Goal: Book appointment/travel/reservation

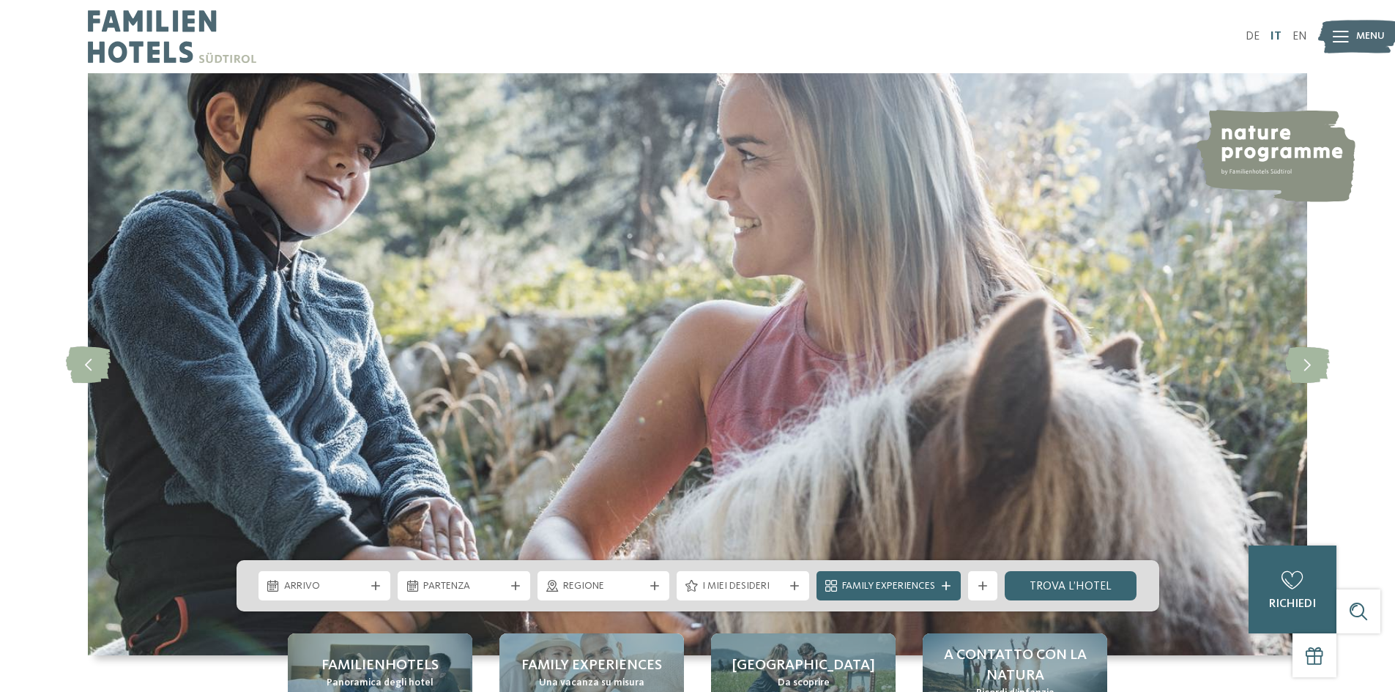
click at [1278, 40] on link "IT" at bounding box center [1276, 37] width 11 height 12
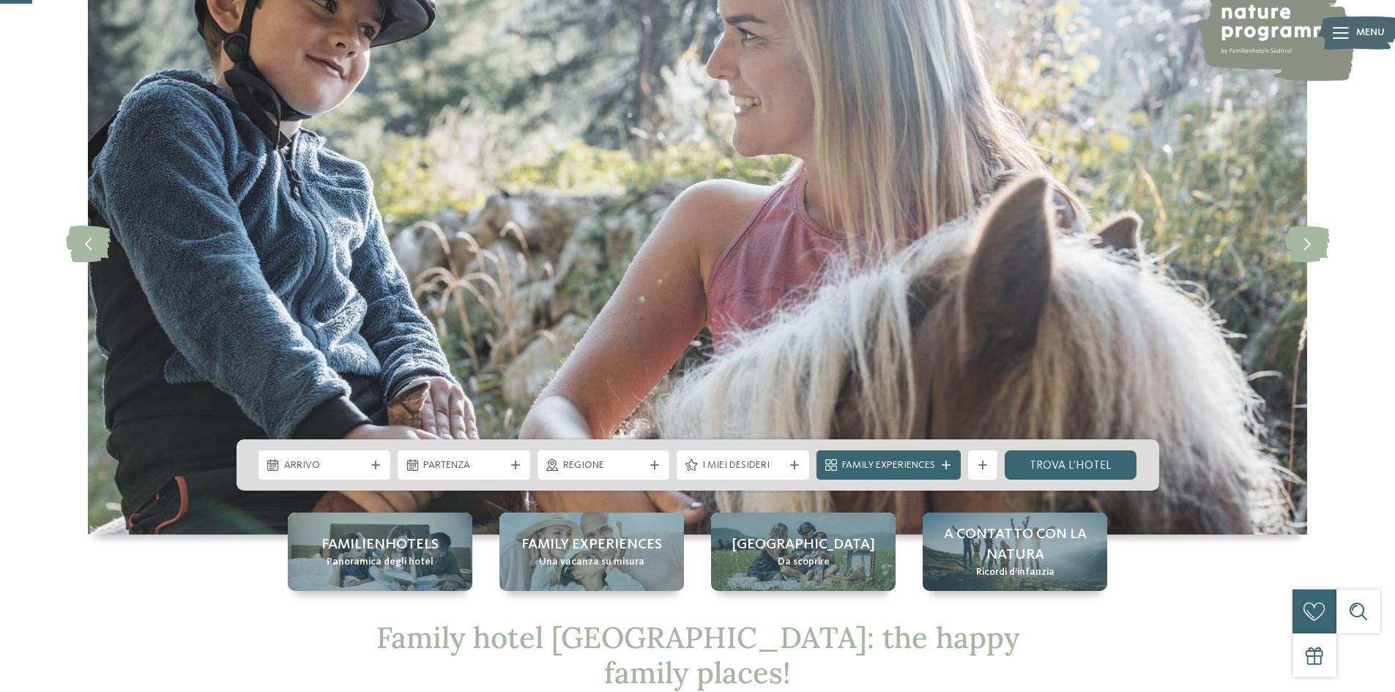
scroll to position [146, 0]
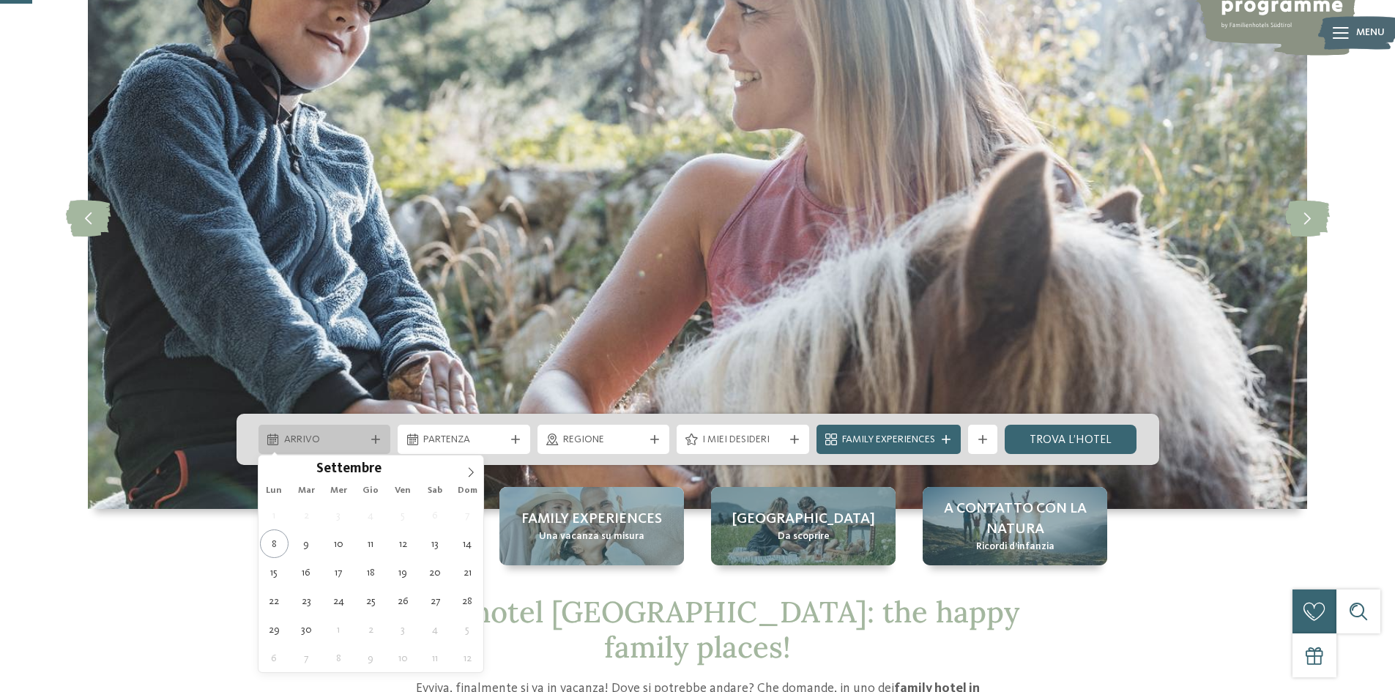
click at [370, 442] on div at bounding box center [375, 439] width 15 height 9
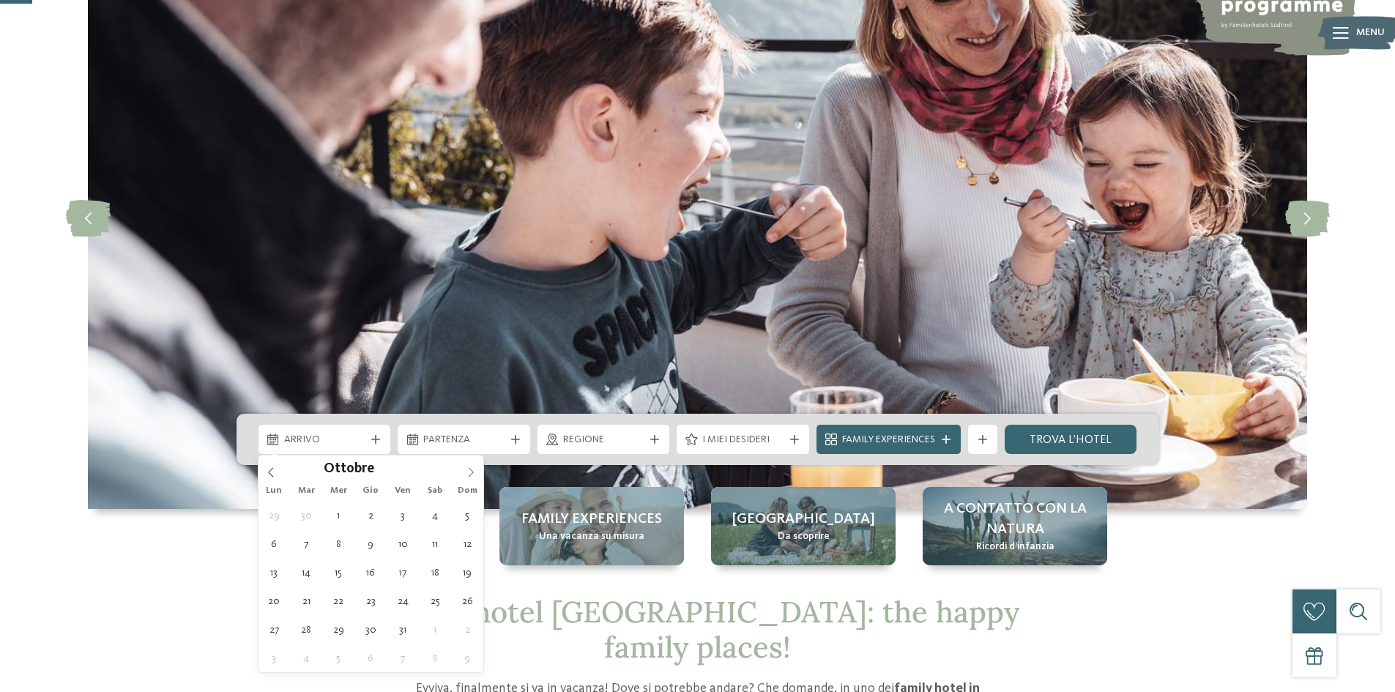
click at [469, 473] on icon at bounding box center [471, 472] width 10 height 10
type input "****"
click at [469, 473] on icon at bounding box center [471, 472] width 10 height 10
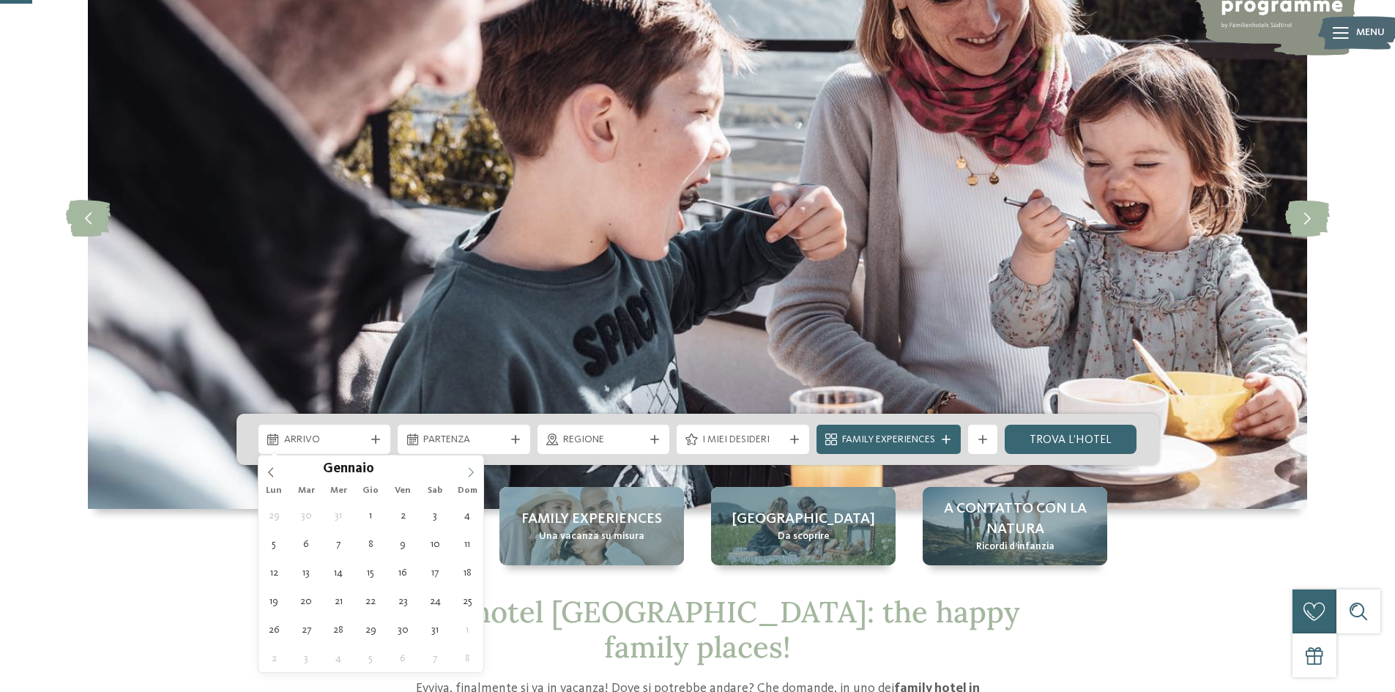
click at [469, 473] on icon at bounding box center [471, 472] width 10 height 10
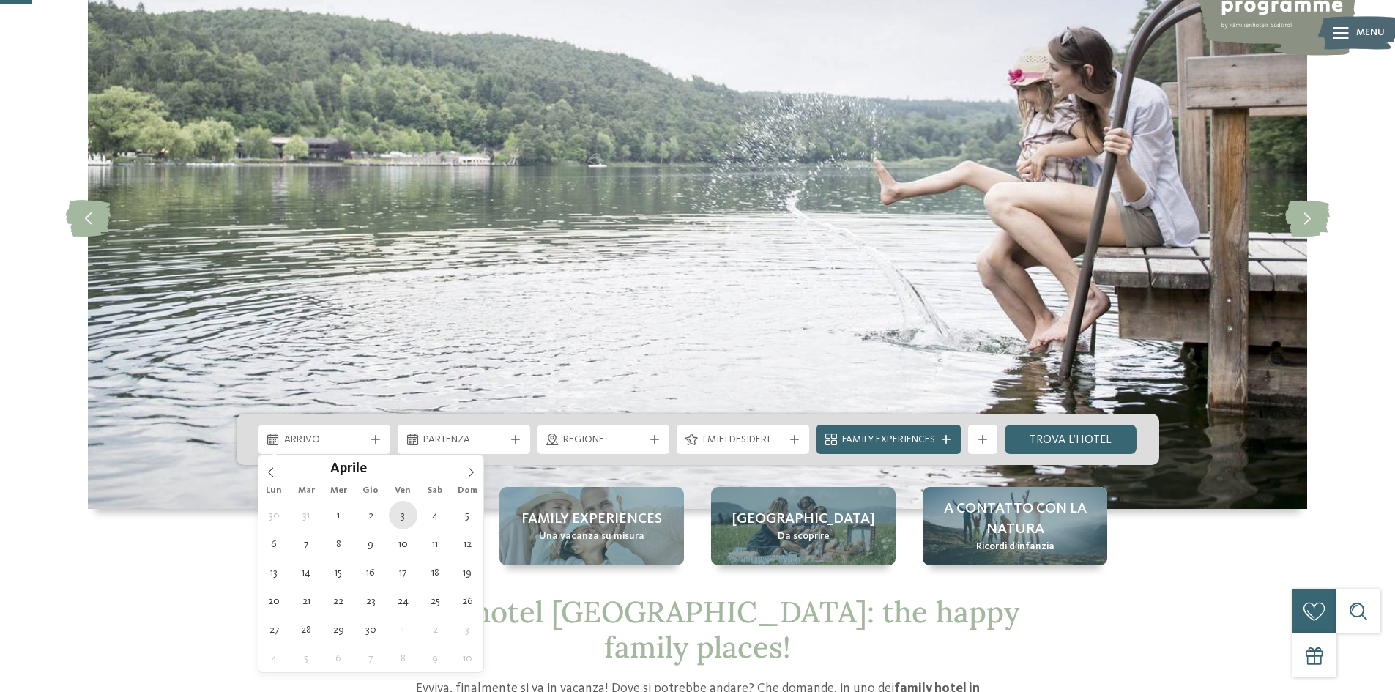
type div "03.04.2026"
type input "****"
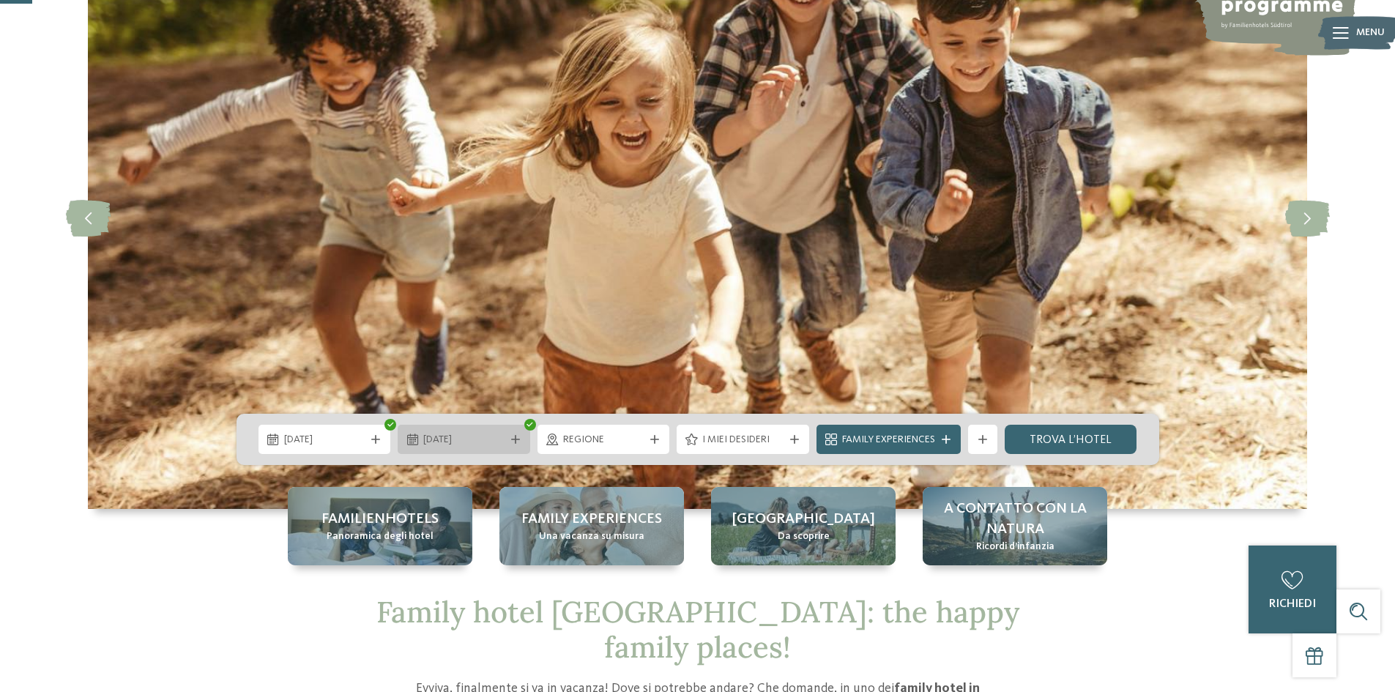
click at [494, 438] on span "11.04.2026" at bounding box center [463, 440] width 81 height 15
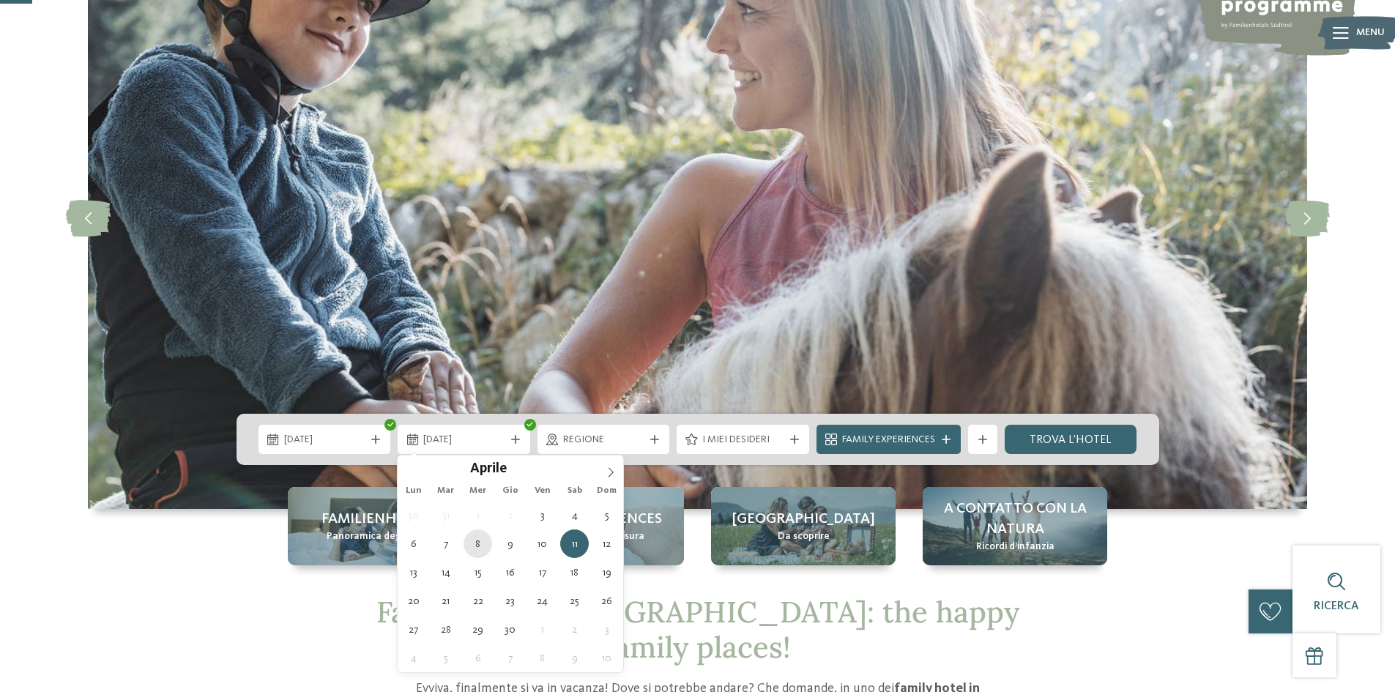
type div "08.04.2026"
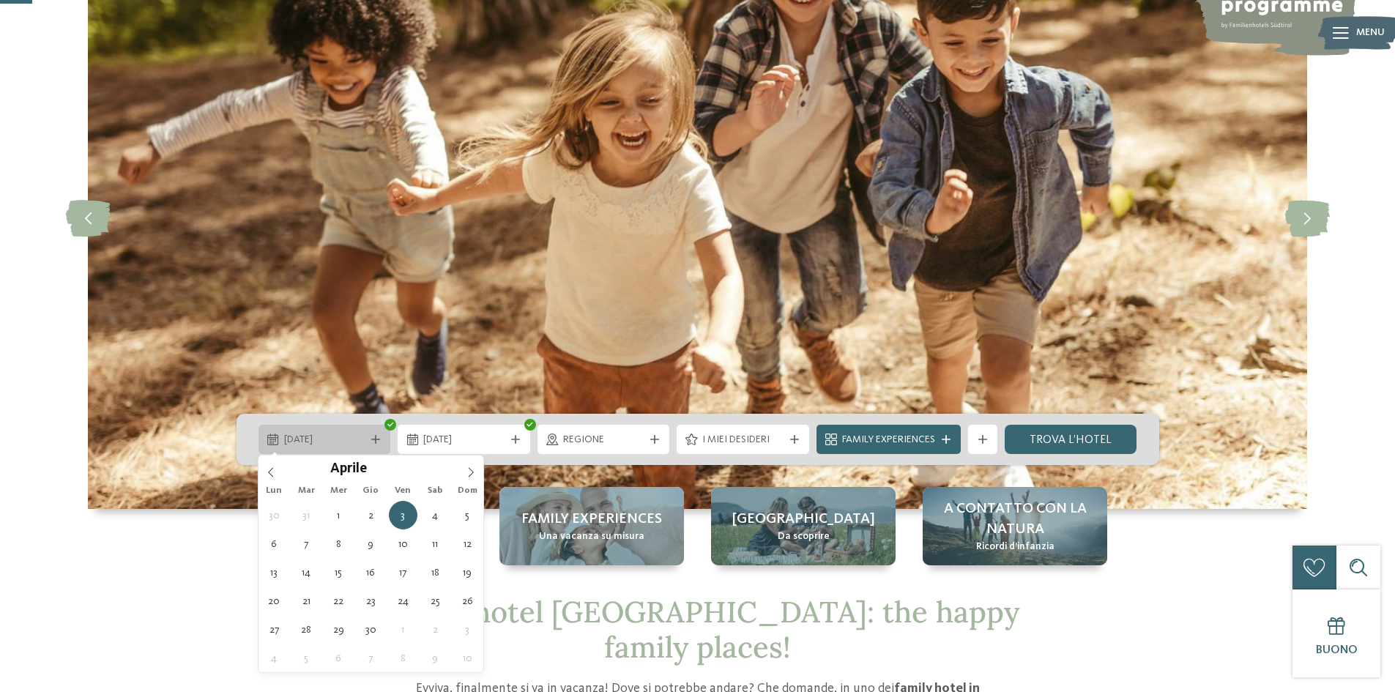
click at [351, 437] on span "03.04.2026" at bounding box center [324, 440] width 81 height 15
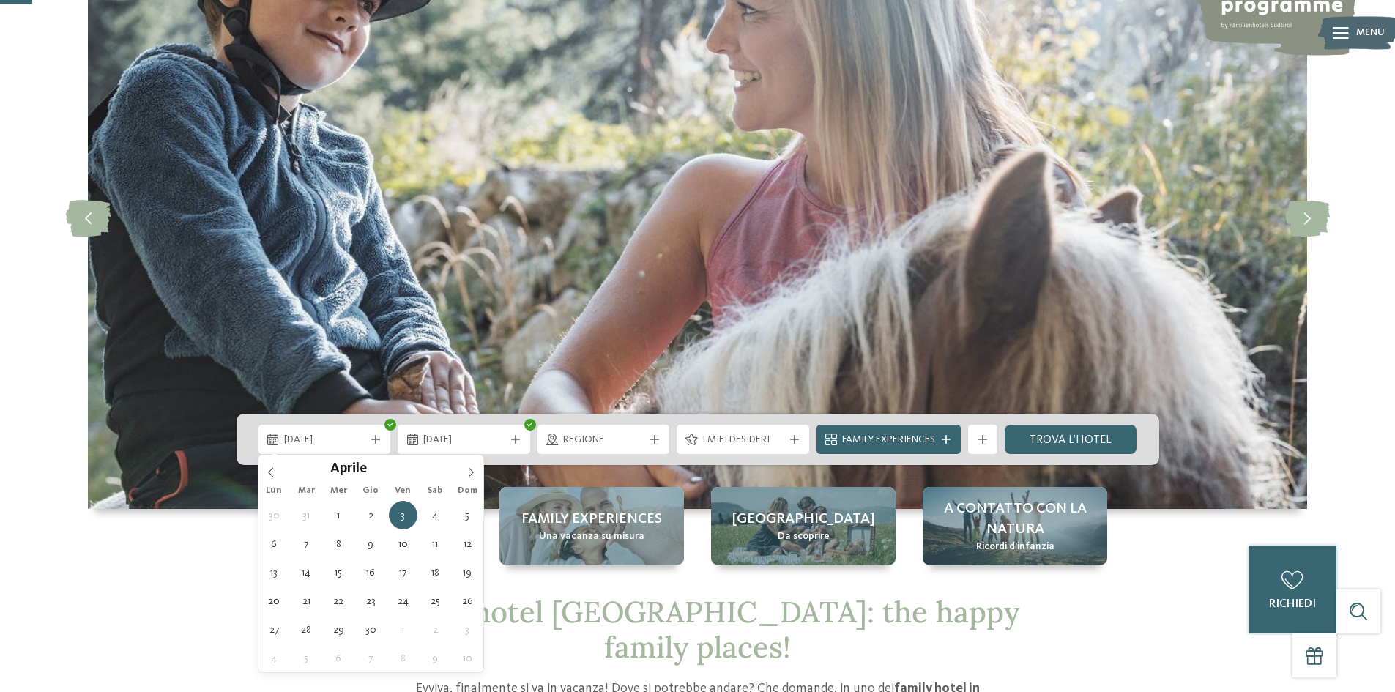
click at [724, 275] on img at bounding box center [698, 218] width 1220 height 582
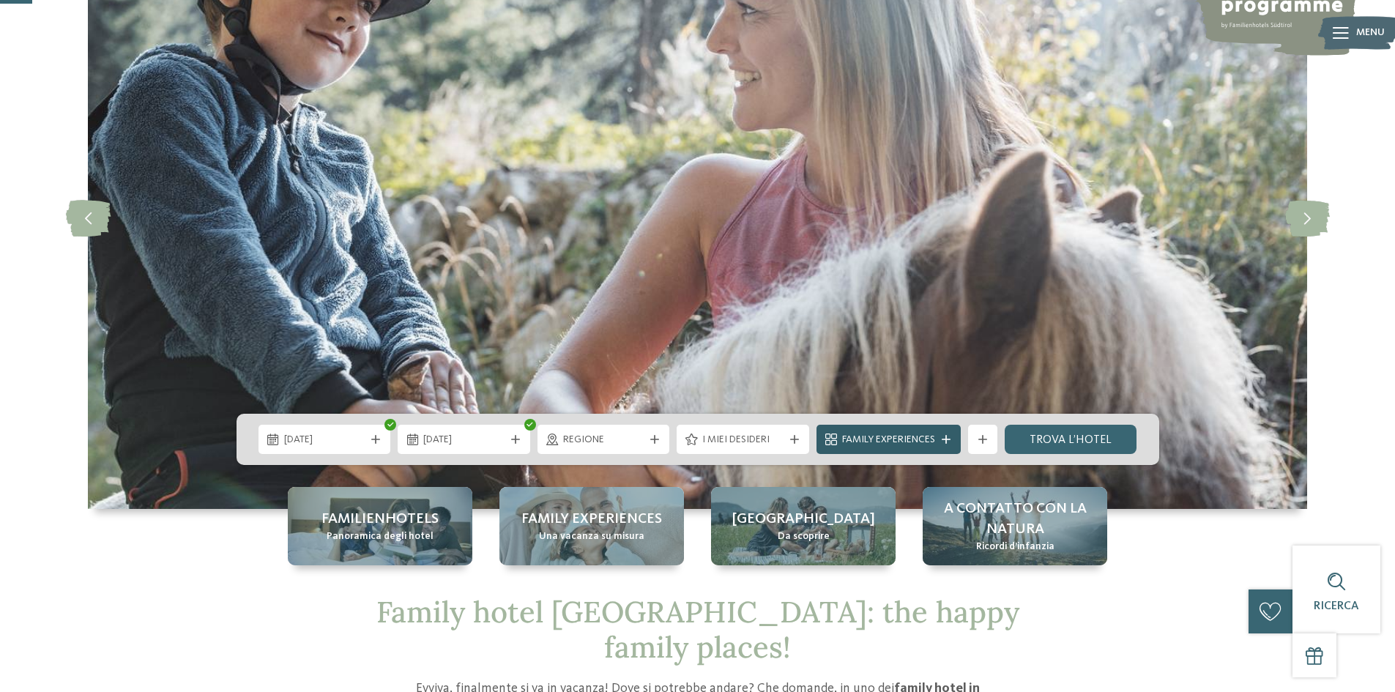
click at [891, 442] on span "Family Experiences" at bounding box center [888, 440] width 93 height 15
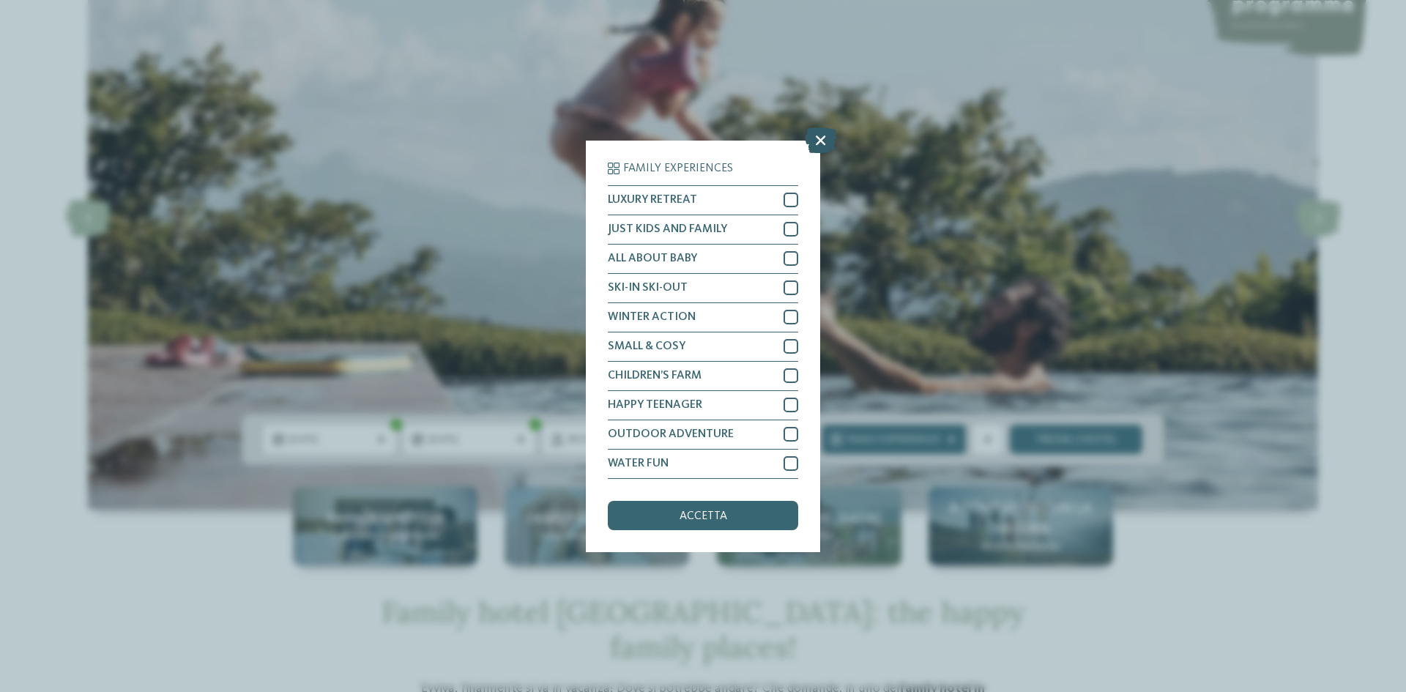
click at [825, 141] on icon at bounding box center [820, 140] width 31 height 26
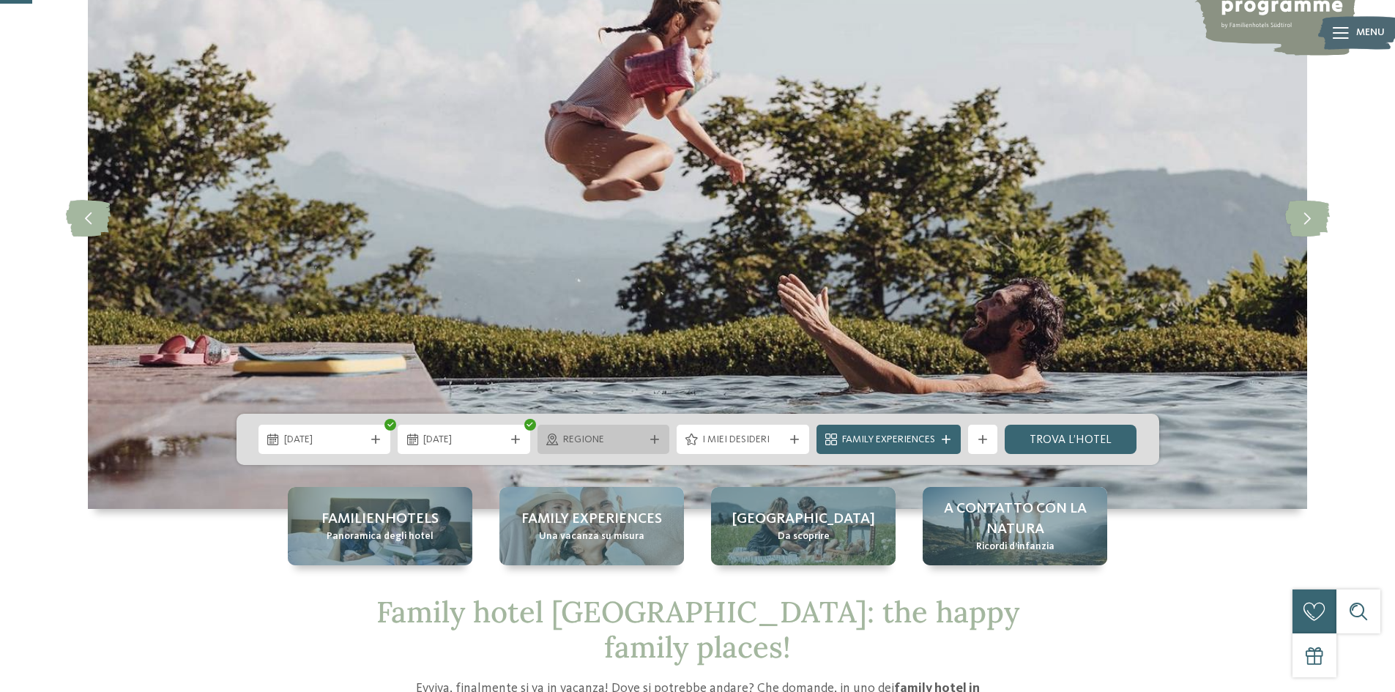
click at [607, 438] on span "Regione" at bounding box center [603, 440] width 81 height 15
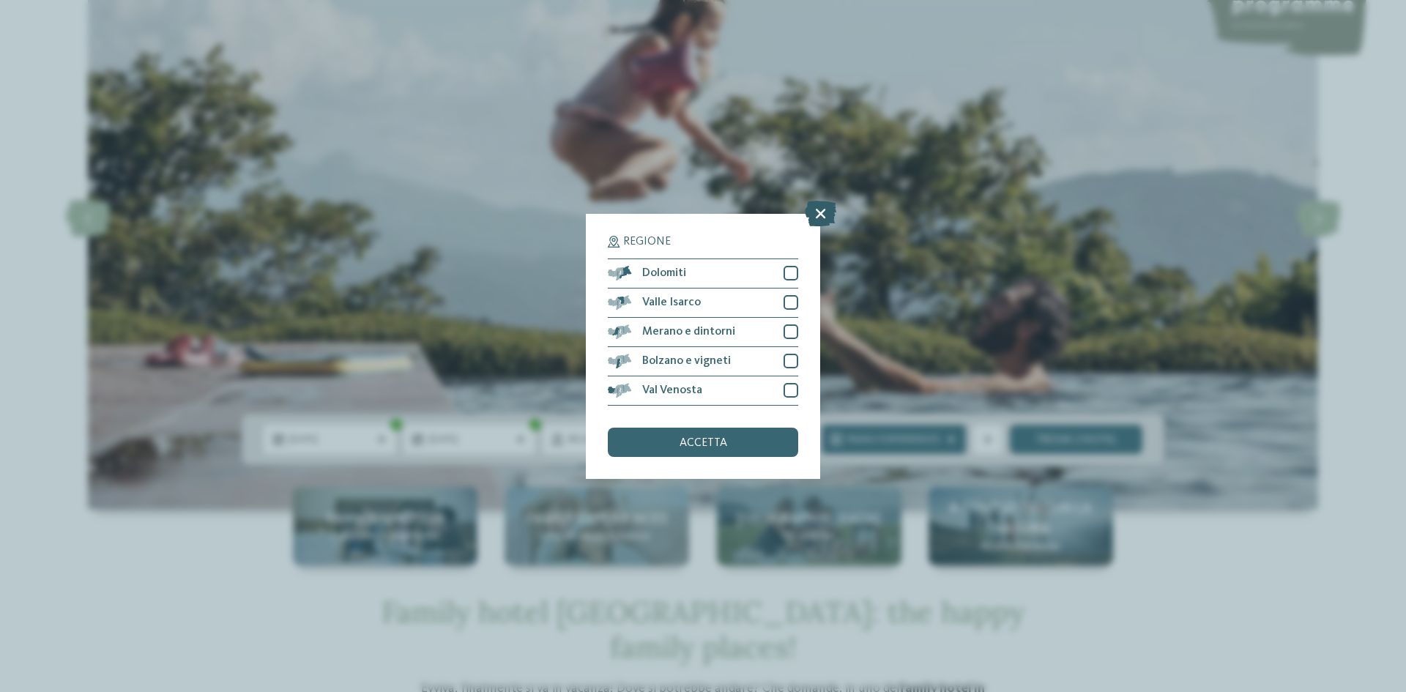
click at [826, 209] on icon at bounding box center [820, 213] width 31 height 26
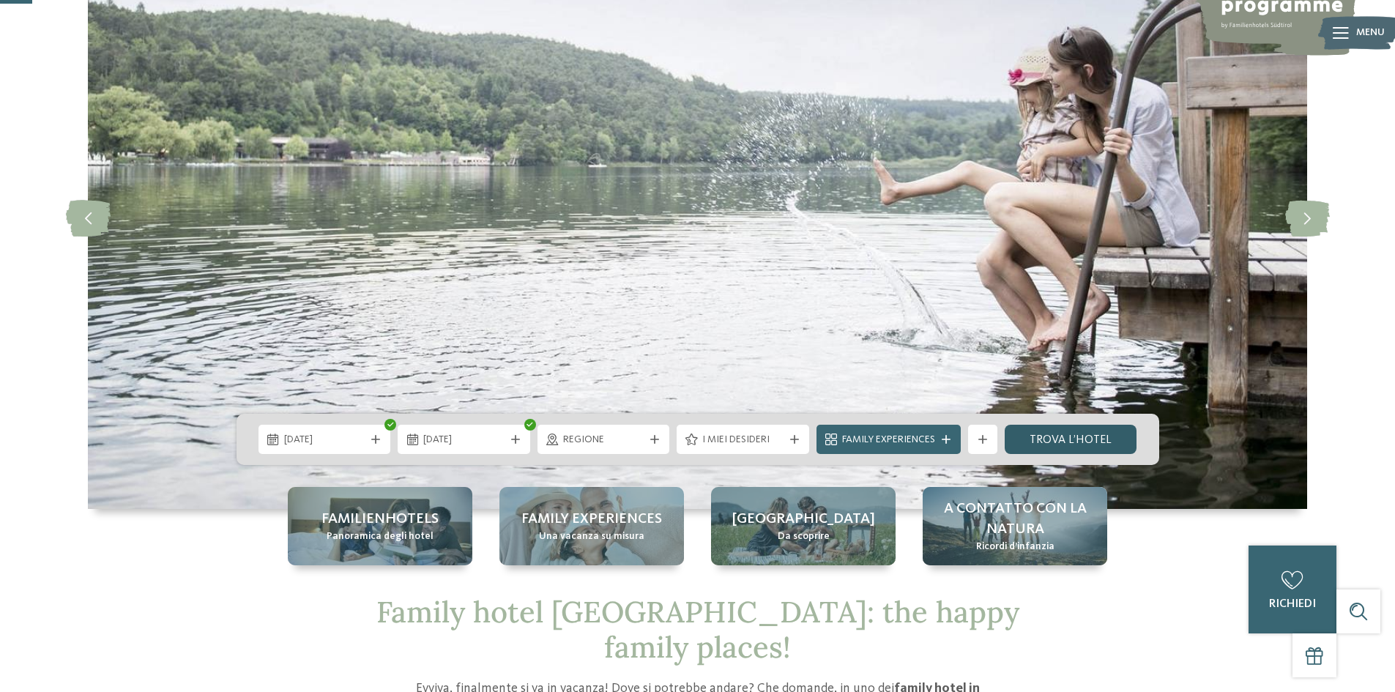
click at [1077, 443] on link "trova l’hotel" at bounding box center [1071, 439] width 133 height 29
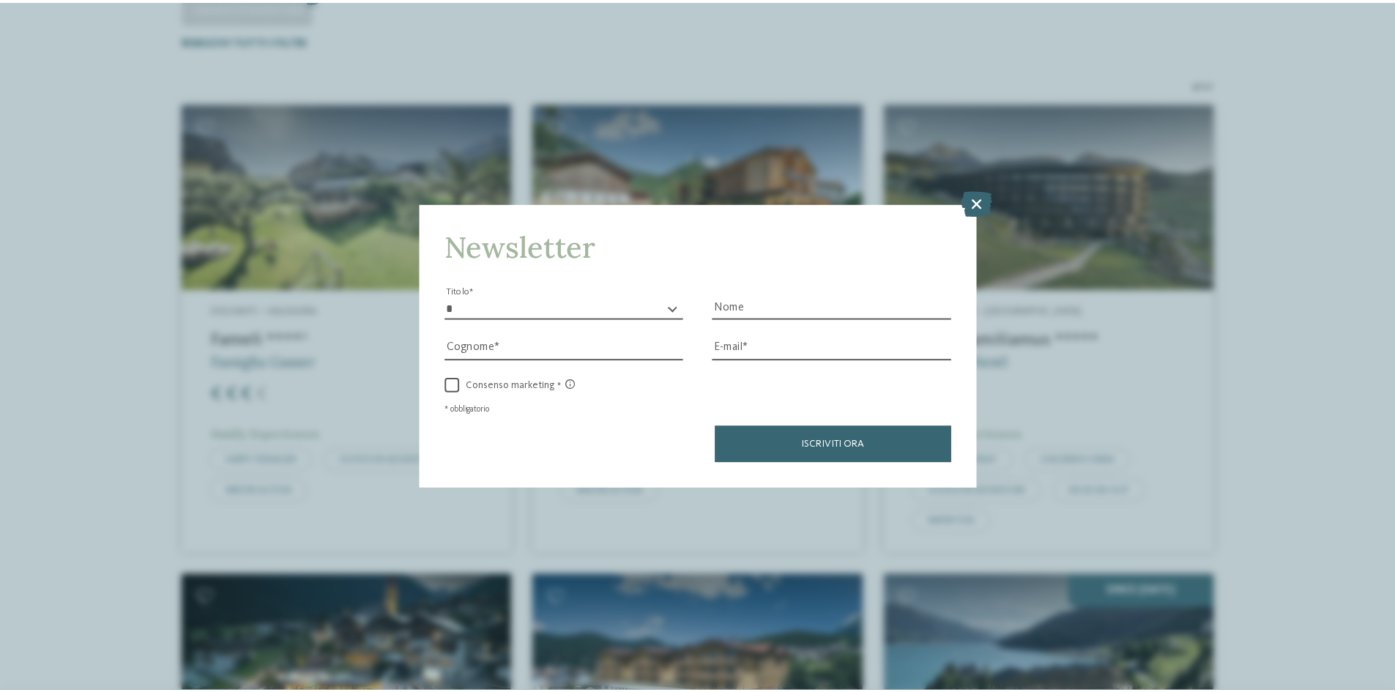
scroll to position [480, 0]
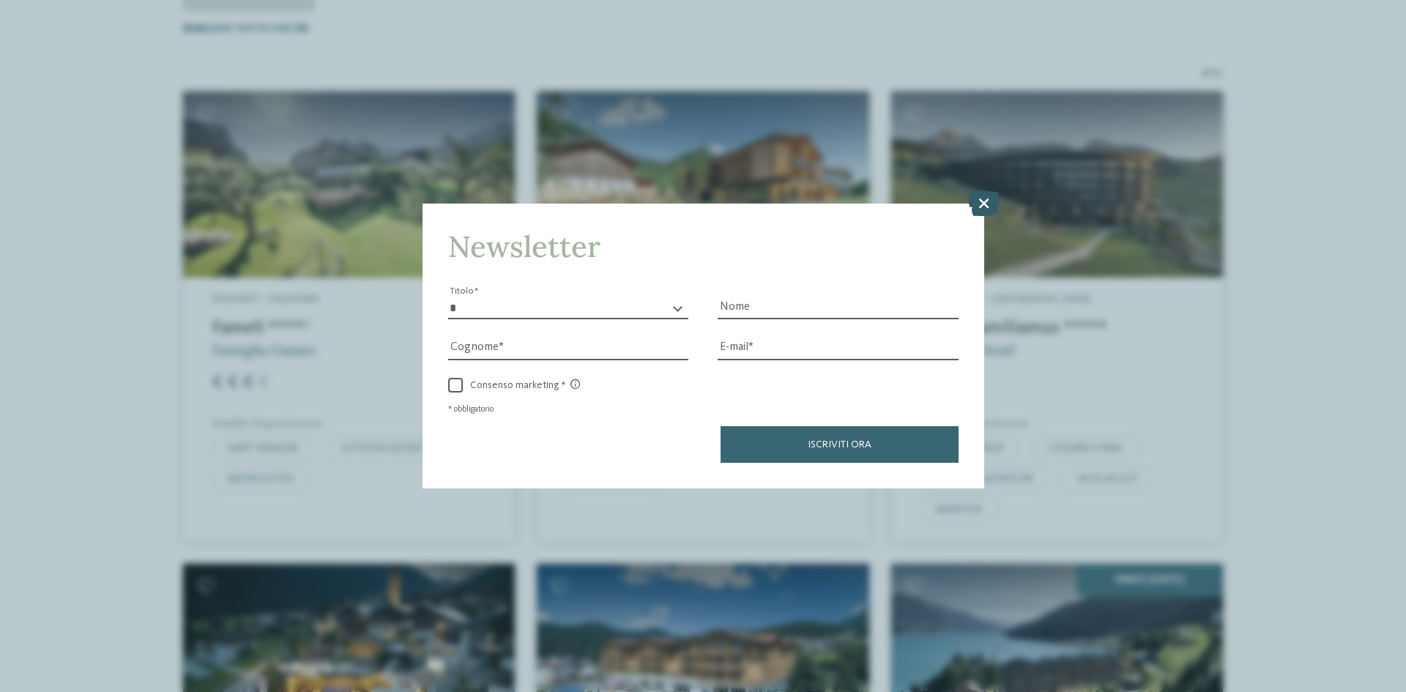
click at [984, 205] on icon at bounding box center [983, 203] width 31 height 26
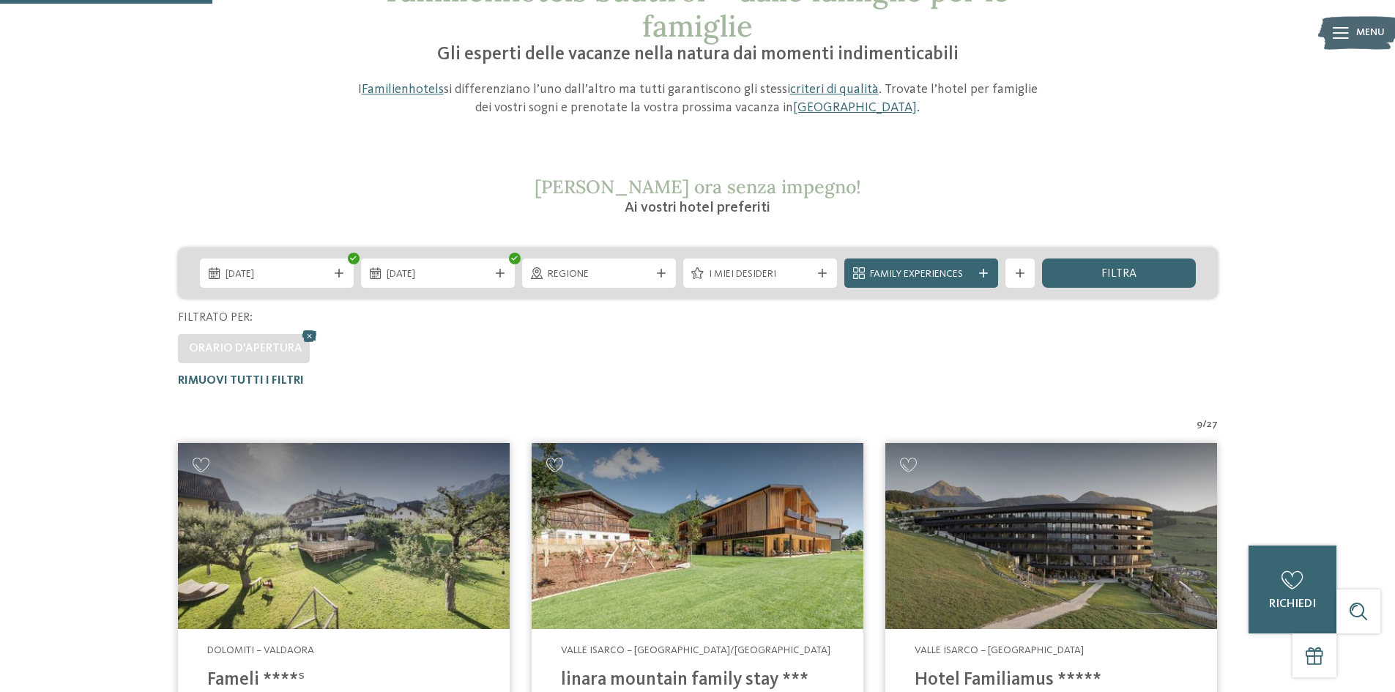
scroll to position [0, 0]
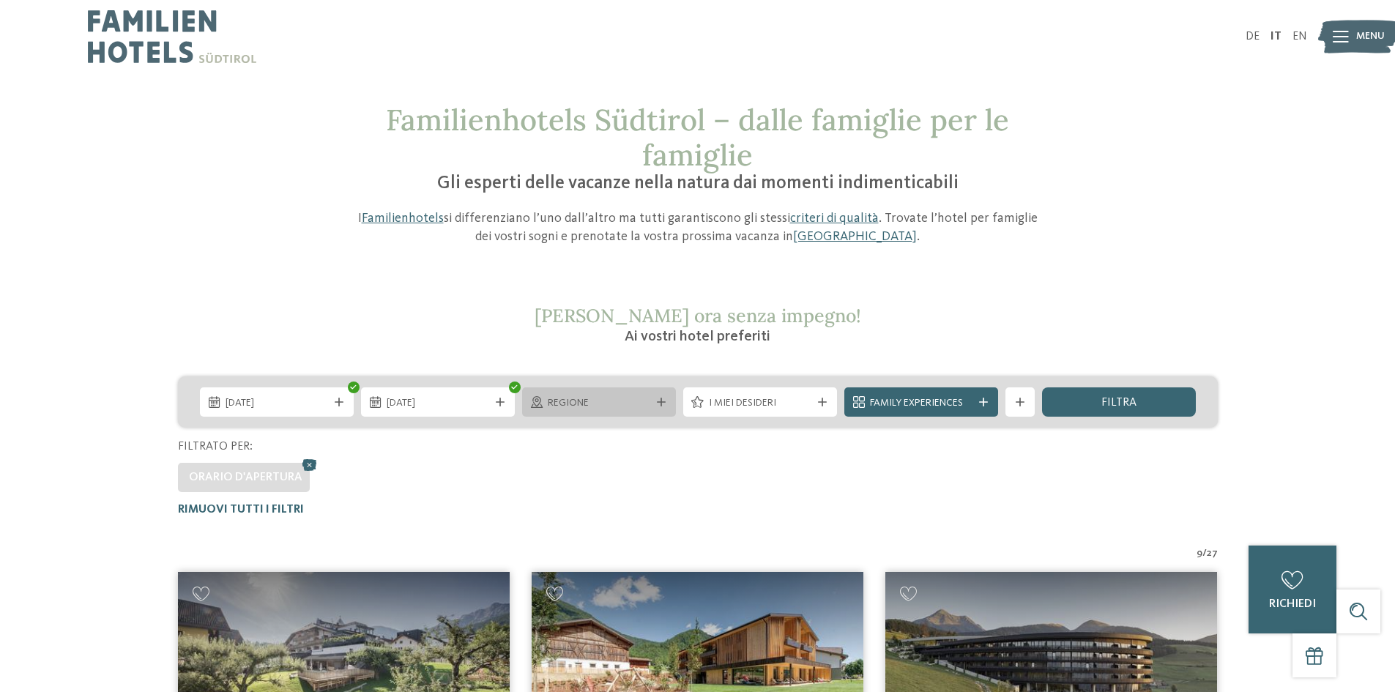
click at [659, 406] on icon at bounding box center [661, 402] width 9 height 9
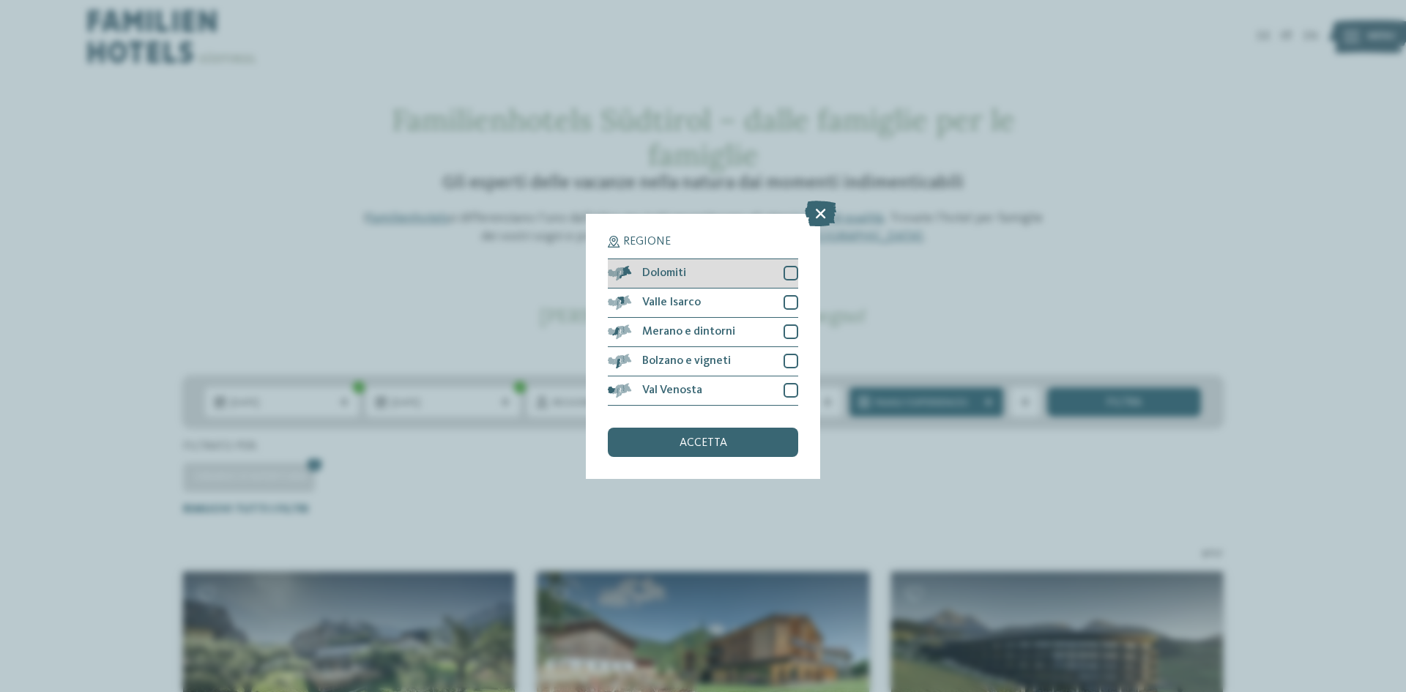
click at [789, 268] on div at bounding box center [791, 273] width 15 height 15
click at [694, 442] on span "accetta" at bounding box center [704, 443] width 48 height 12
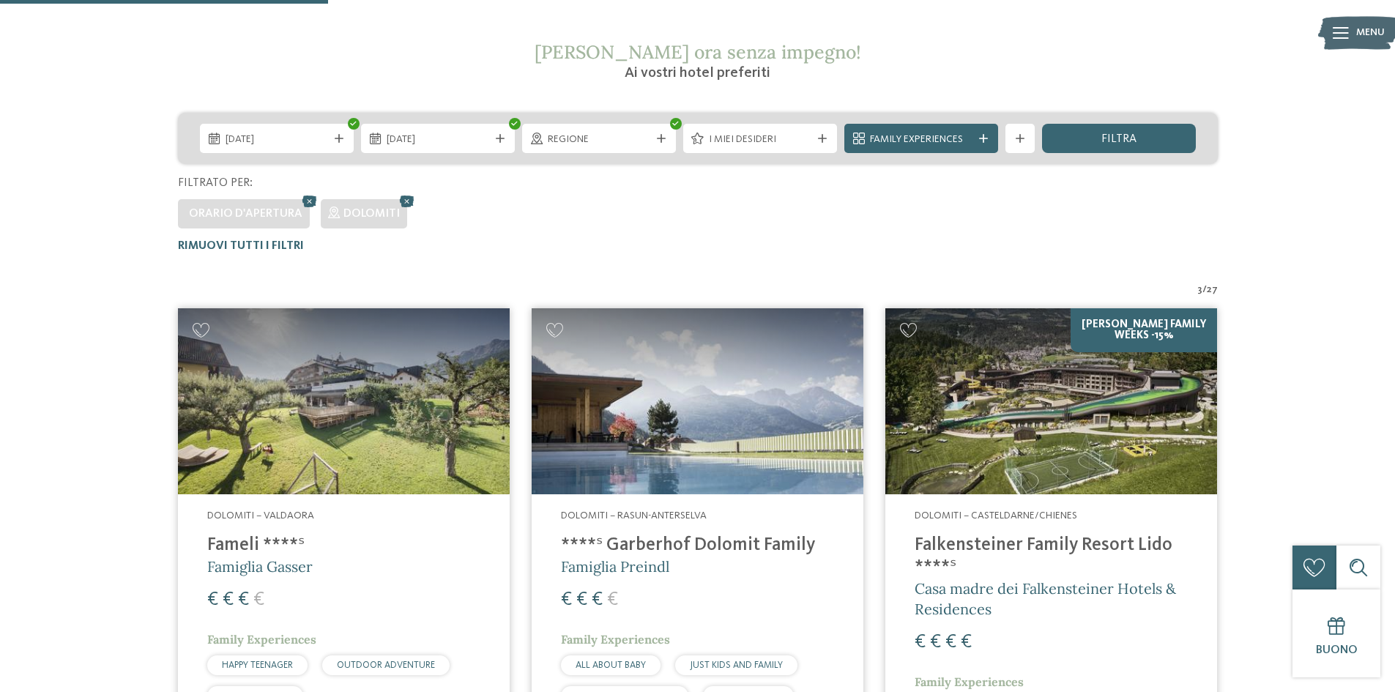
scroll to position [261, 0]
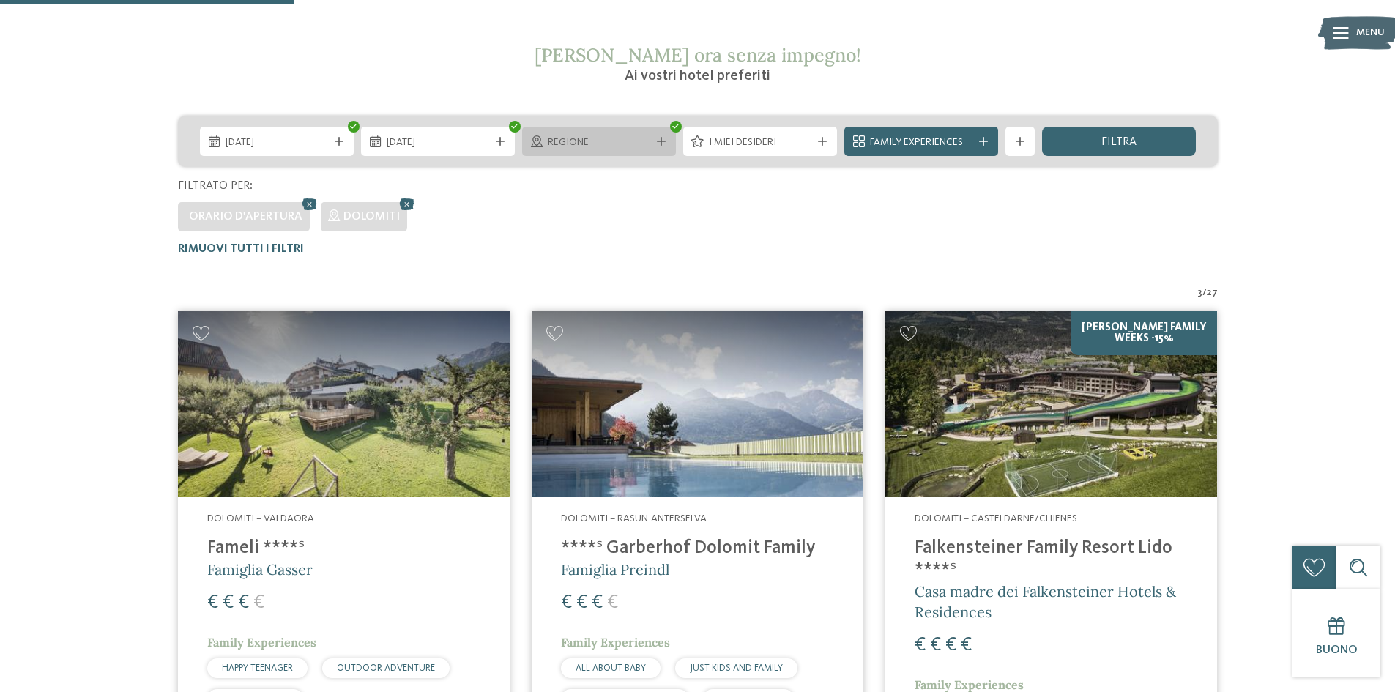
click at [647, 144] on span "Regione" at bounding box center [599, 143] width 103 height 15
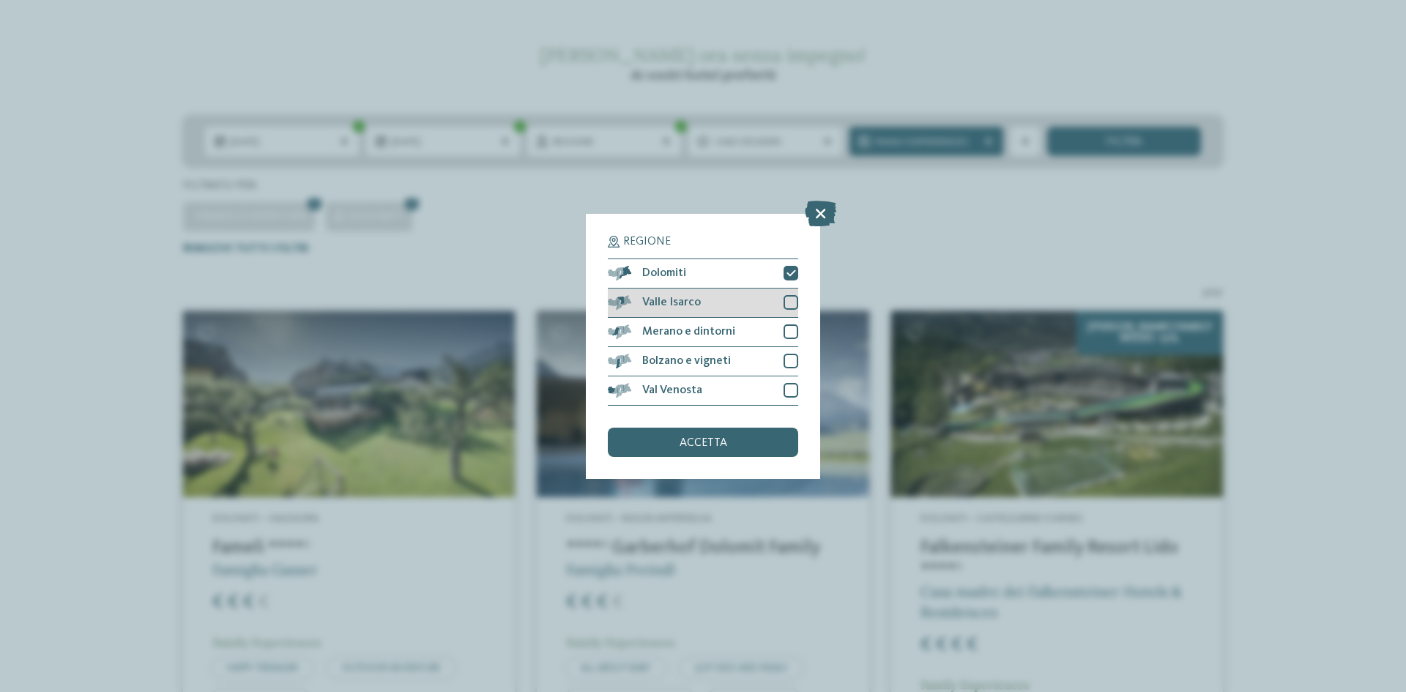
click at [787, 304] on div at bounding box center [791, 302] width 15 height 15
click at [696, 446] on span "accetta" at bounding box center [704, 443] width 48 height 12
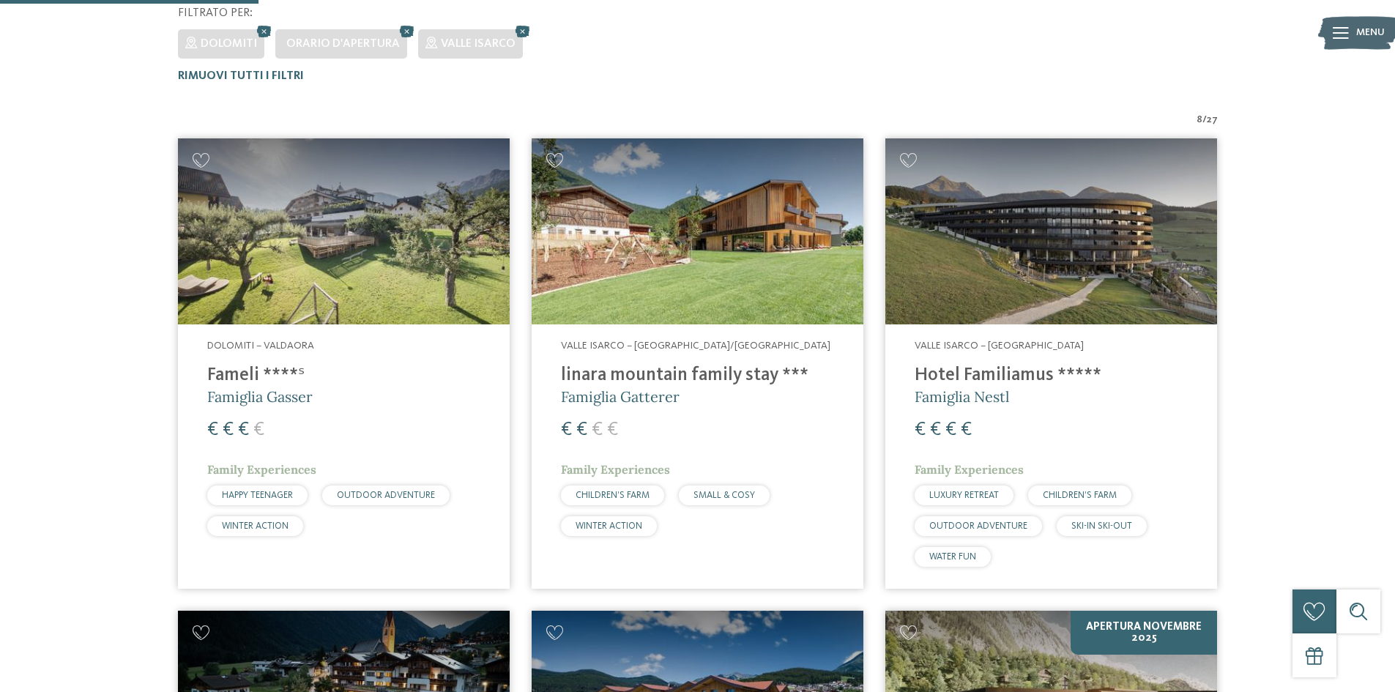
scroll to position [407, 0]
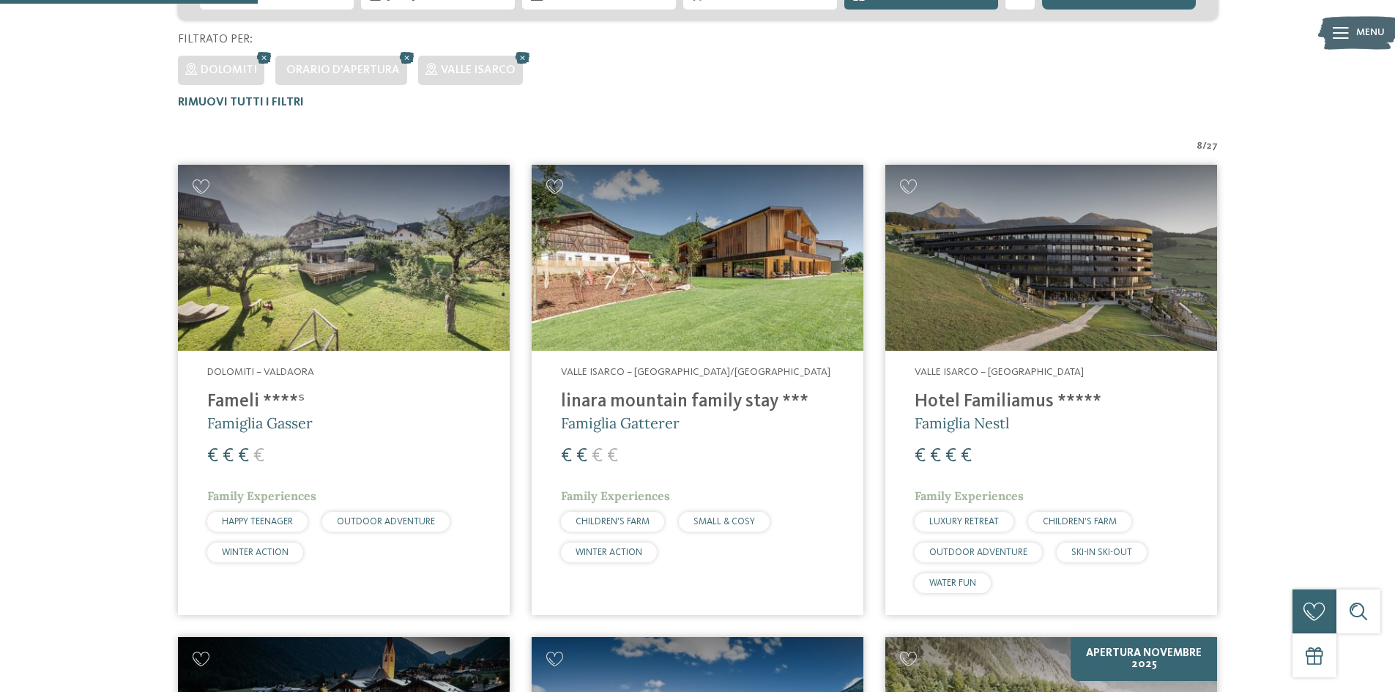
click at [980, 396] on h4 "Hotel Familiamus *****" at bounding box center [1051, 402] width 273 height 22
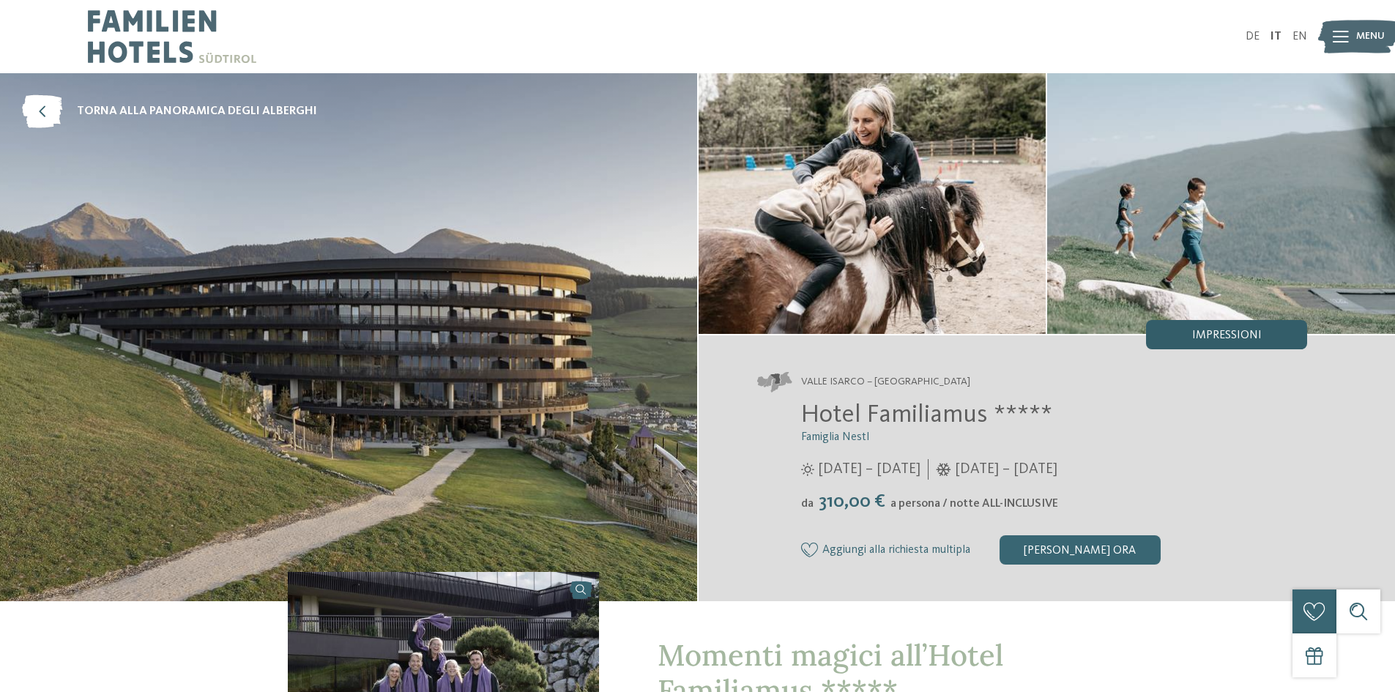
click at [1214, 327] on div "Impressioni" at bounding box center [1226, 334] width 161 height 29
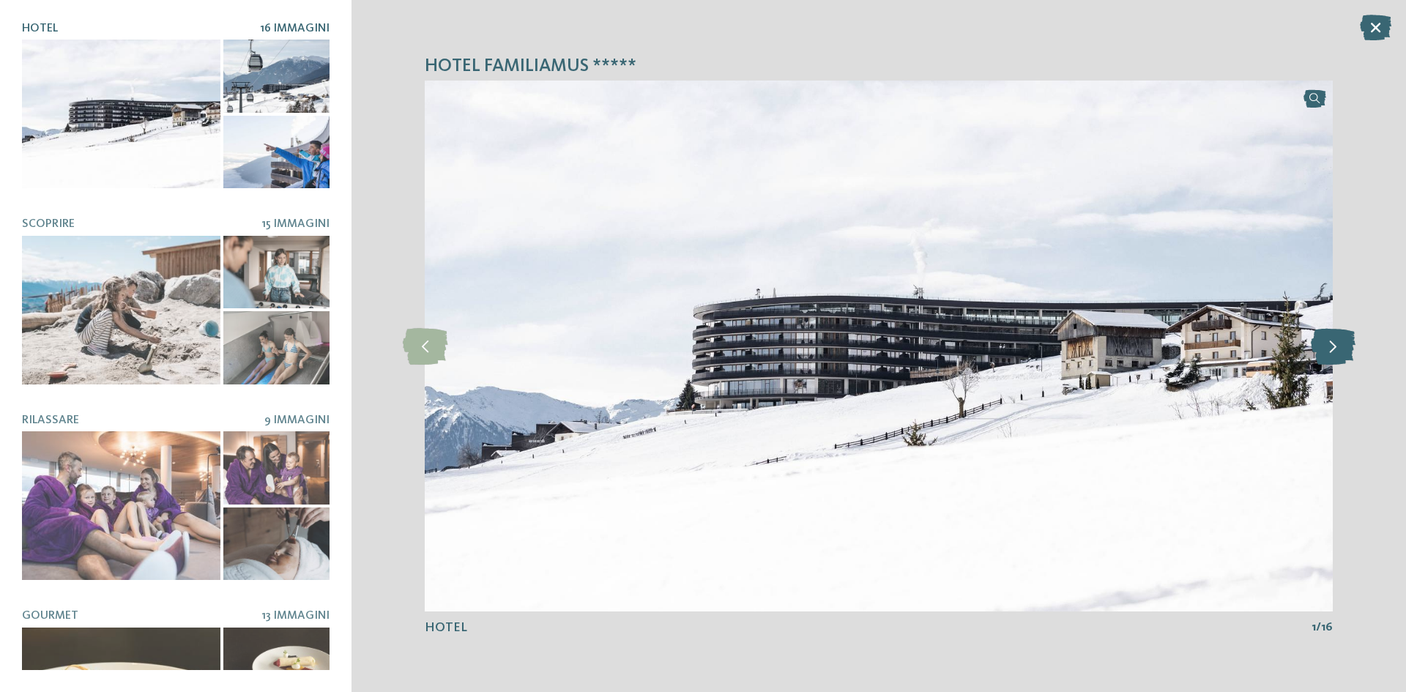
click at [1331, 345] on icon at bounding box center [1333, 346] width 45 height 37
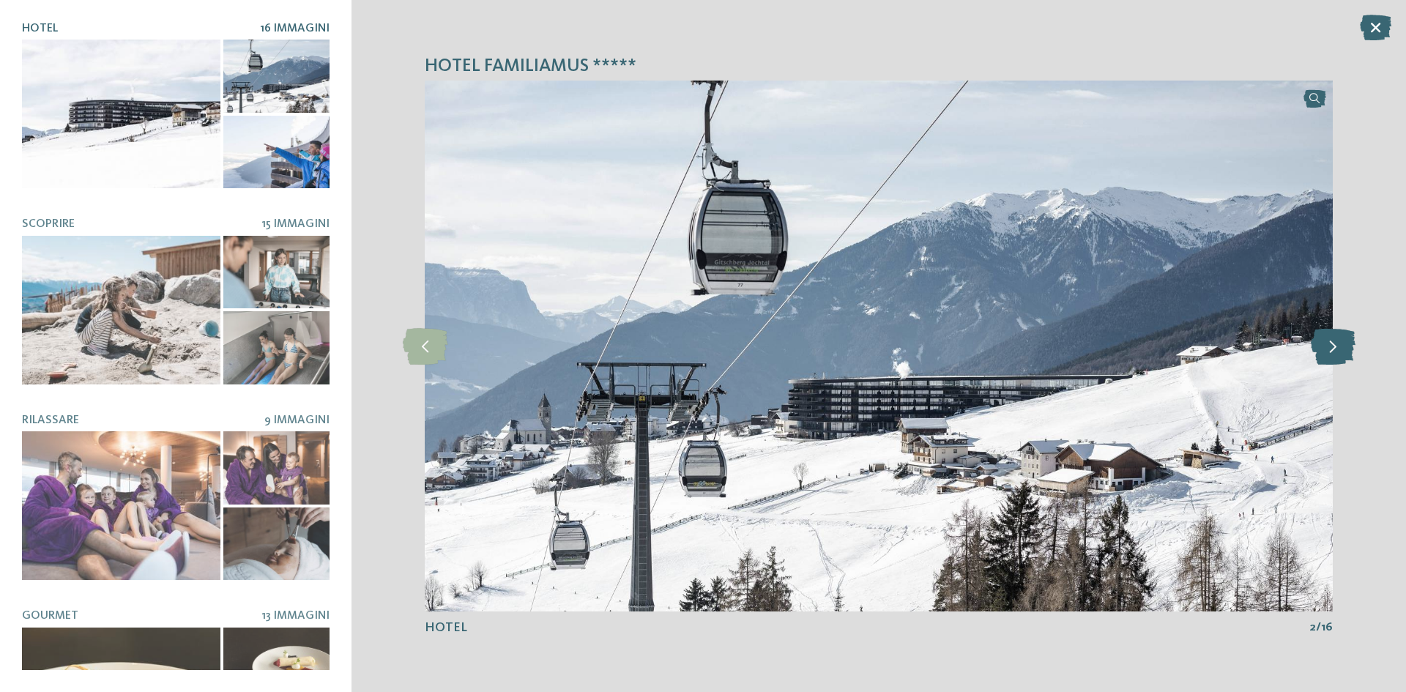
click at [1335, 347] on icon at bounding box center [1333, 346] width 45 height 37
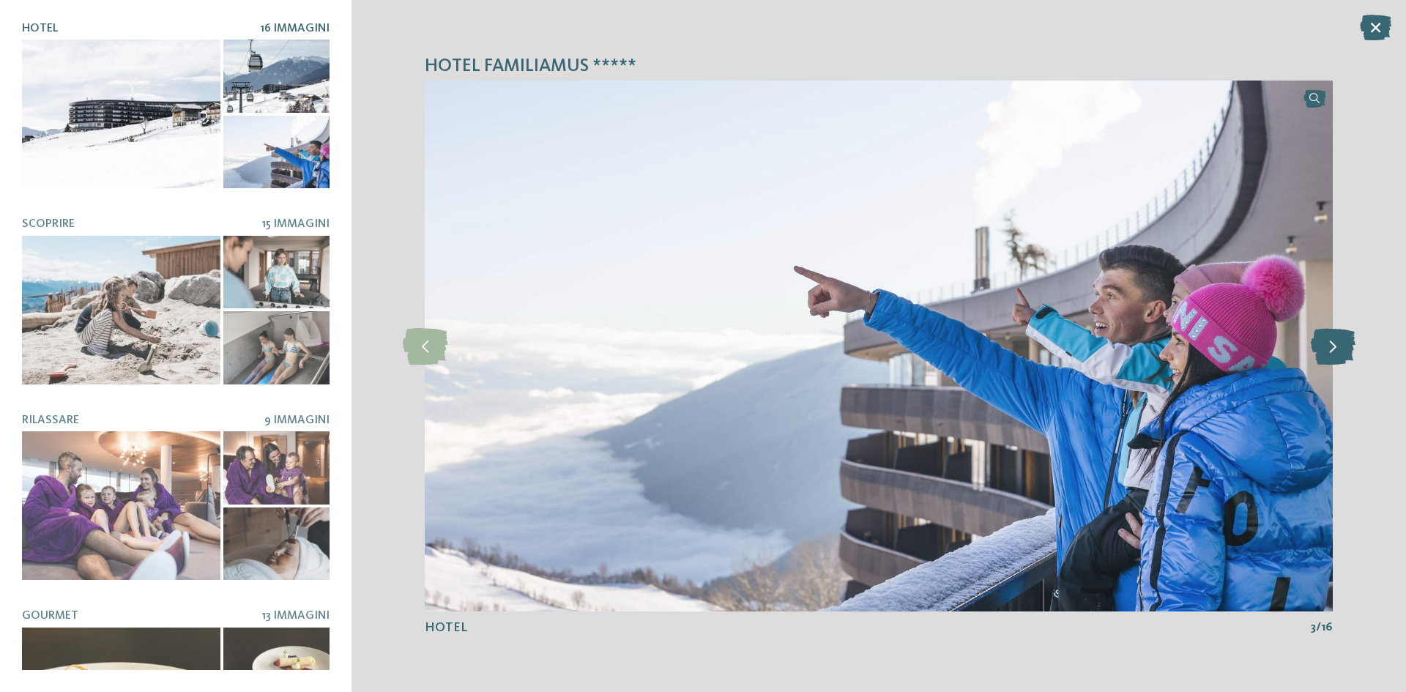
click at [1340, 350] on icon at bounding box center [1333, 346] width 45 height 37
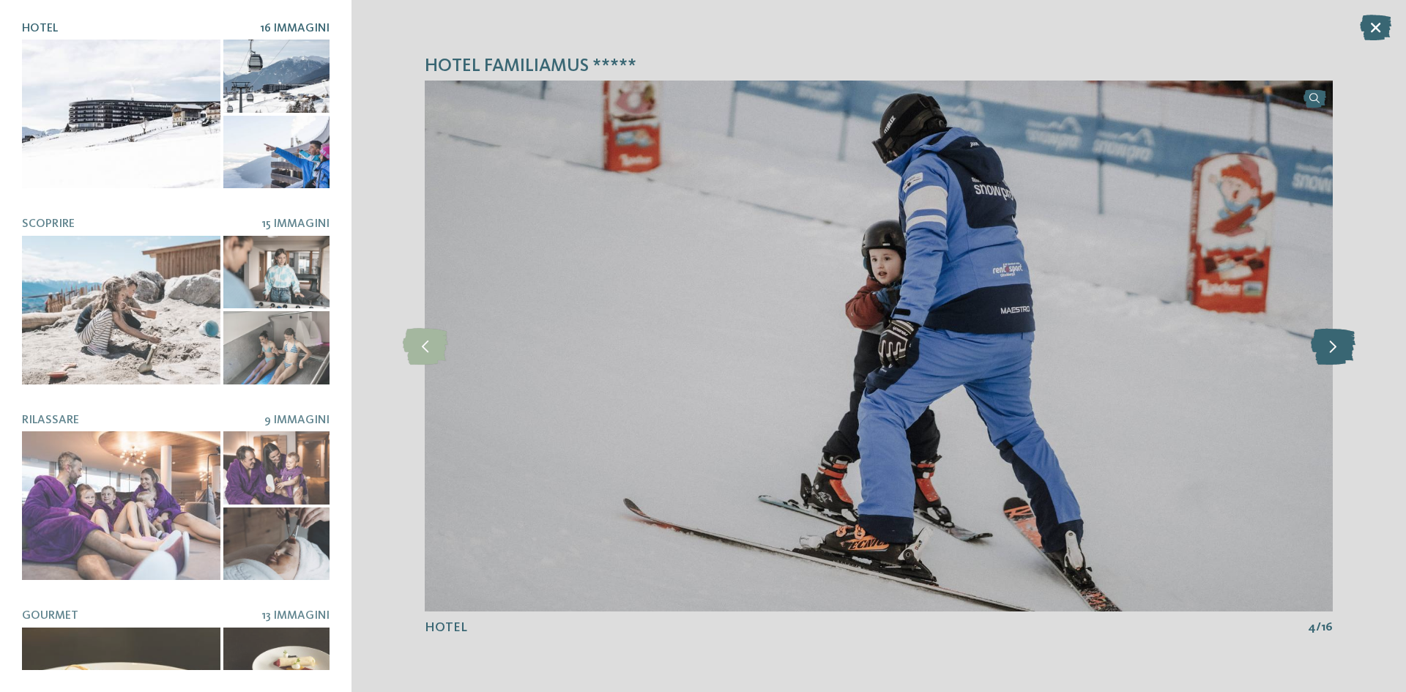
click at [1340, 344] on icon at bounding box center [1333, 346] width 45 height 37
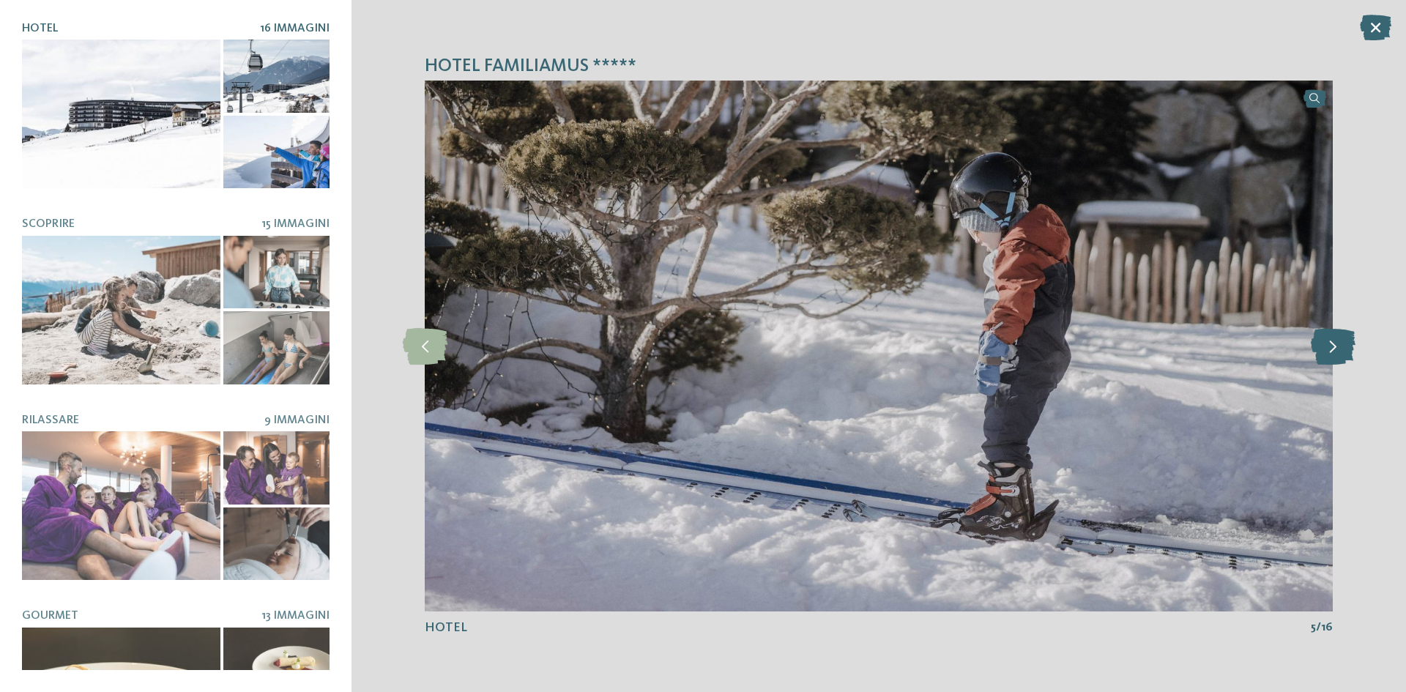
click at [1335, 345] on icon at bounding box center [1333, 346] width 45 height 37
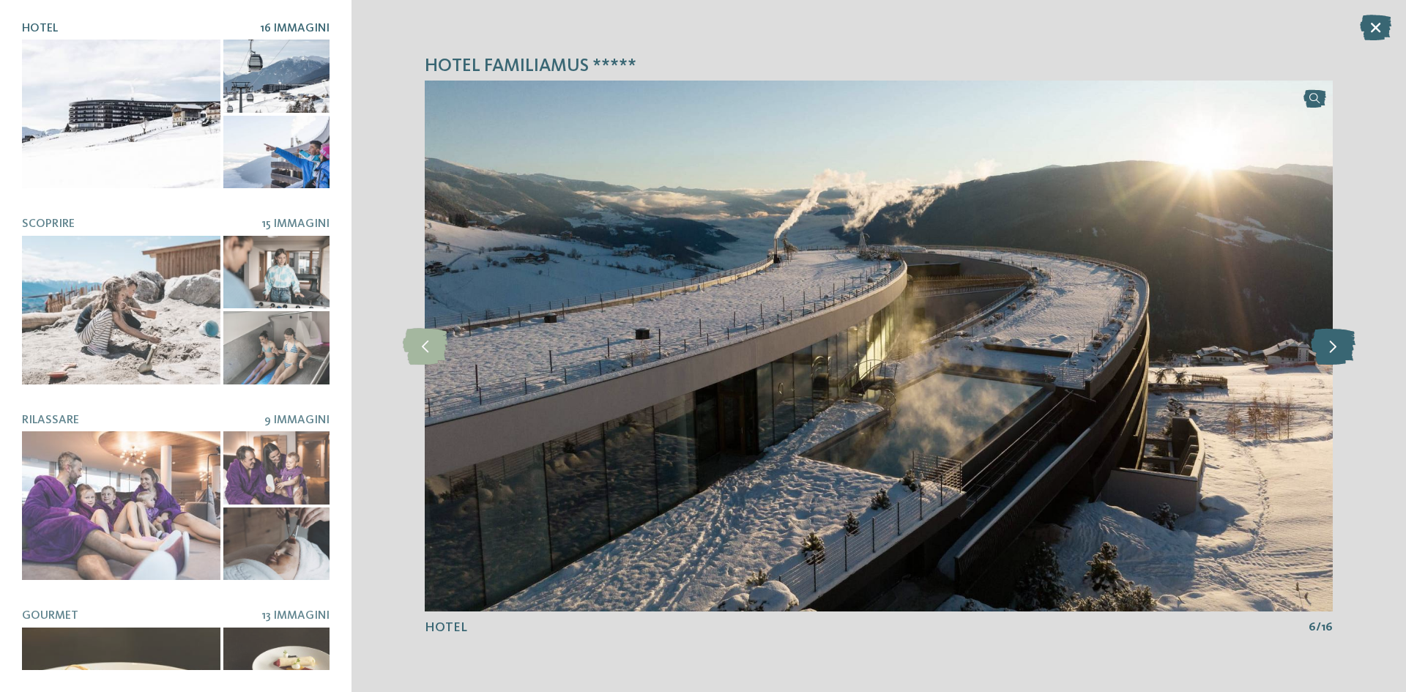
click at [1335, 345] on icon at bounding box center [1333, 346] width 45 height 37
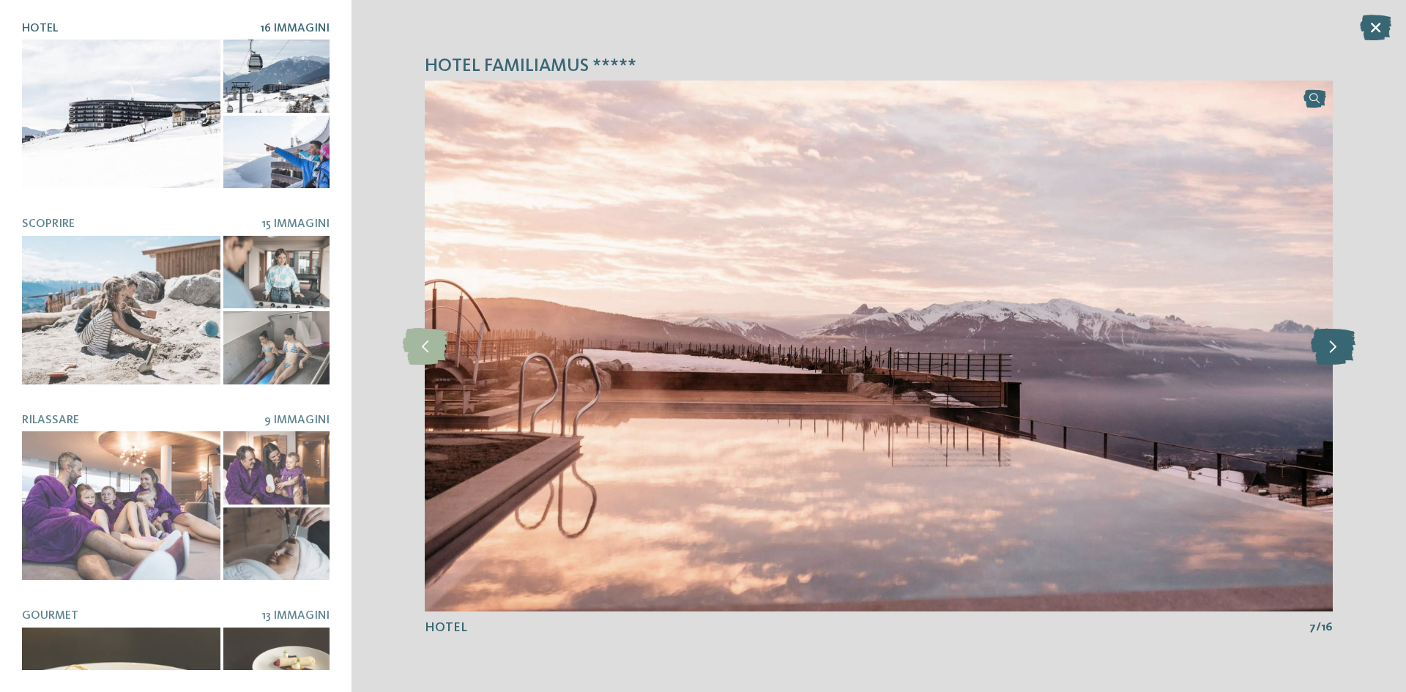
click at [1335, 345] on icon at bounding box center [1333, 346] width 45 height 37
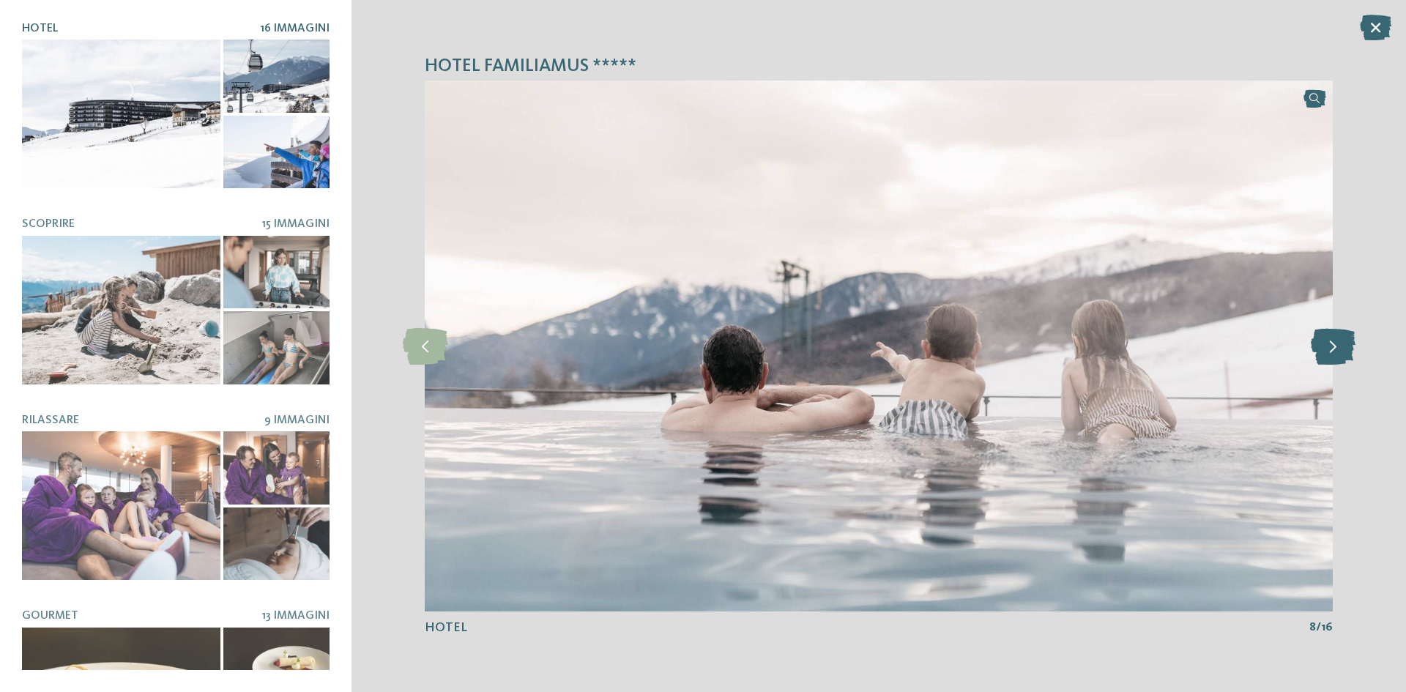
click at [1335, 345] on icon at bounding box center [1333, 346] width 45 height 37
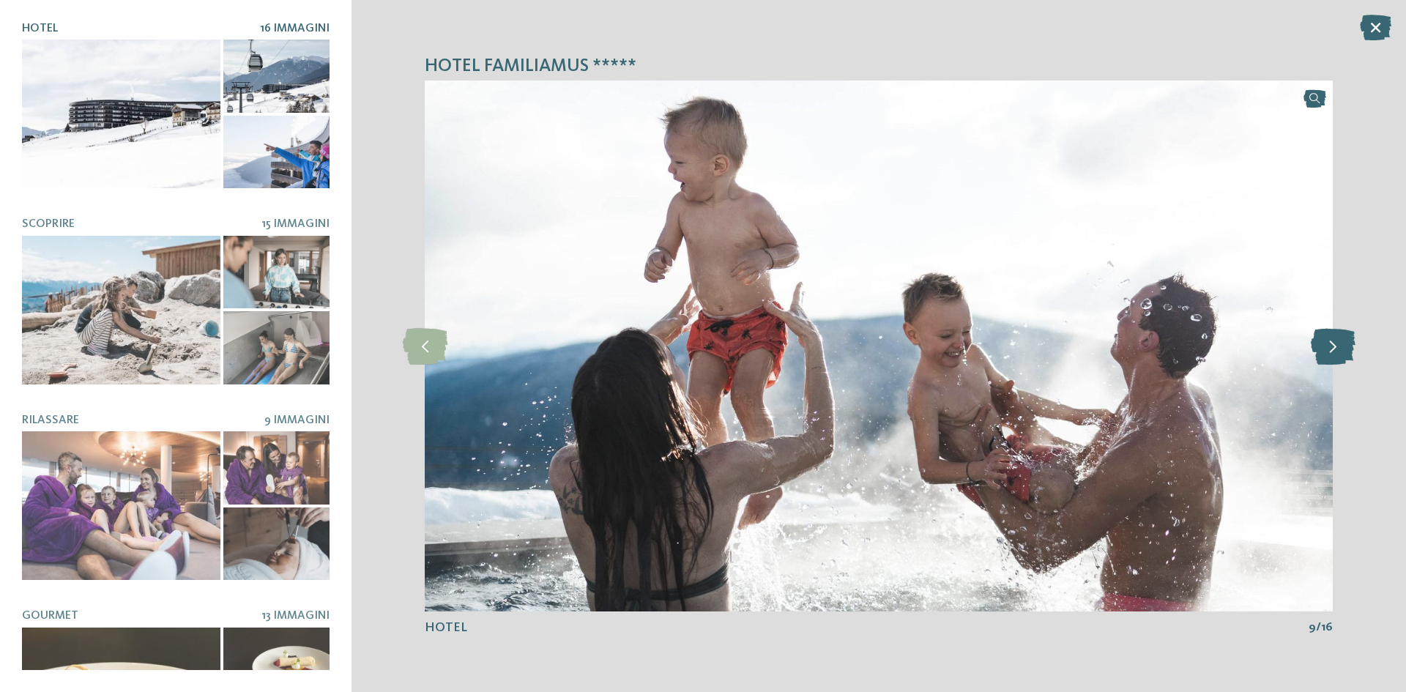
click at [1335, 345] on icon at bounding box center [1333, 346] width 45 height 37
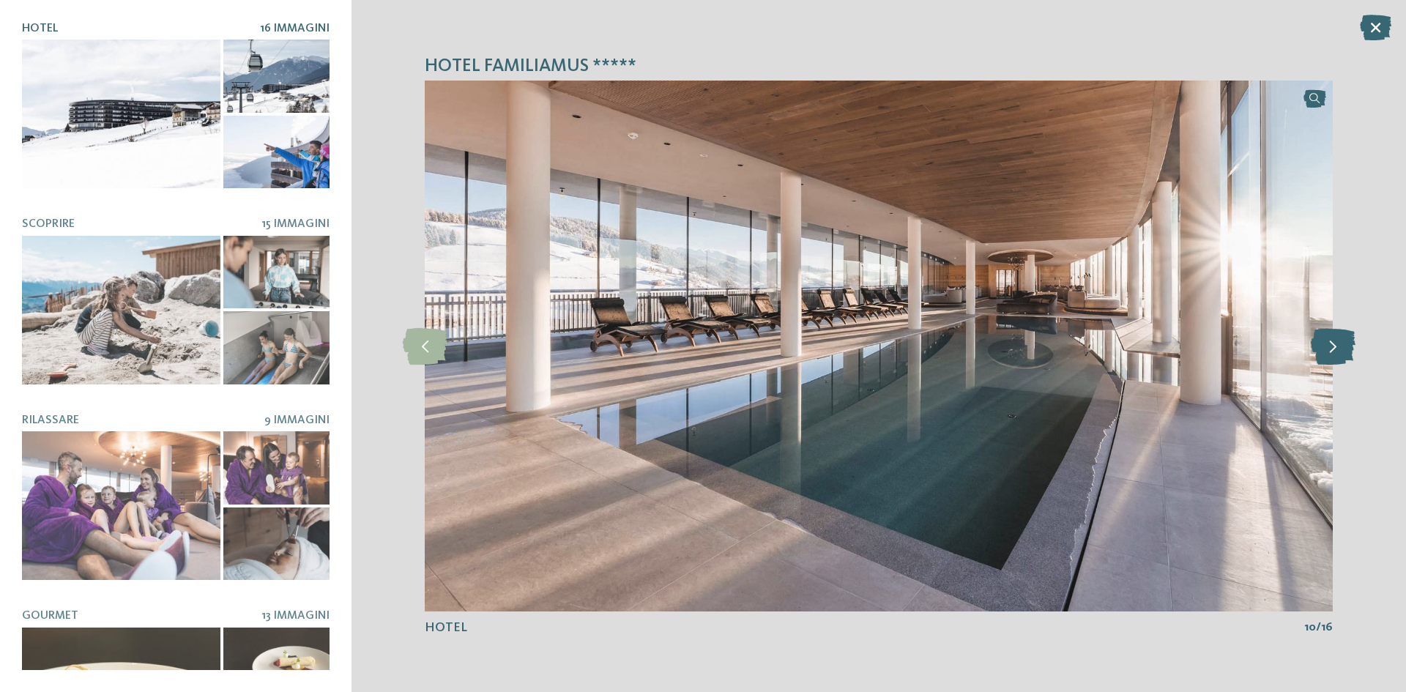
click at [1335, 345] on icon at bounding box center [1333, 346] width 45 height 37
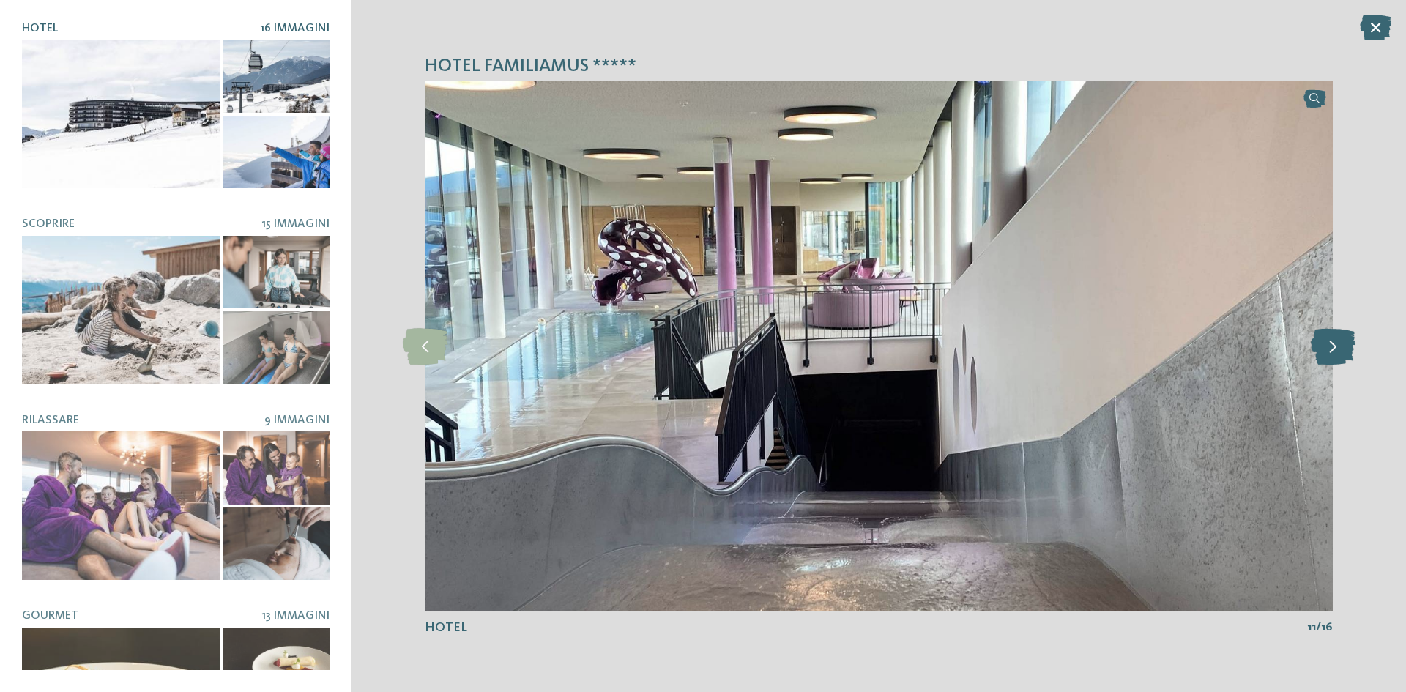
click at [1335, 345] on icon at bounding box center [1333, 346] width 45 height 37
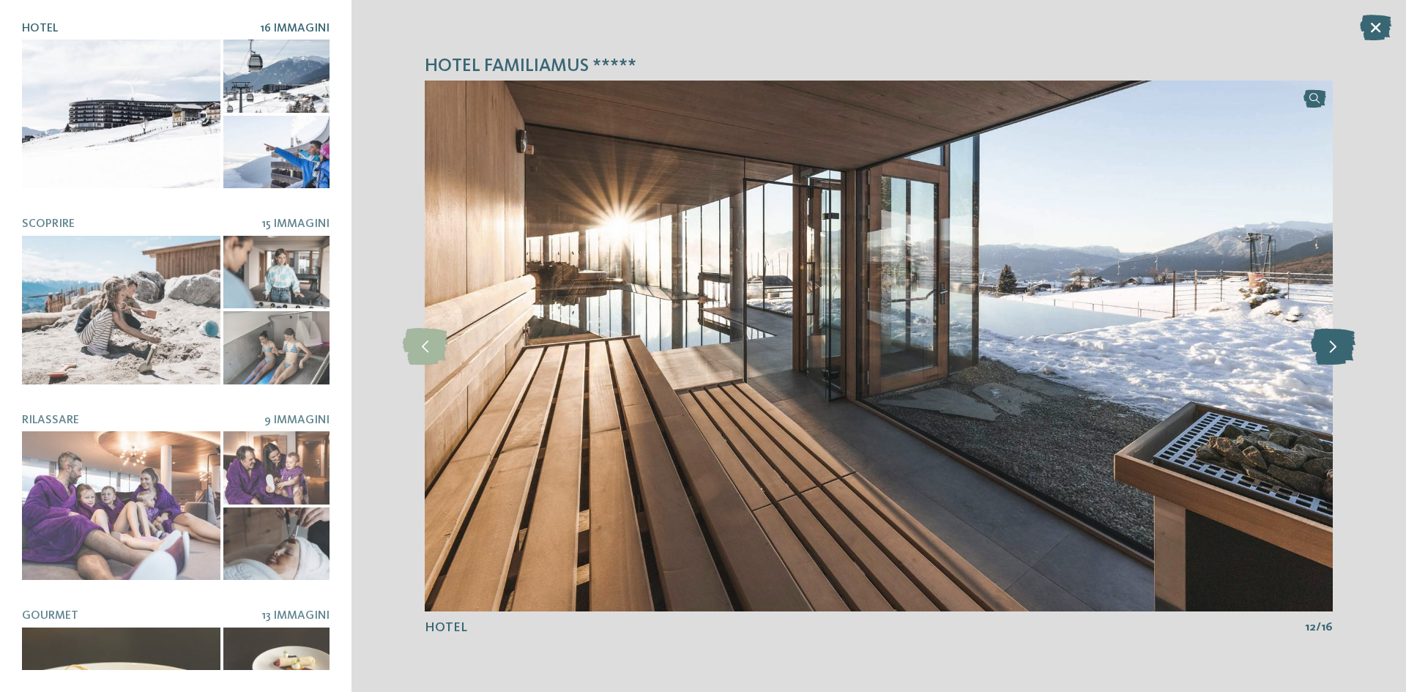
click at [1333, 352] on icon at bounding box center [1333, 346] width 45 height 37
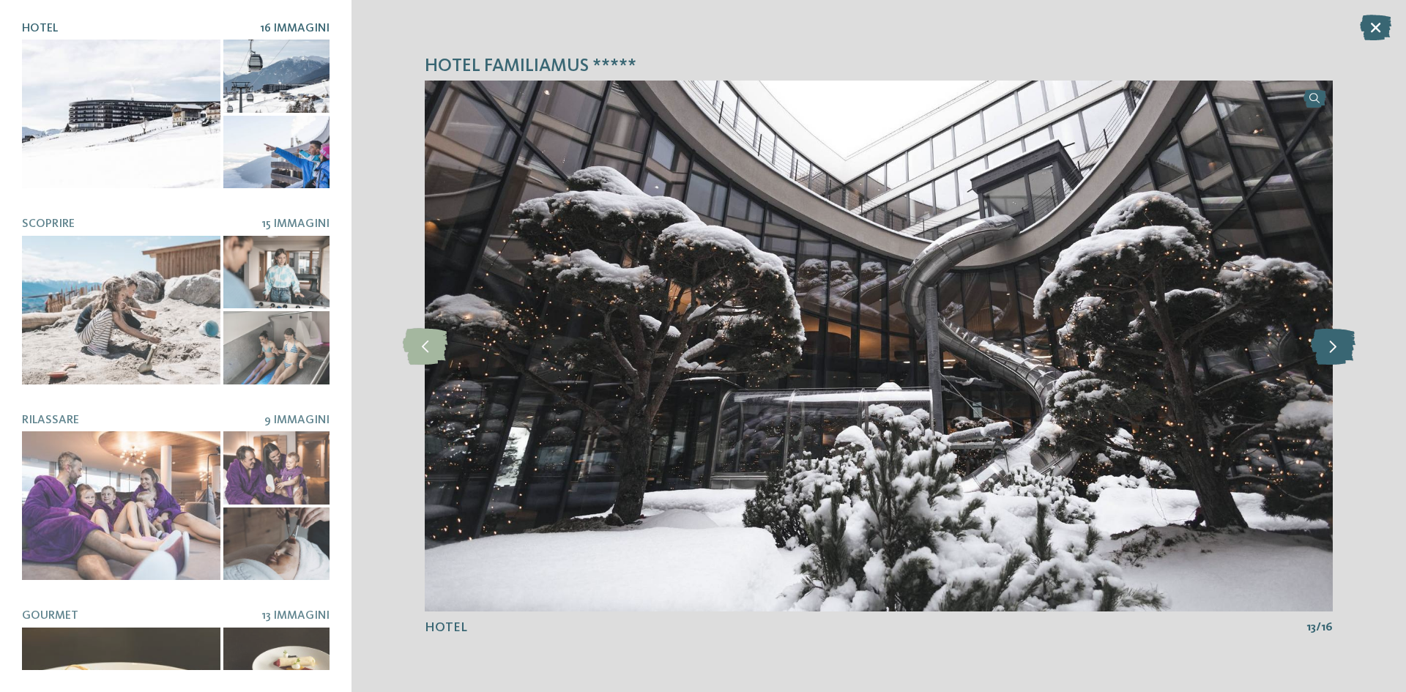
click at [1333, 352] on icon at bounding box center [1333, 346] width 45 height 37
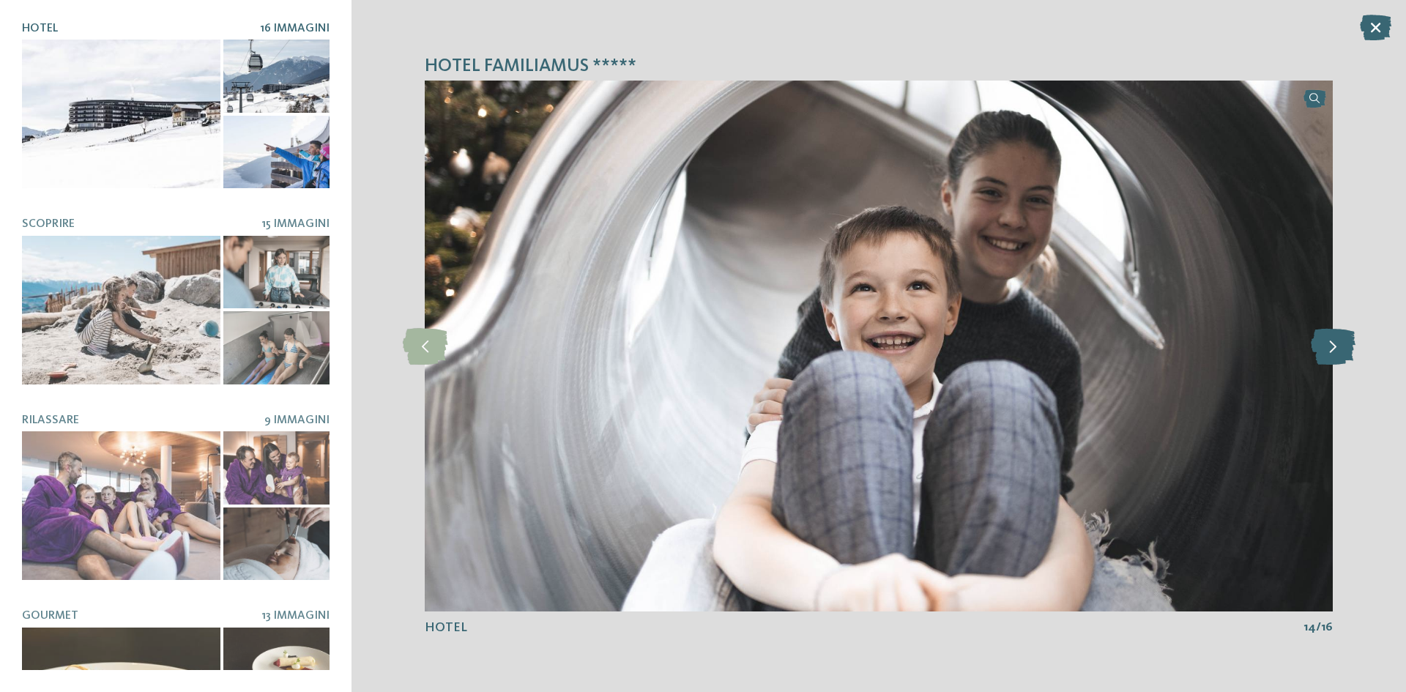
click at [1333, 352] on icon at bounding box center [1333, 346] width 45 height 37
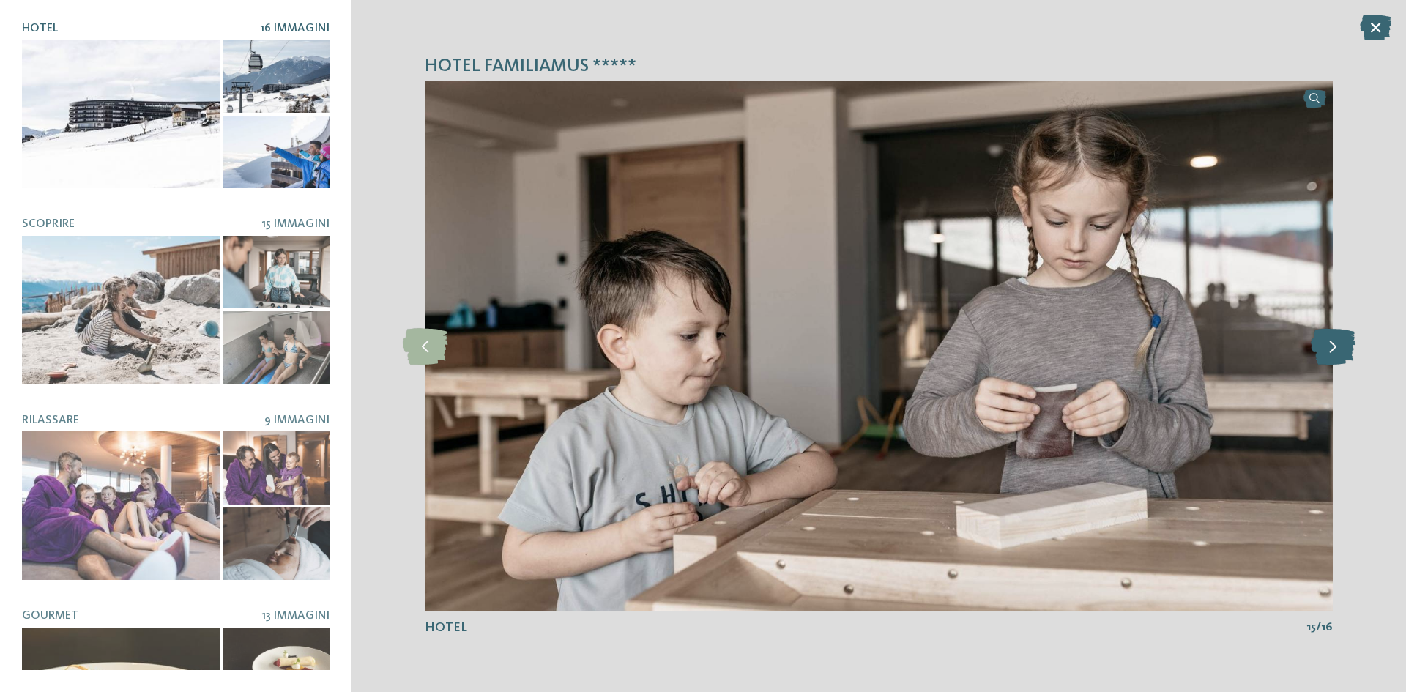
click at [1333, 352] on icon at bounding box center [1333, 346] width 45 height 37
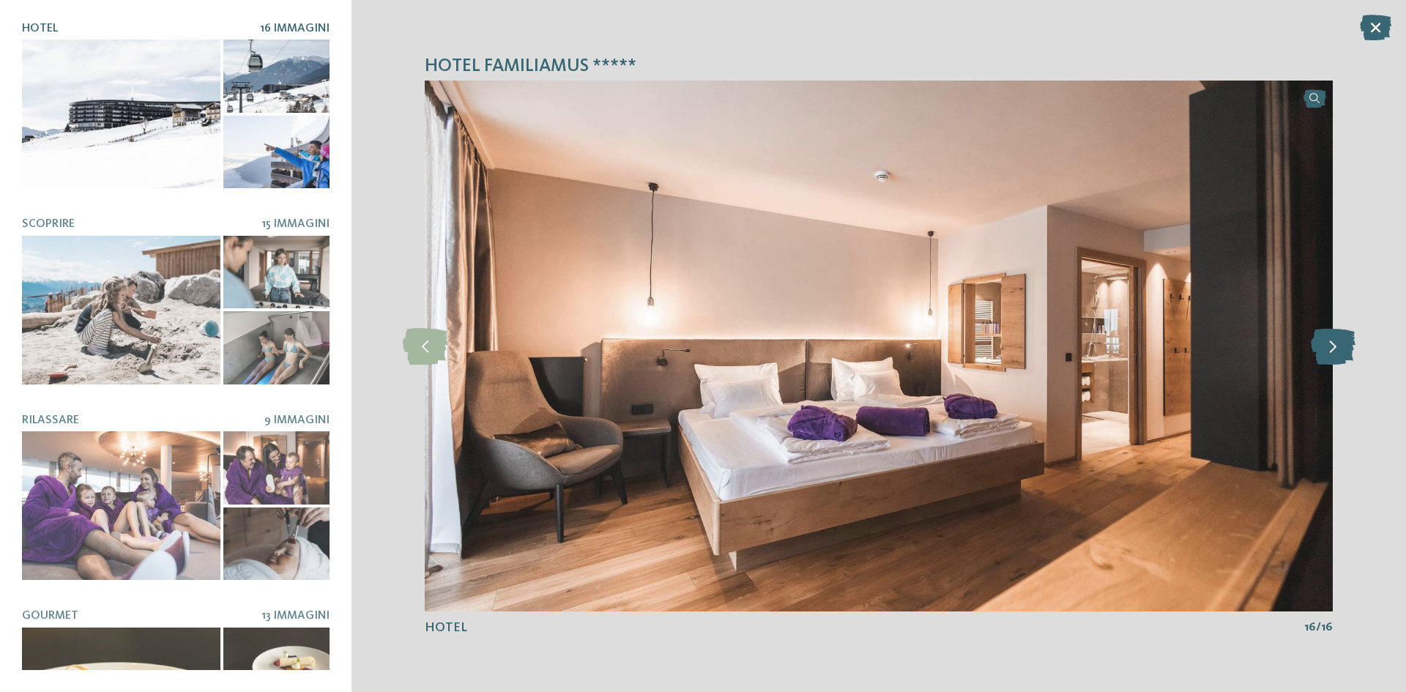
click at [1333, 352] on icon at bounding box center [1333, 346] width 45 height 37
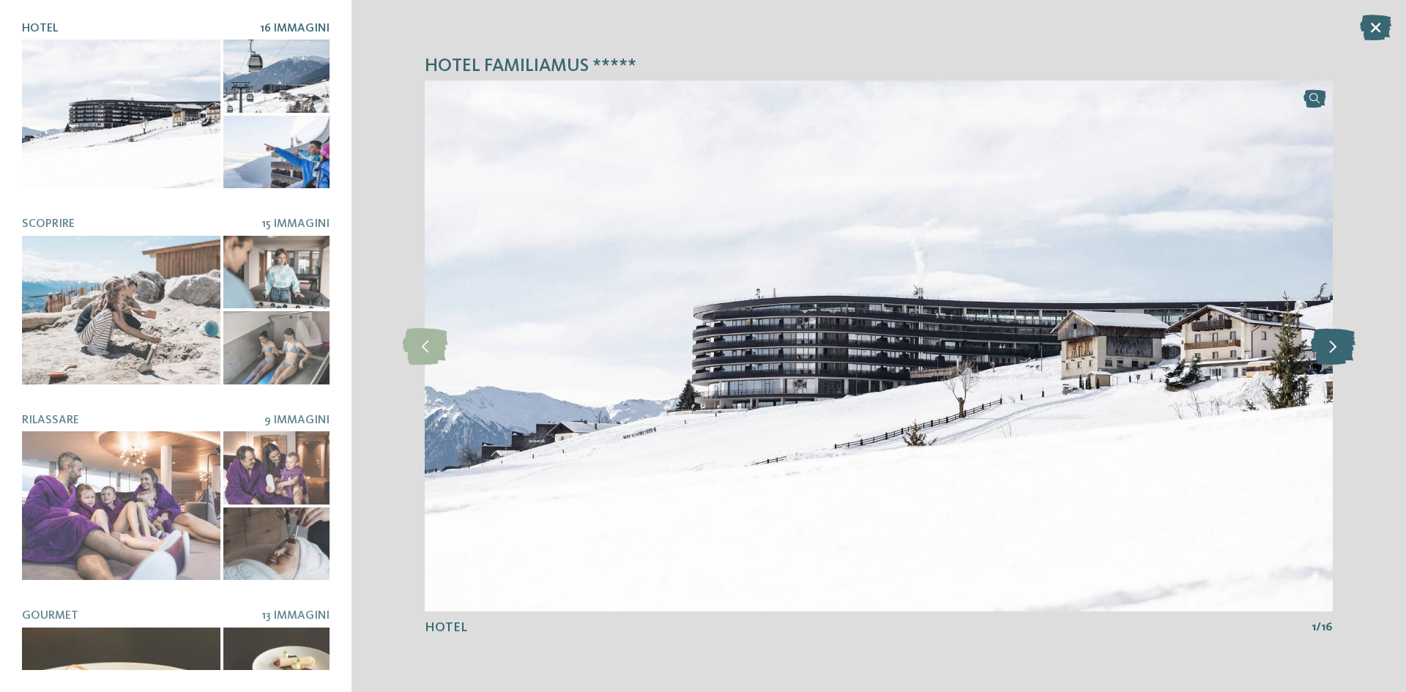
click at [1333, 352] on icon at bounding box center [1333, 346] width 45 height 37
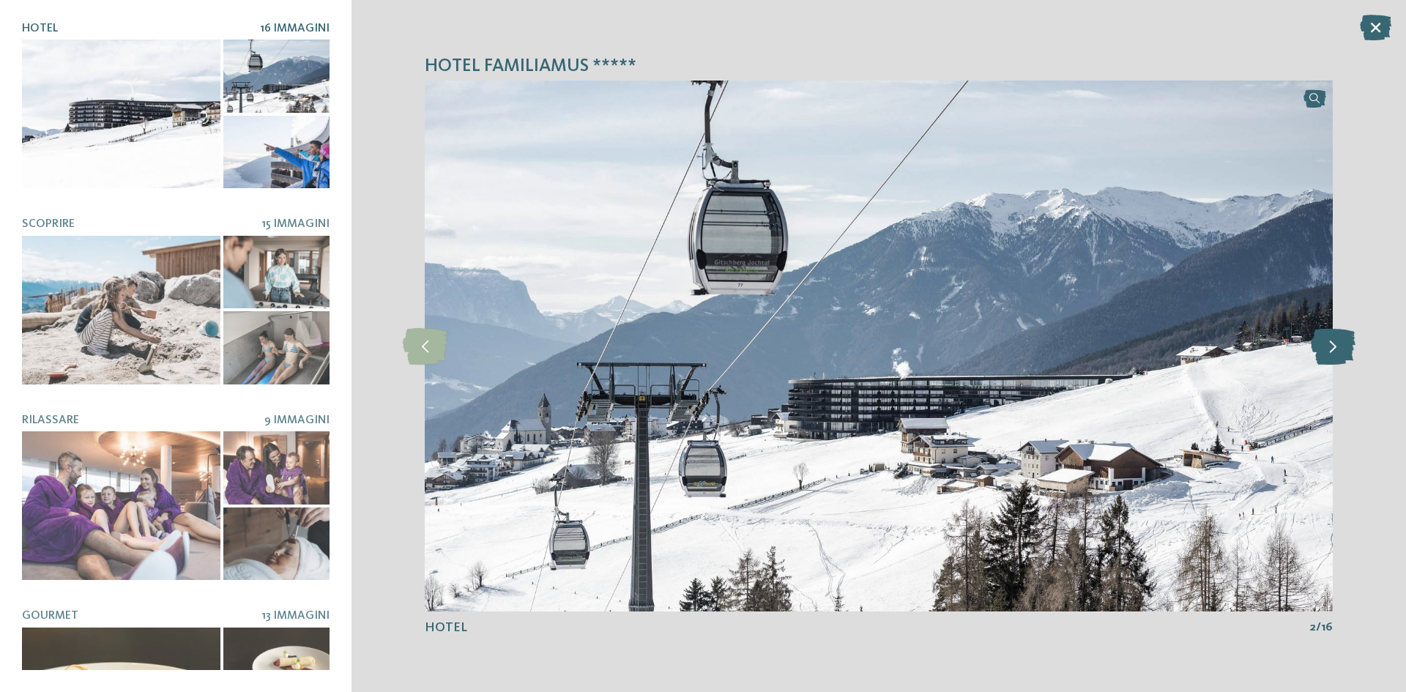
click at [1333, 352] on icon at bounding box center [1333, 346] width 45 height 37
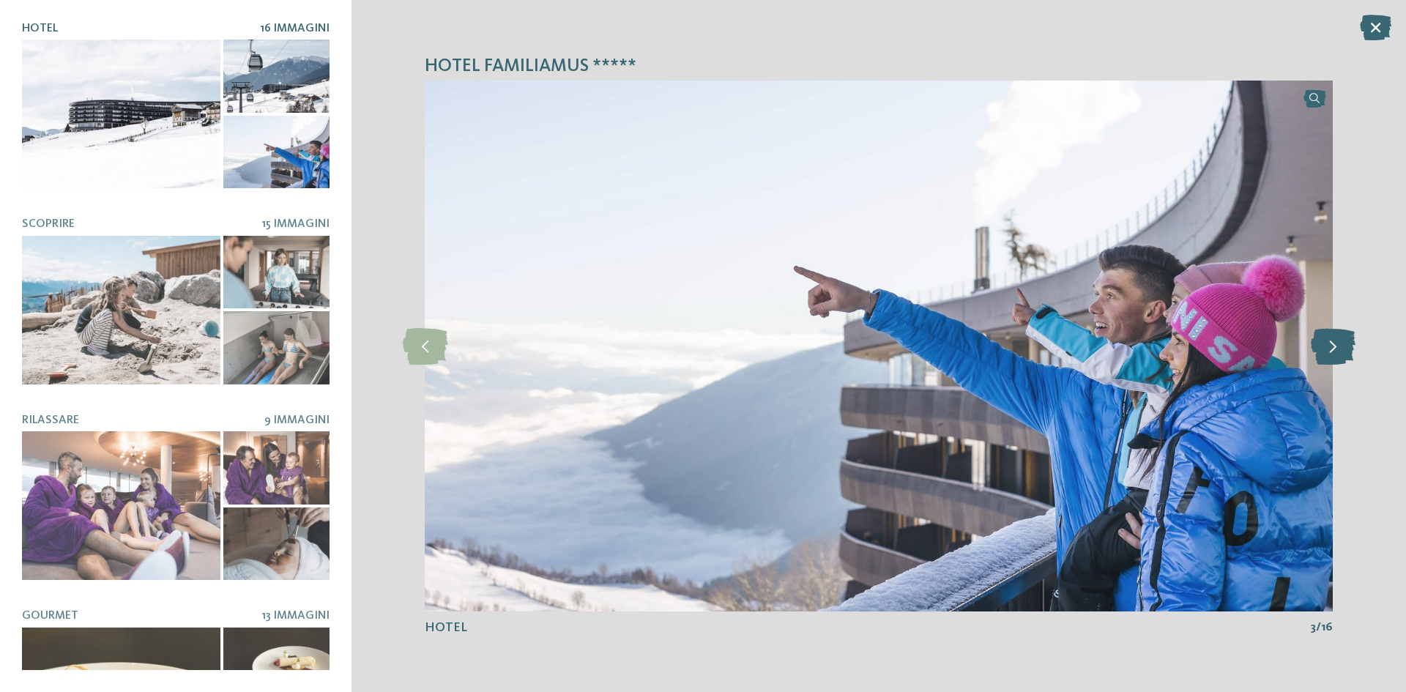
click at [1333, 352] on icon at bounding box center [1333, 346] width 45 height 37
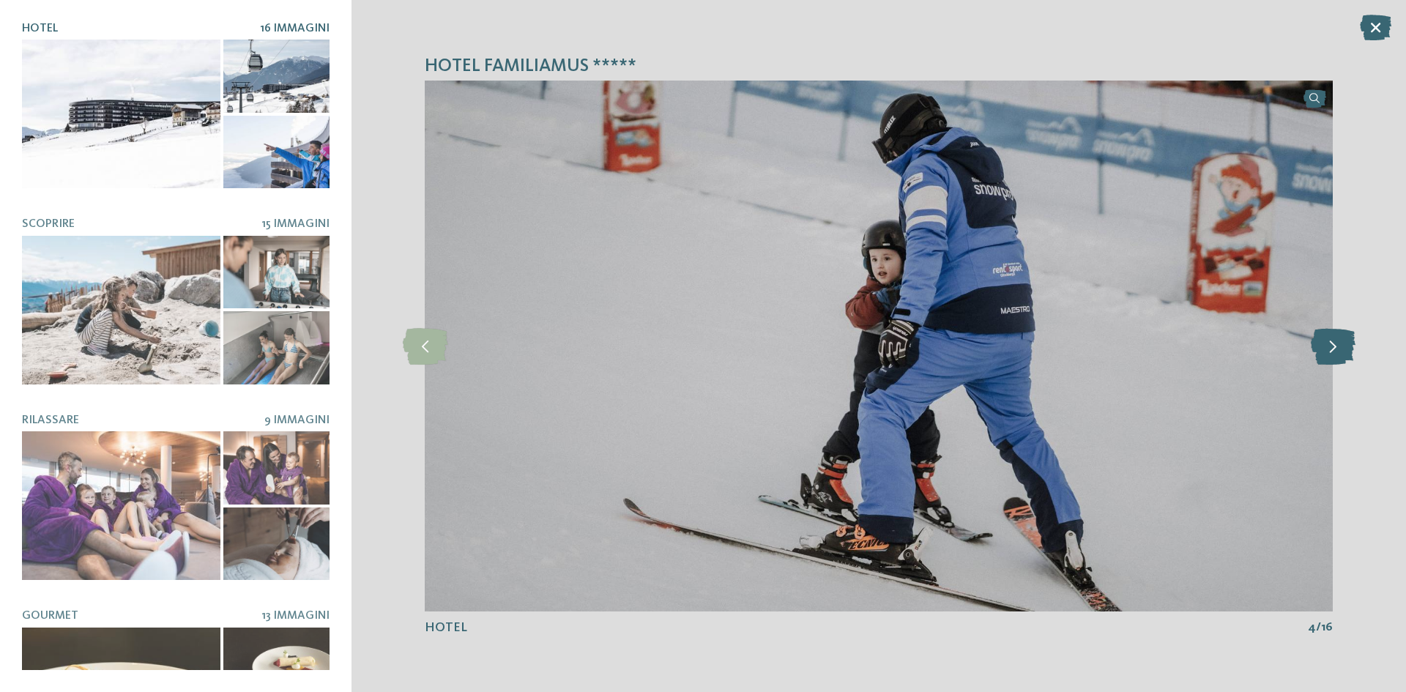
click at [1333, 352] on icon at bounding box center [1333, 346] width 45 height 37
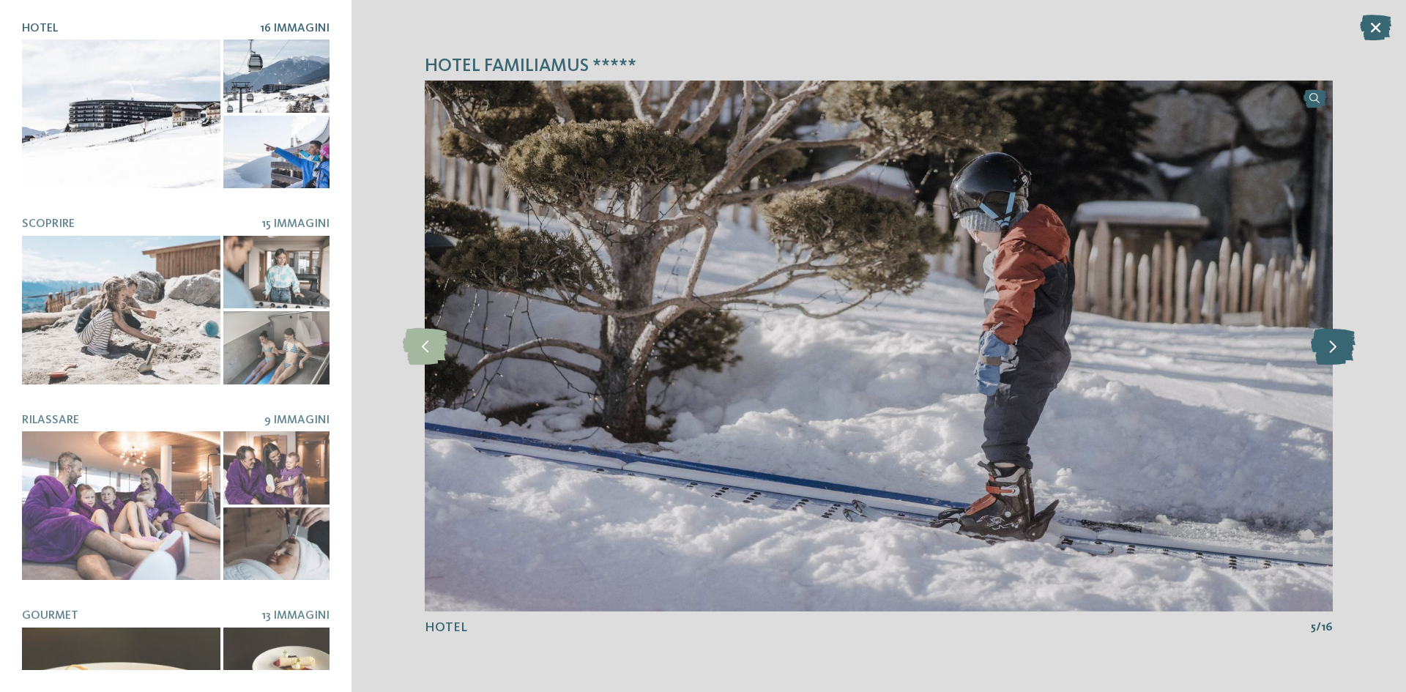
click at [1333, 352] on icon at bounding box center [1333, 346] width 45 height 37
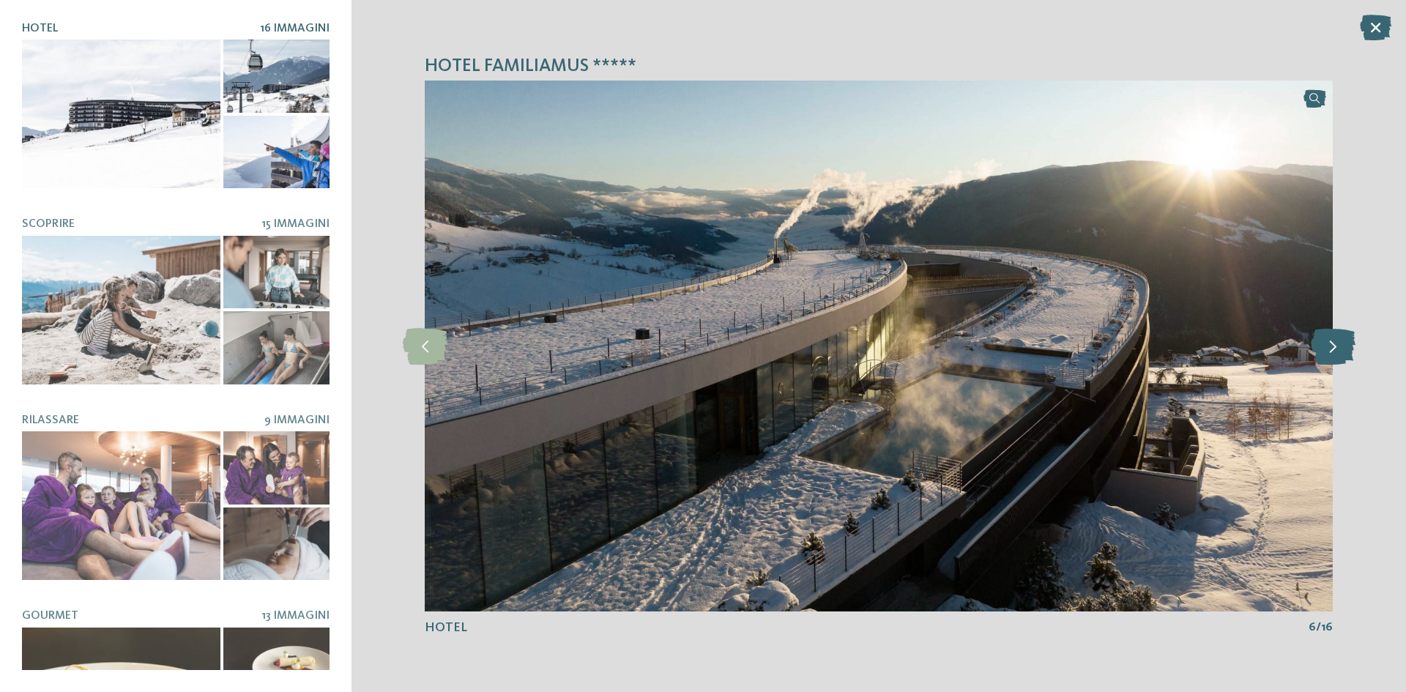
click at [1333, 352] on icon at bounding box center [1333, 346] width 45 height 37
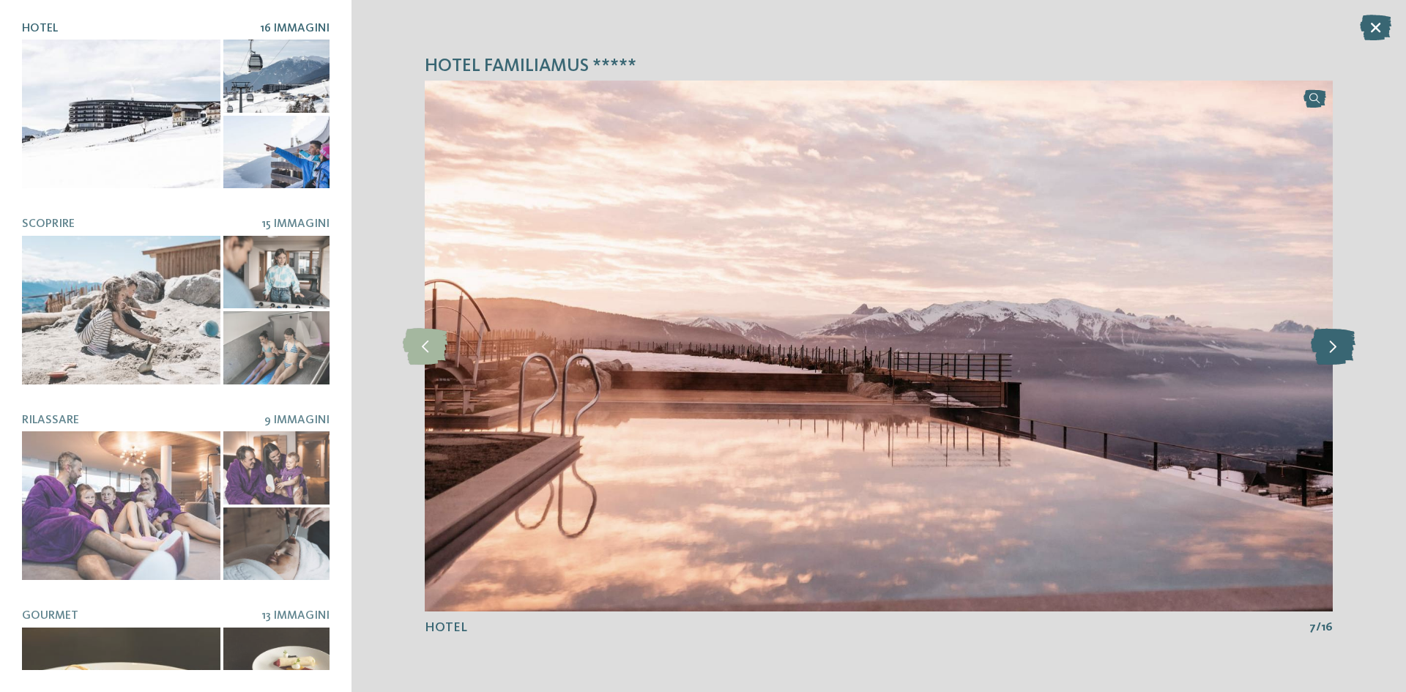
click at [1333, 352] on icon at bounding box center [1333, 346] width 45 height 37
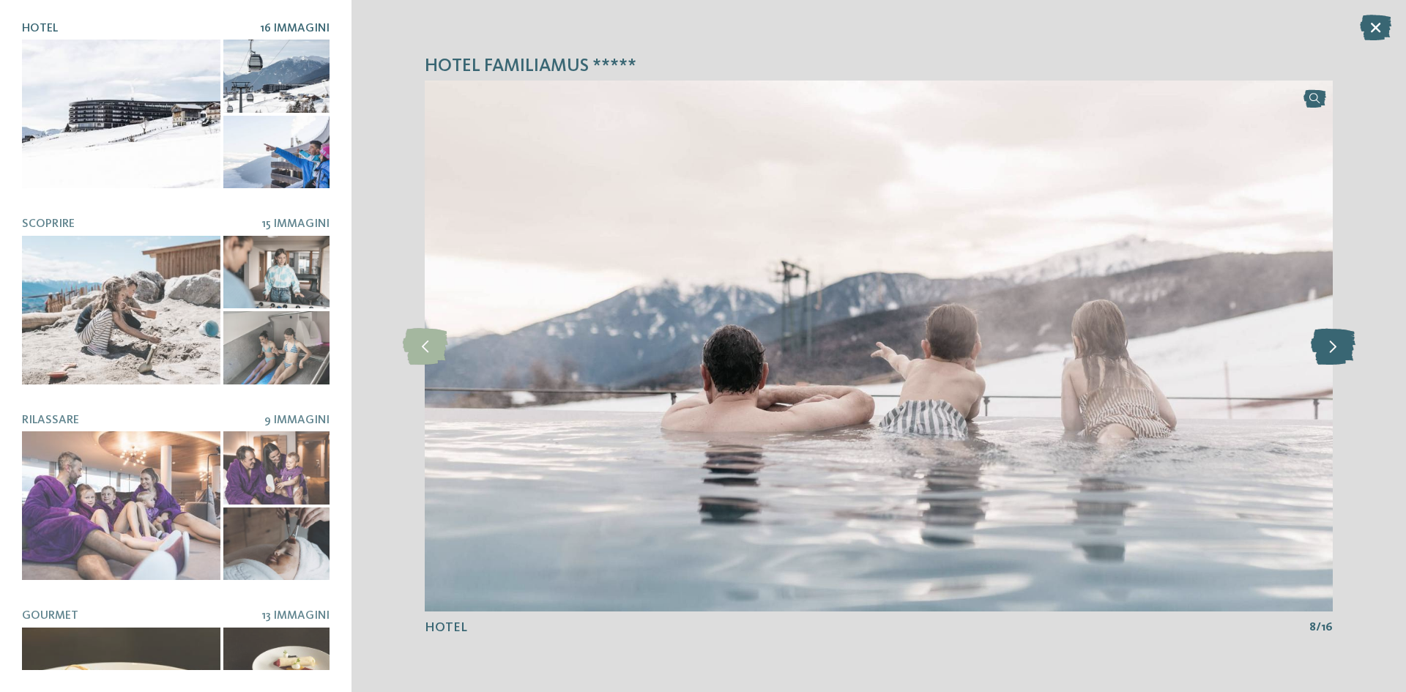
click at [1333, 352] on icon at bounding box center [1333, 346] width 45 height 37
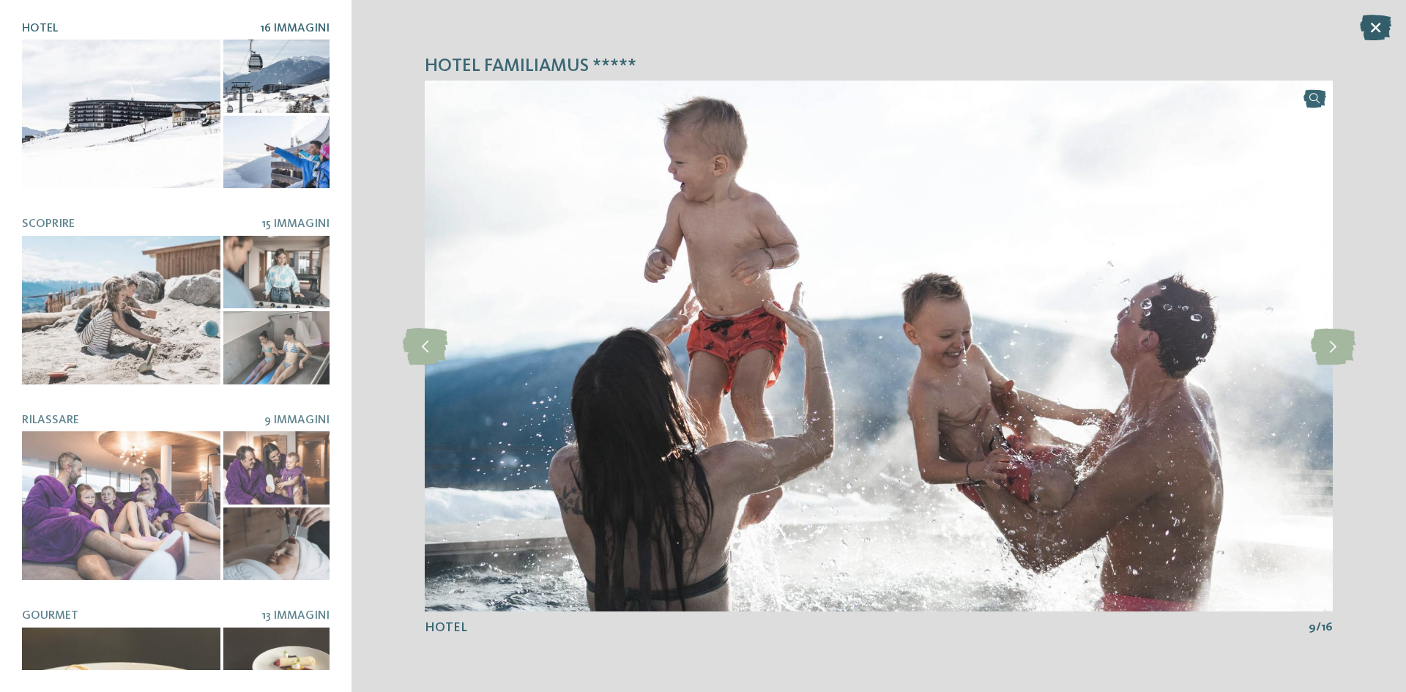
click at [1380, 34] on icon at bounding box center [1375, 28] width 31 height 26
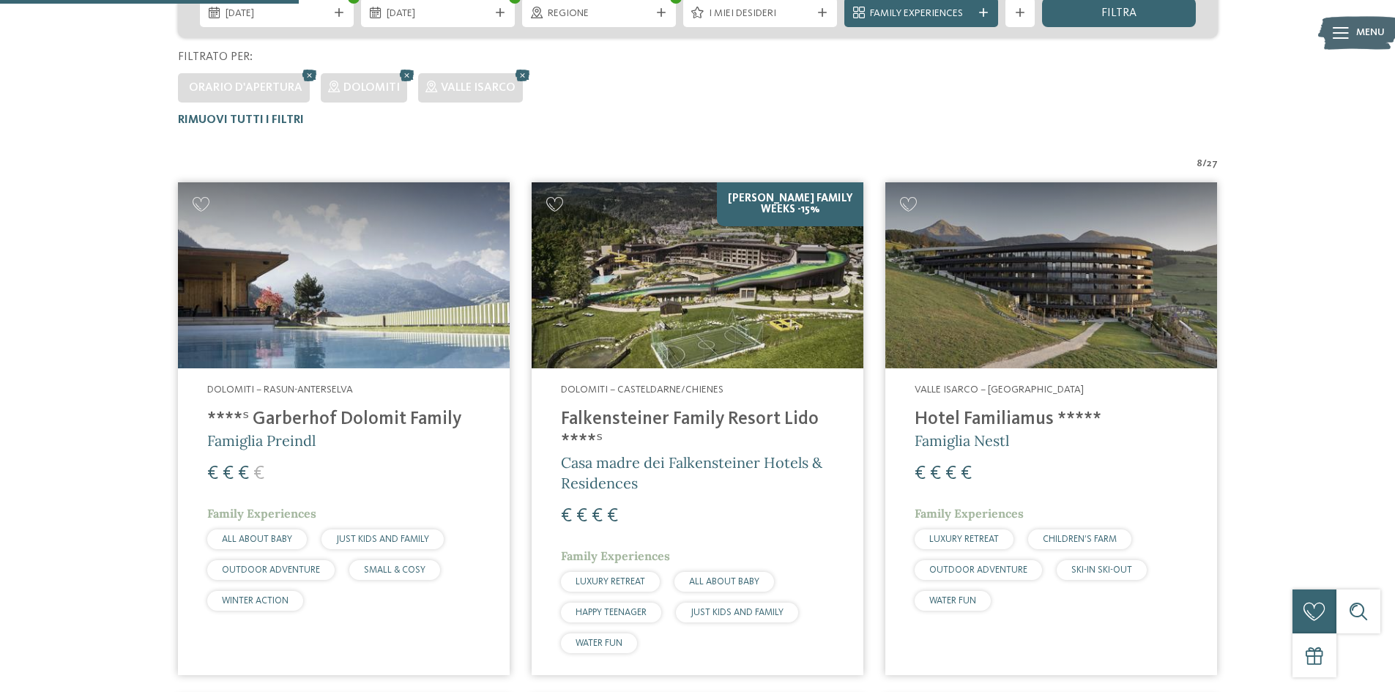
scroll to position [480, 0]
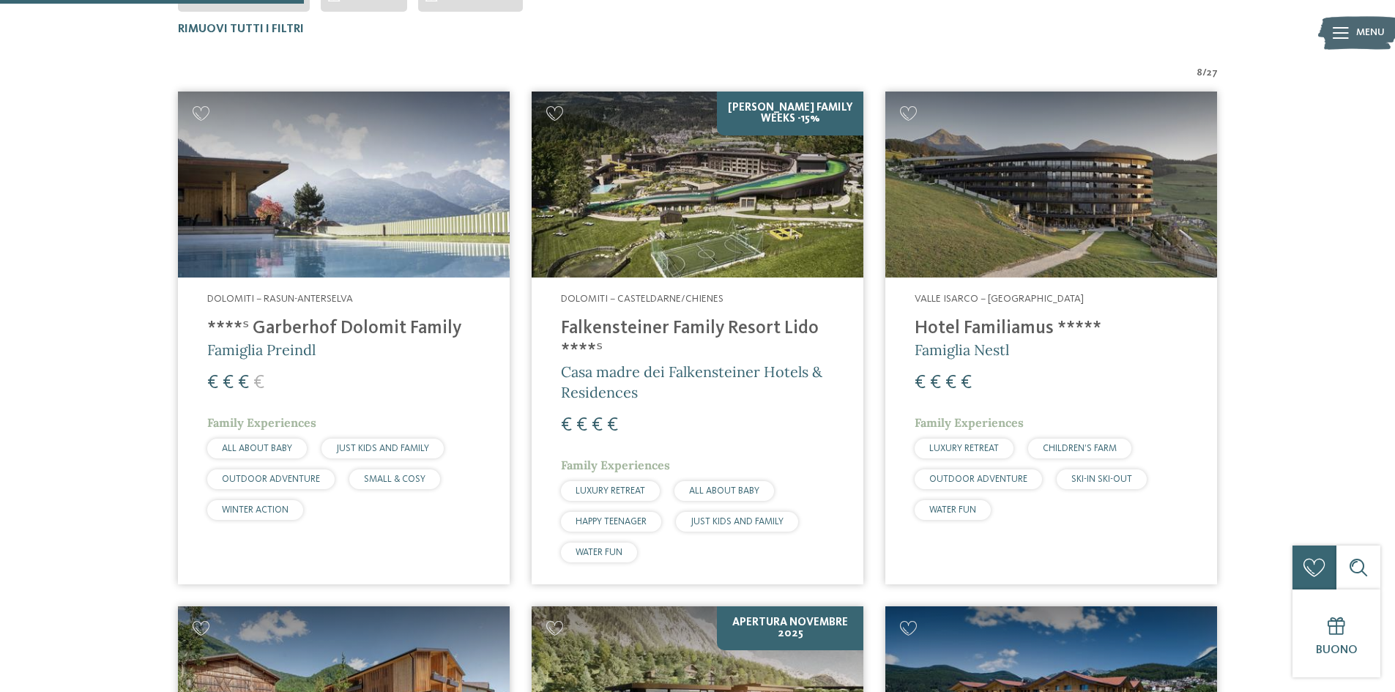
click at [286, 333] on h4 "****ˢ Garberhof Dolomit Family" at bounding box center [343, 329] width 273 height 22
click at [677, 316] on div "Dolomiti – Casteldarne/Chienes Falkensteiner Family Resort Lido ****ˢ Casa madr…" at bounding box center [698, 431] width 332 height 306
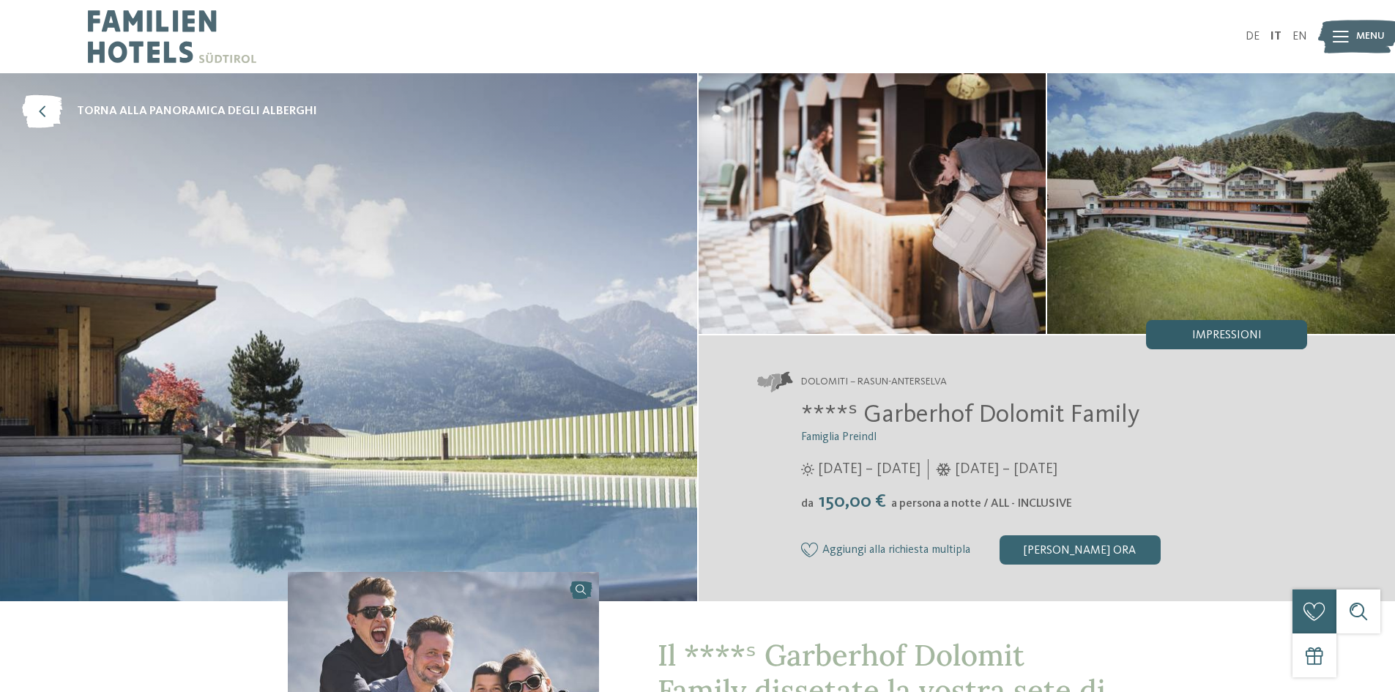
click at [1248, 338] on span "Impressioni" at bounding box center [1227, 336] width 70 height 12
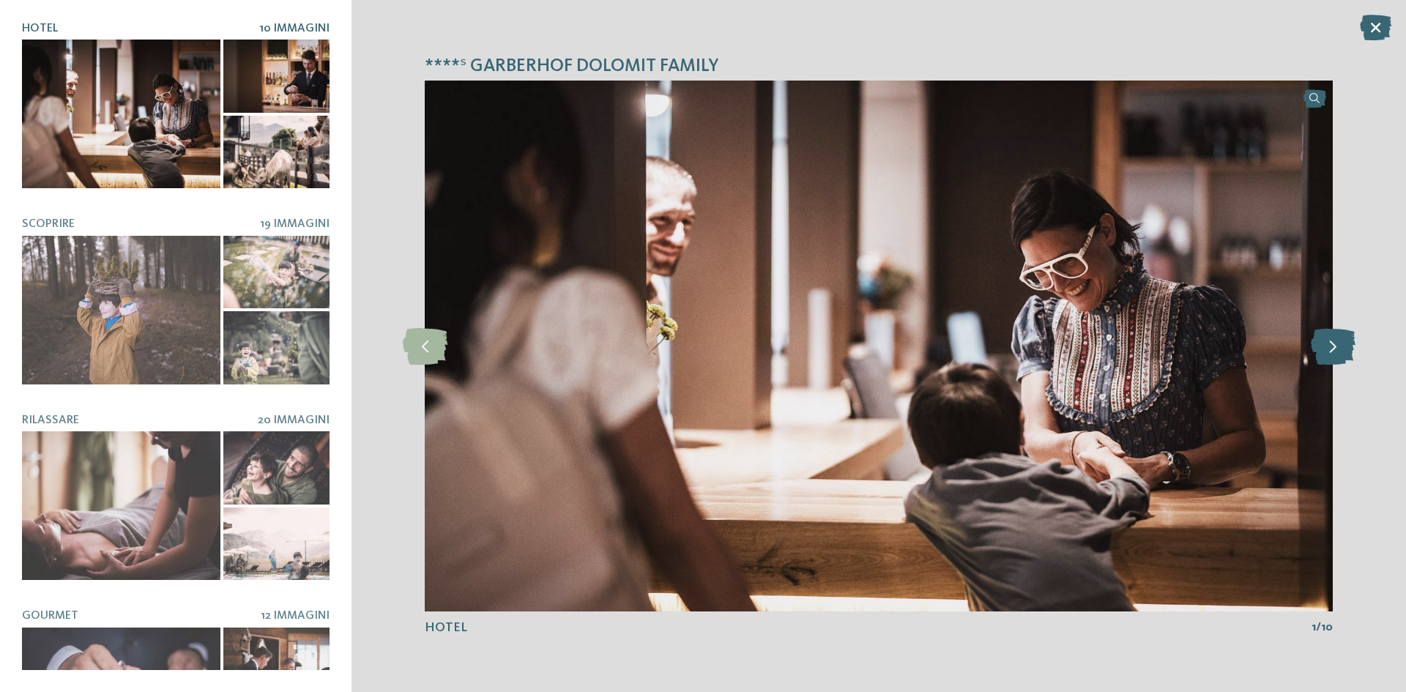
click at [1330, 350] on icon at bounding box center [1333, 346] width 45 height 37
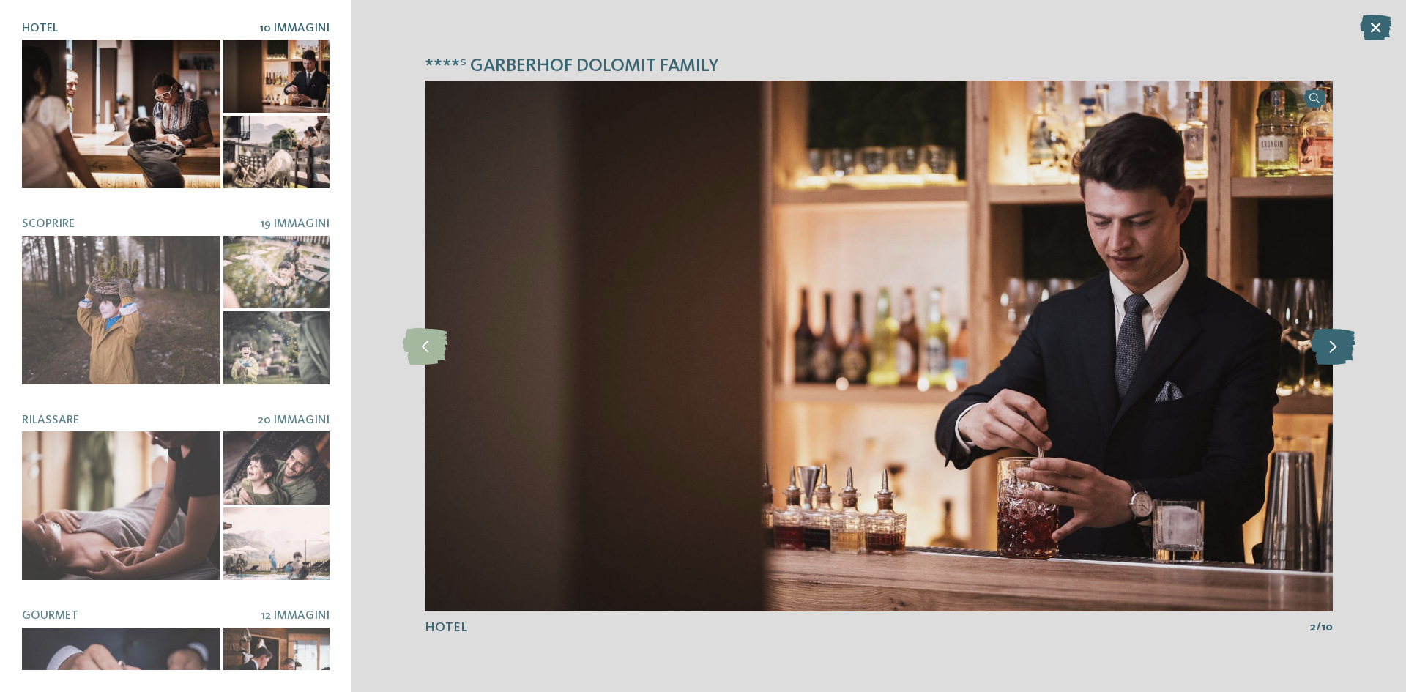
click at [1331, 346] on icon at bounding box center [1333, 346] width 45 height 37
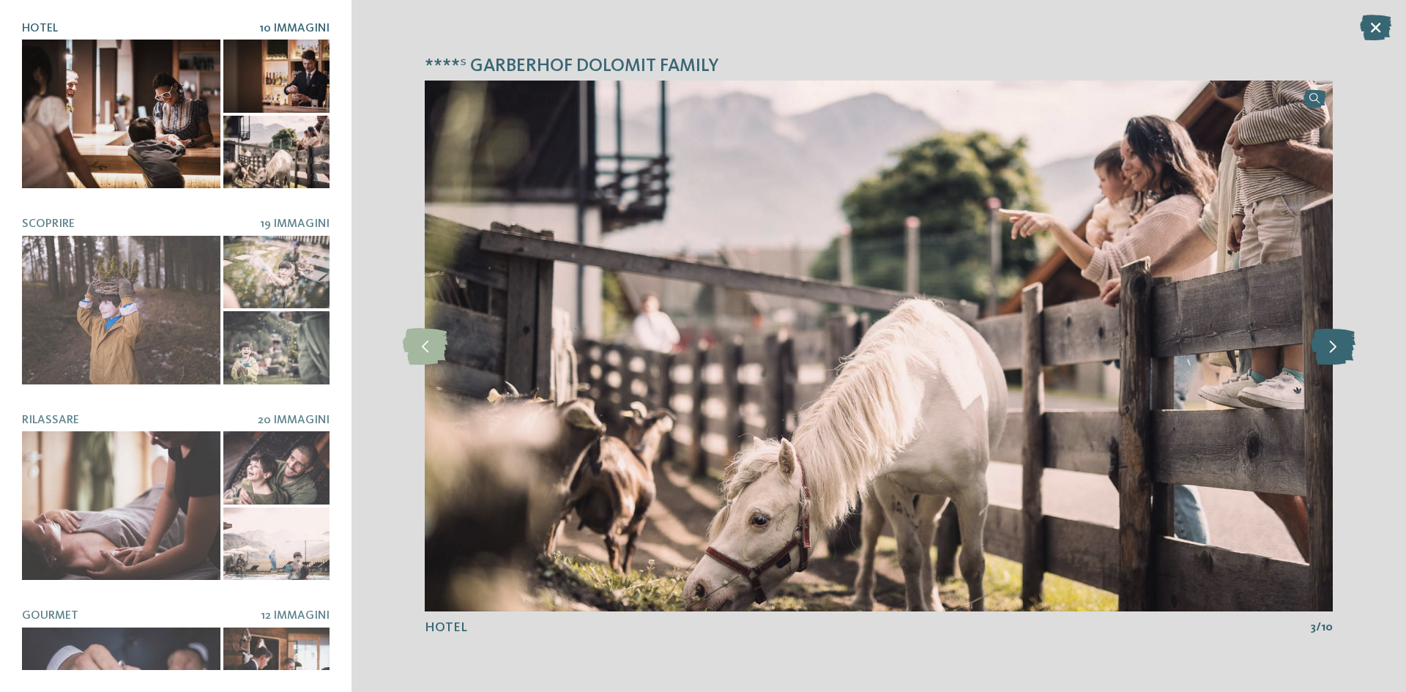
click at [1331, 346] on icon at bounding box center [1333, 346] width 45 height 37
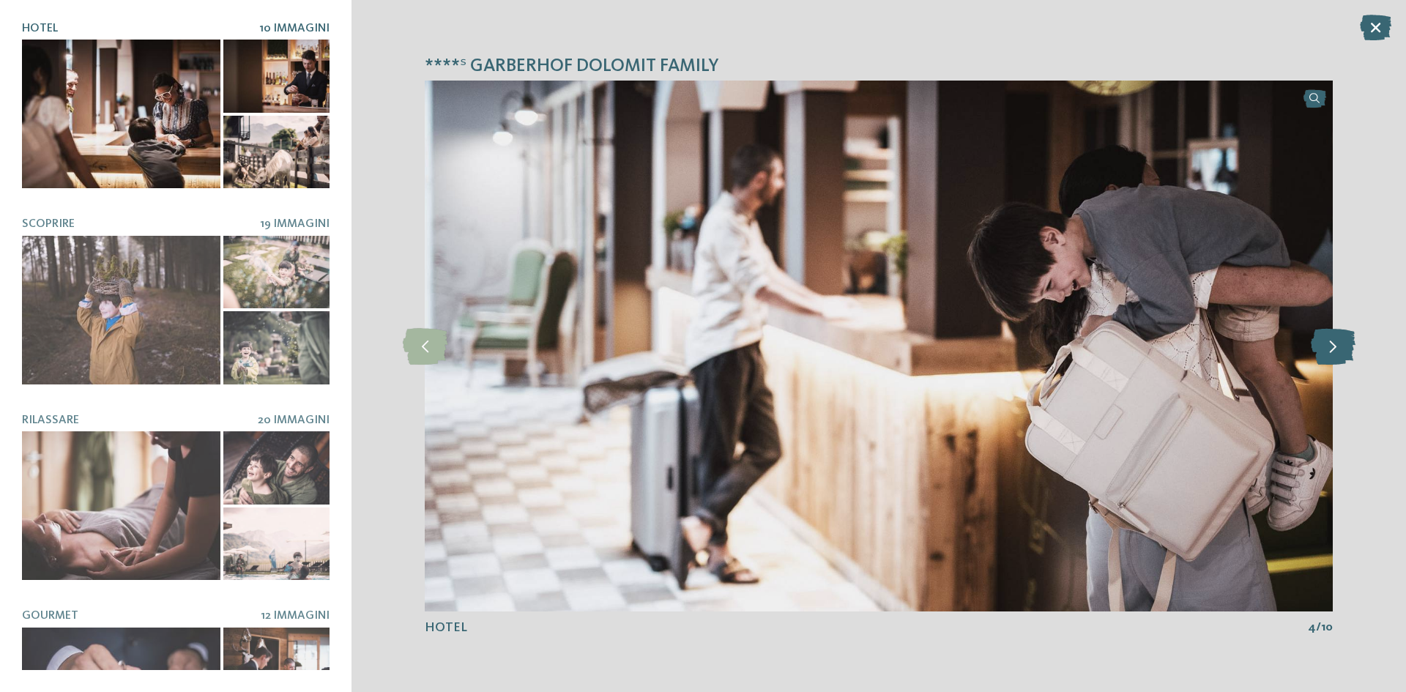
click at [1331, 346] on icon at bounding box center [1333, 346] width 45 height 37
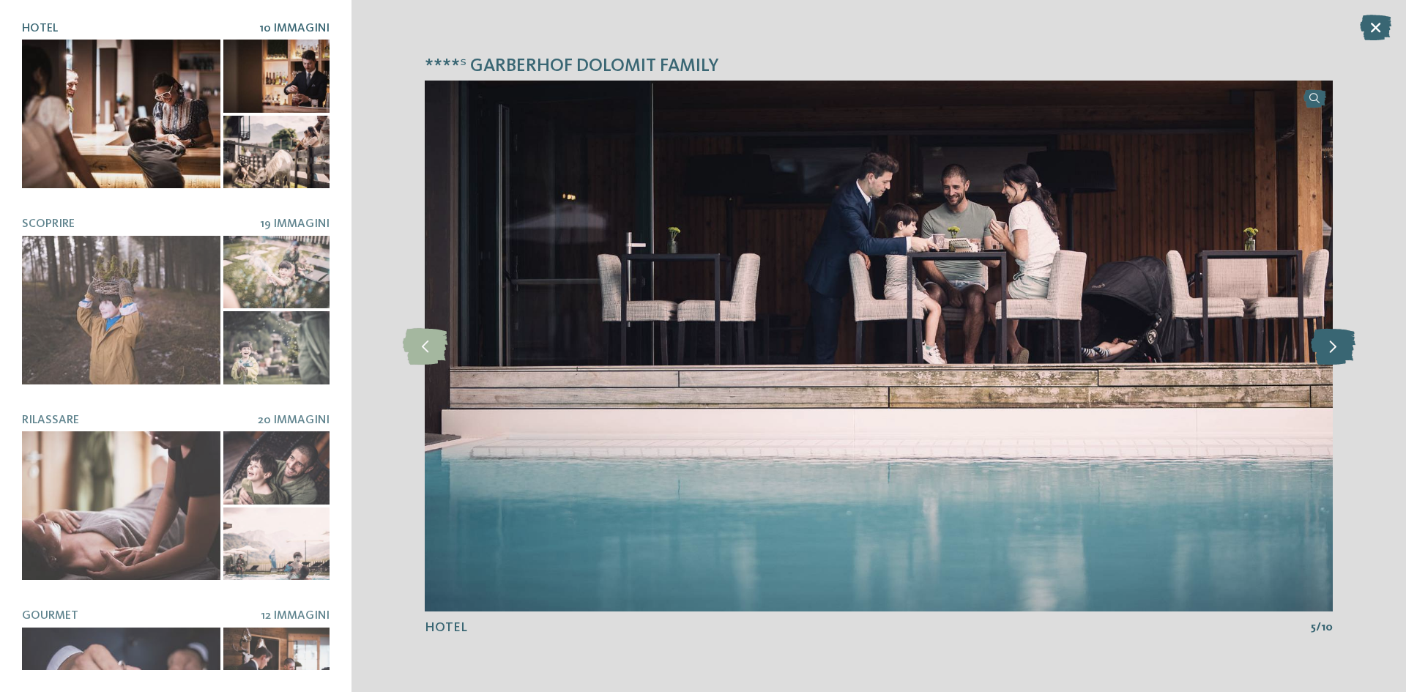
click at [1331, 346] on icon at bounding box center [1333, 346] width 45 height 37
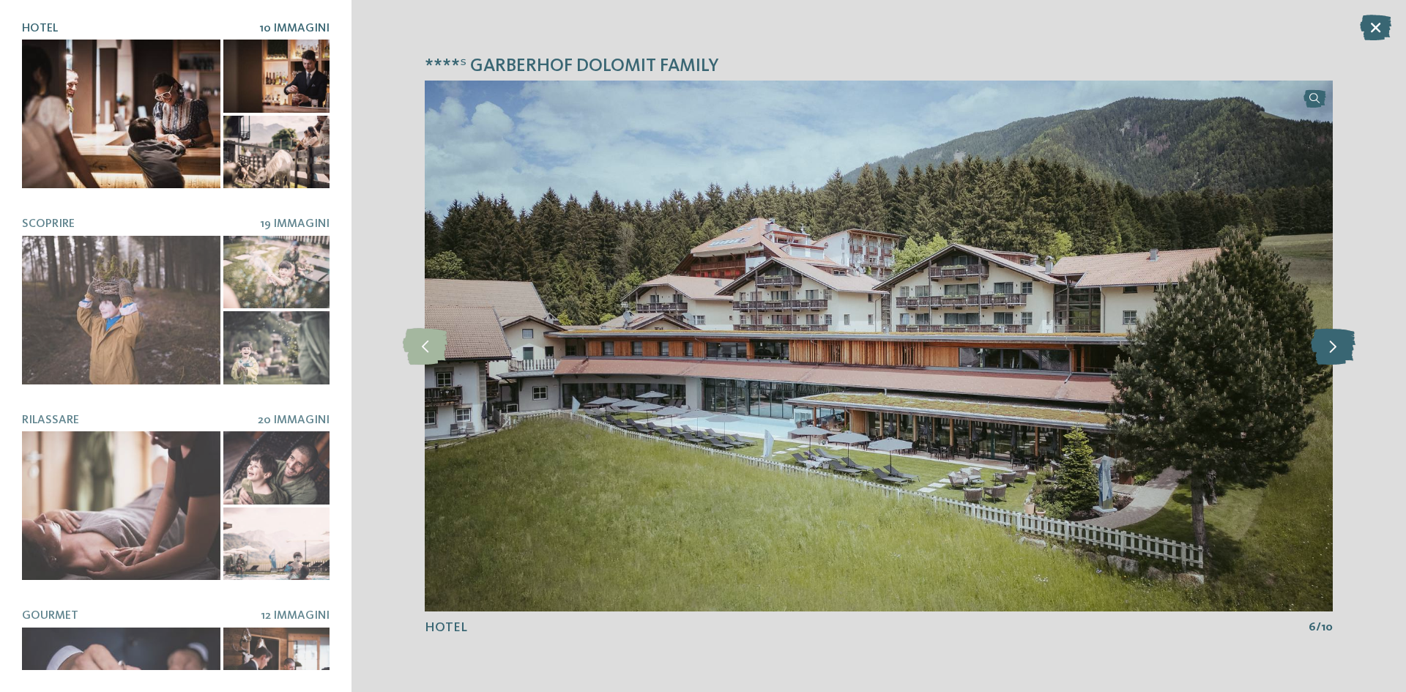
click at [1331, 346] on icon at bounding box center [1333, 346] width 45 height 37
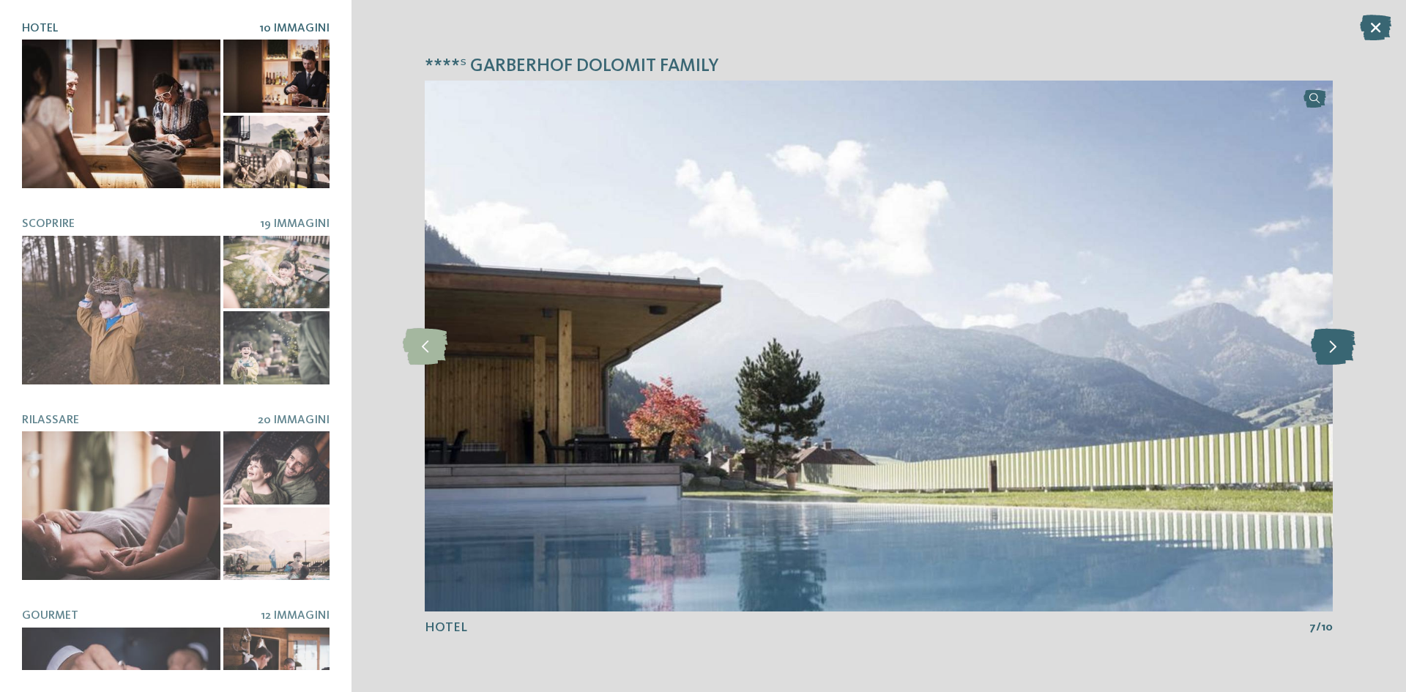
click at [1331, 346] on icon at bounding box center [1333, 346] width 45 height 37
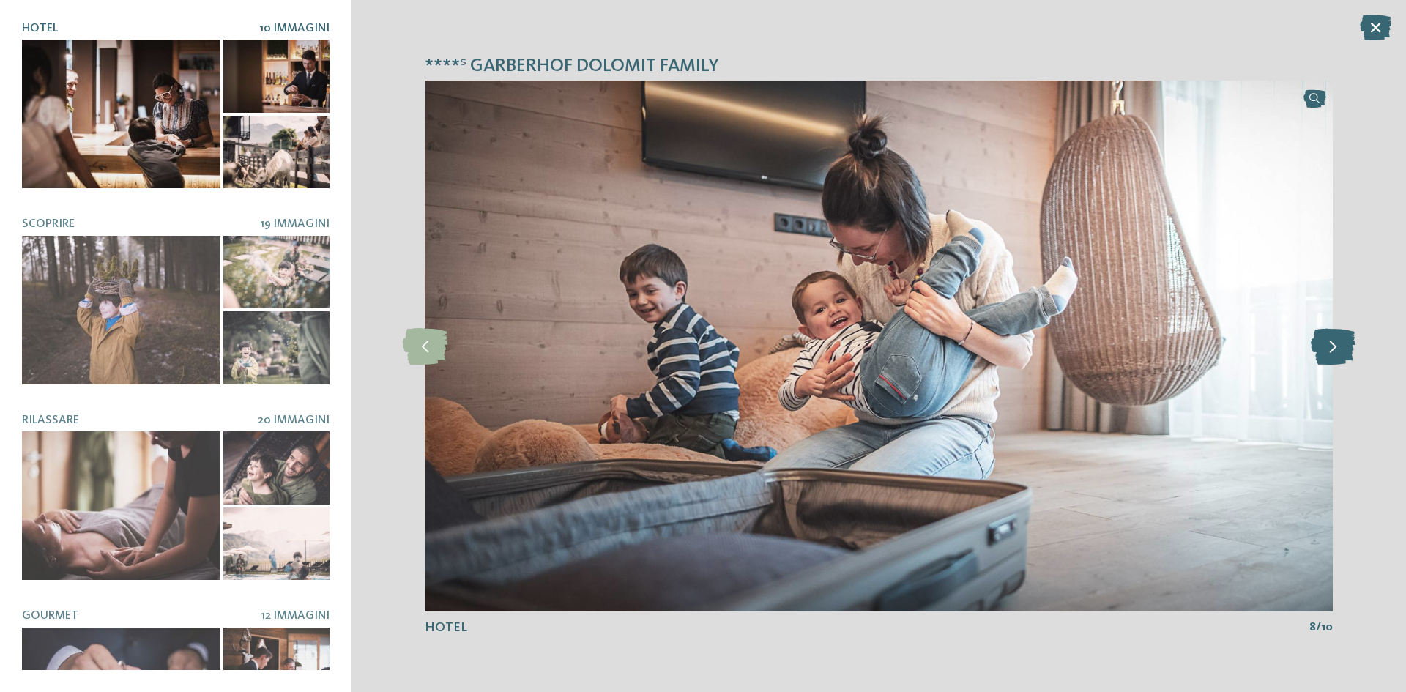
click at [1331, 346] on icon at bounding box center [1333, 346] width 45 height 37
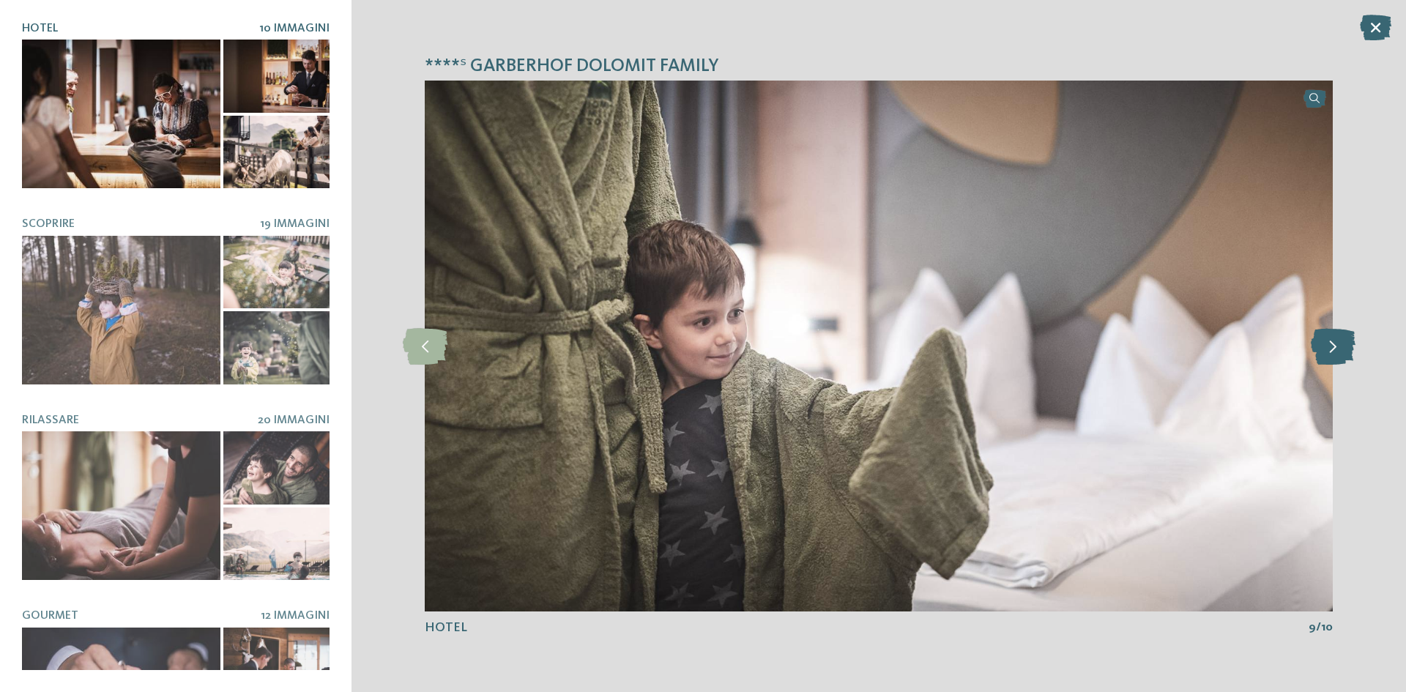
click at [1331, 346] on icon at bounding box center [1333, 346] width 45 height 37
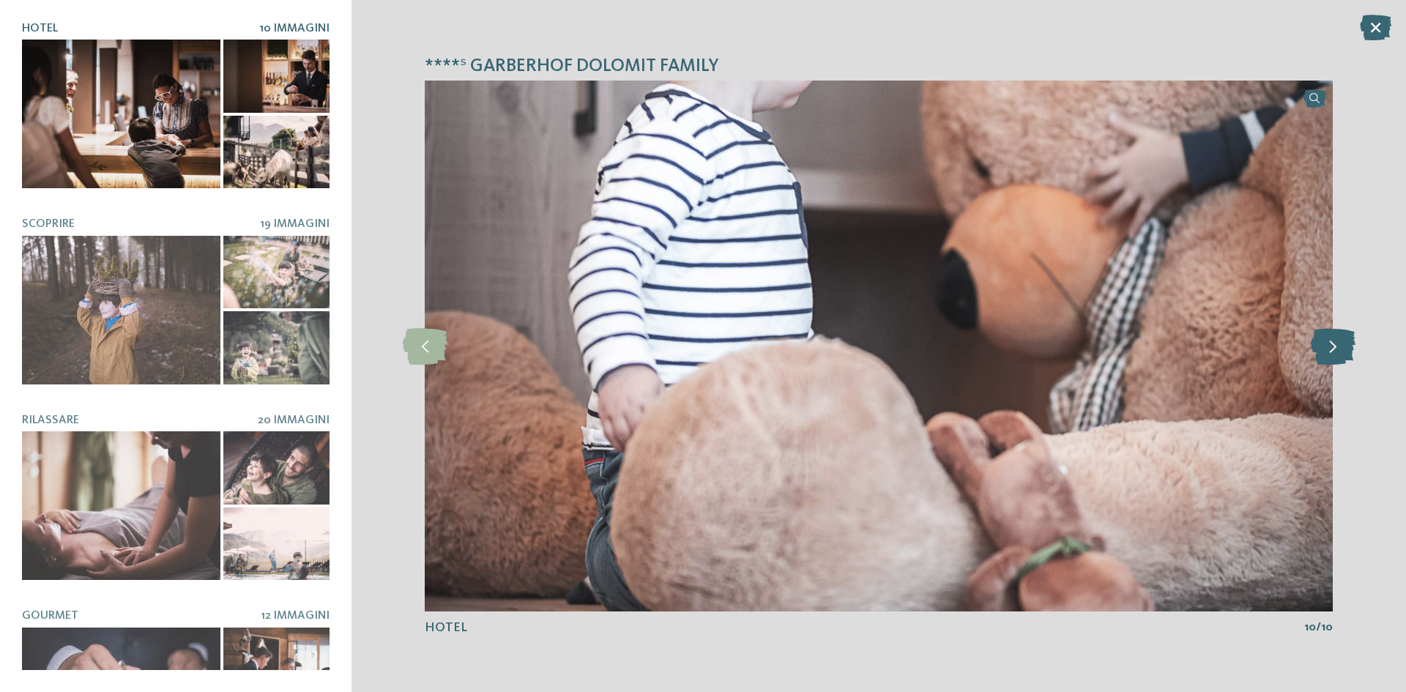
click at [1331, 346] on icon at bounding box center [1333, 346] width 45 height 37
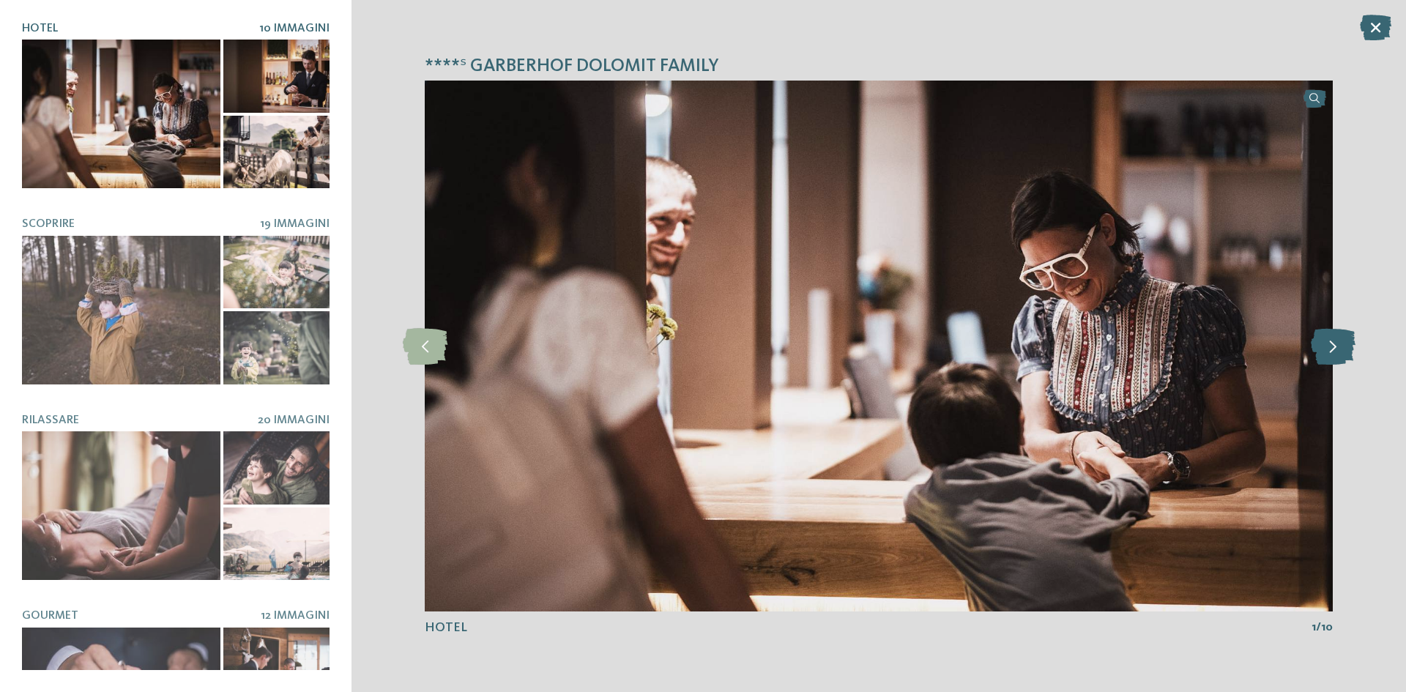
click at [1331, 346] on icon at bounding box center [1333, 346] width 45 height 37
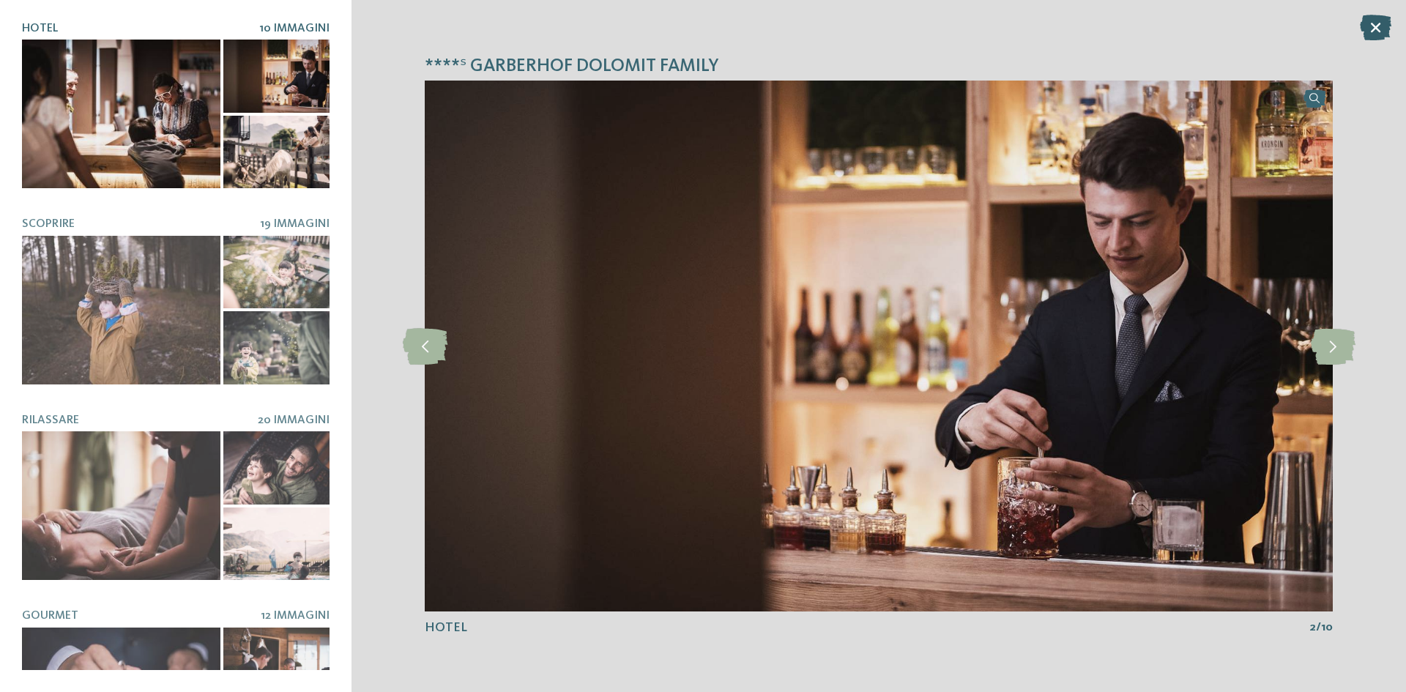
click at [1367, 35] on icon at bounding box center [1375, 28] width 31 height 26
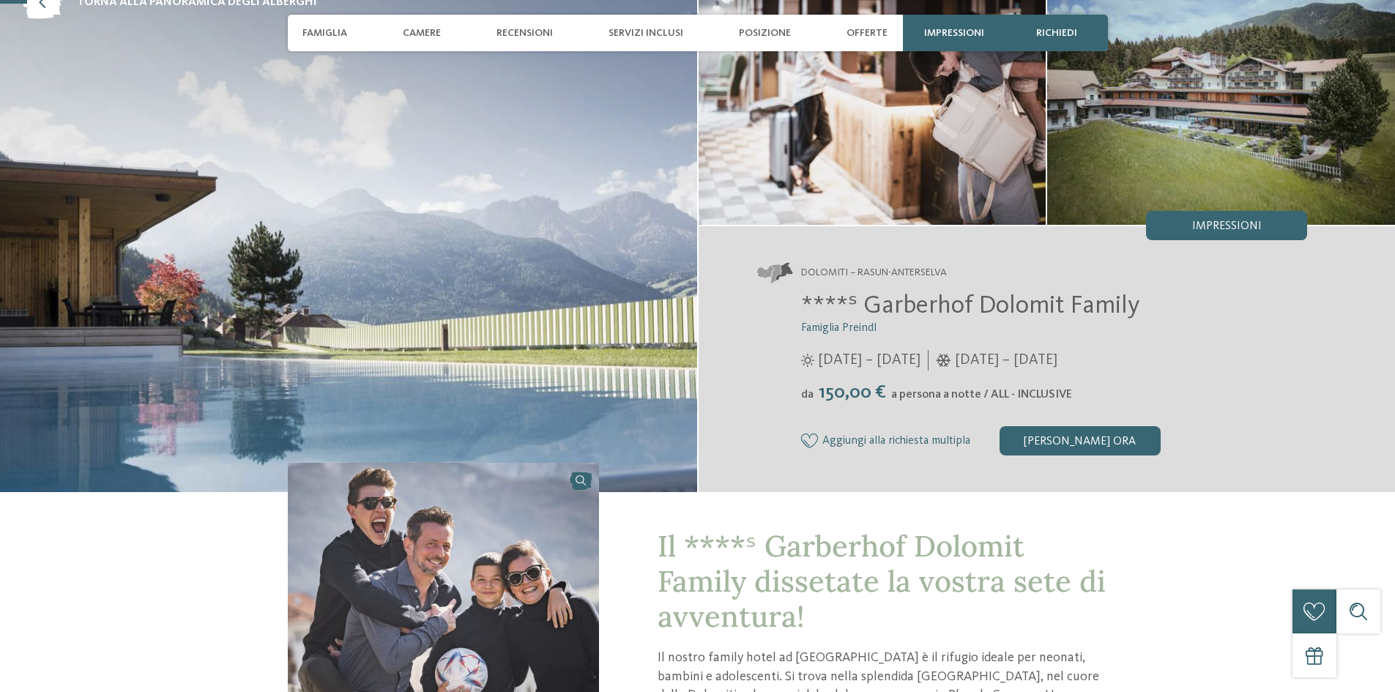
scroll to position [220, 0]
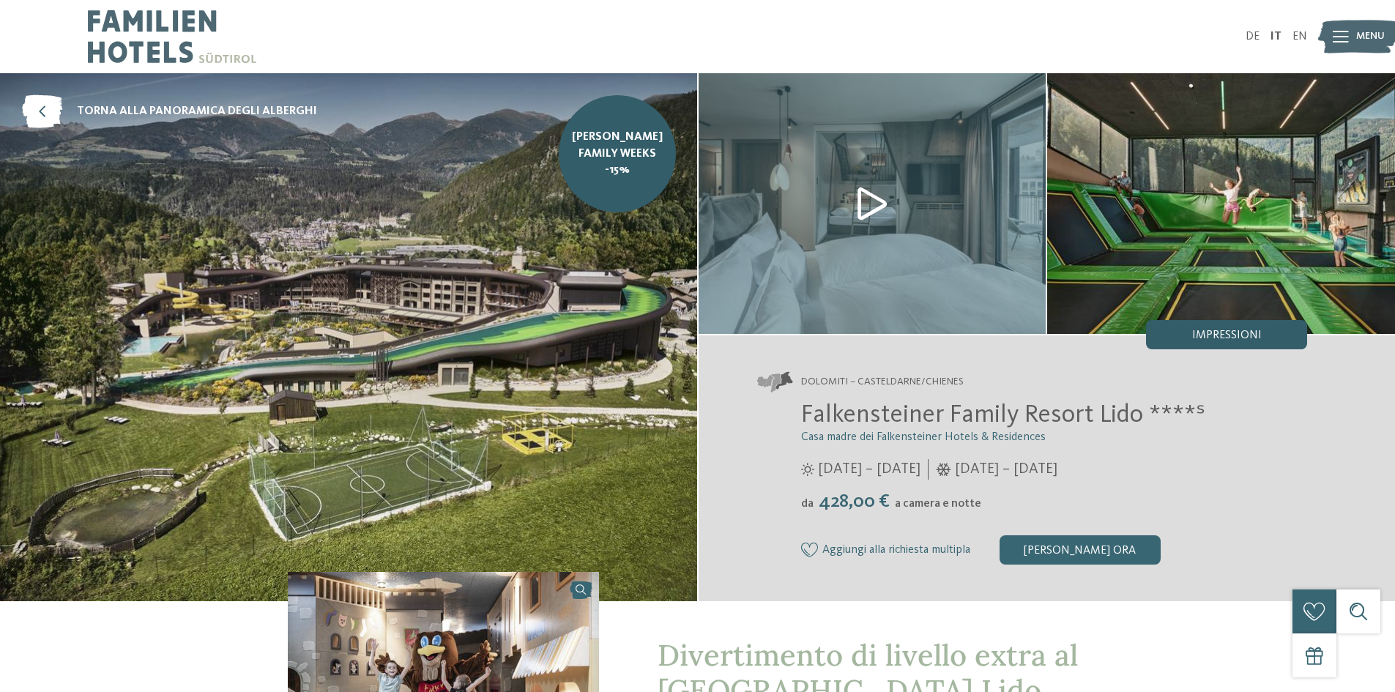
click at [1220, 330] on span "Impressioni" at bounding box center [1227, 336] width 70 height 12
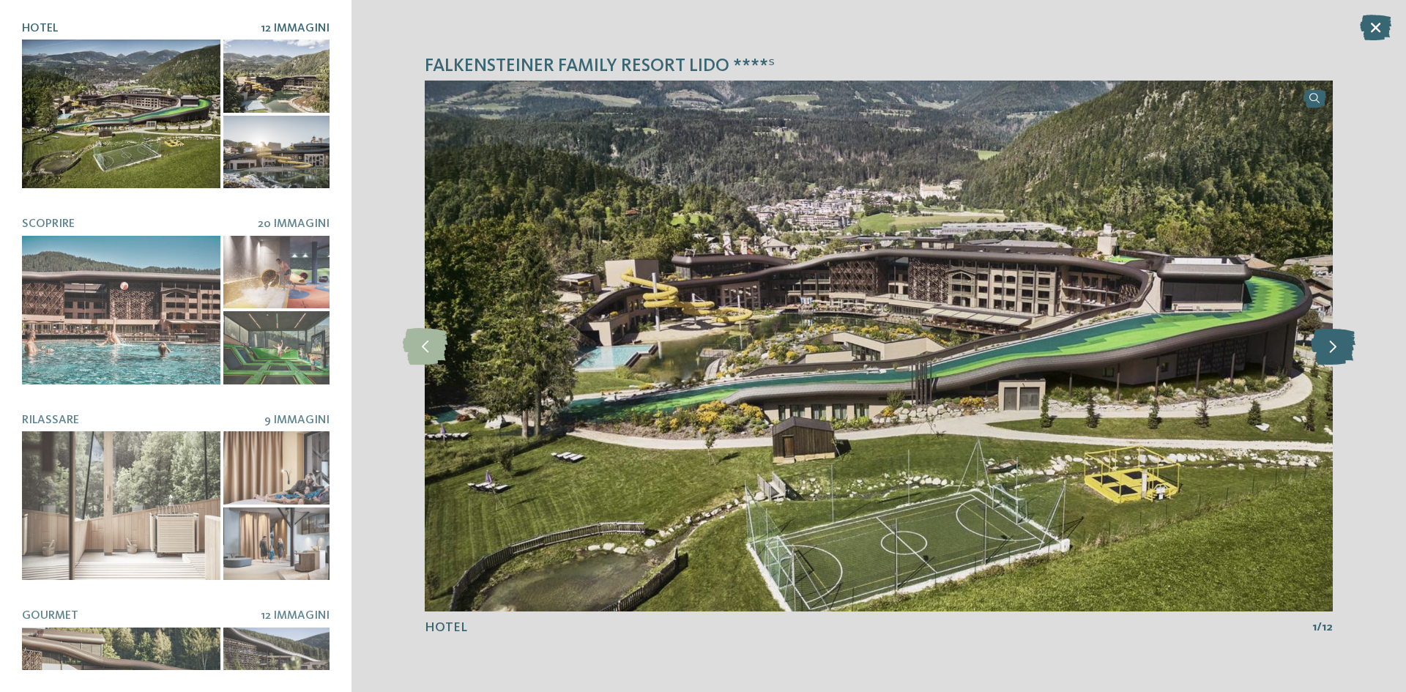
click at [1340, 351] on icon at bounding box center [1333, 346] width 45 height 37
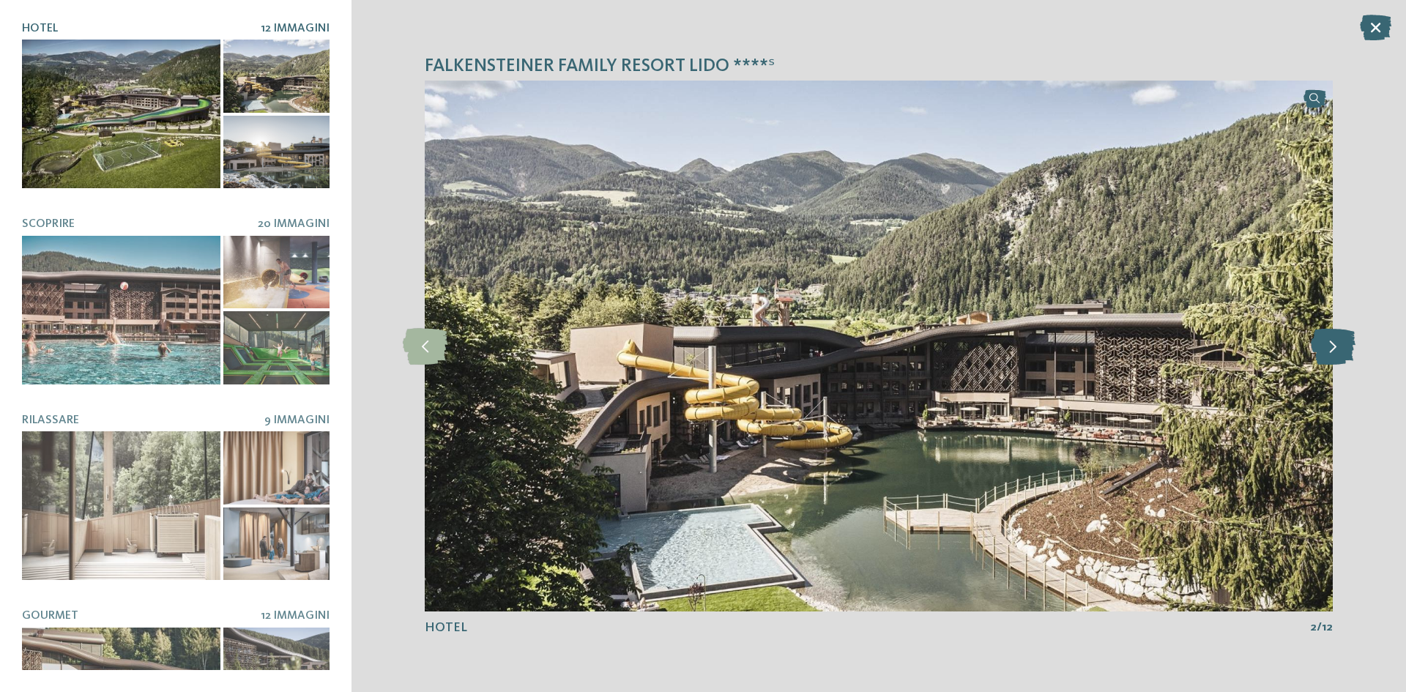
click at [1337, 349] on icon at bounding box center [1333, 346] width 45 height 37
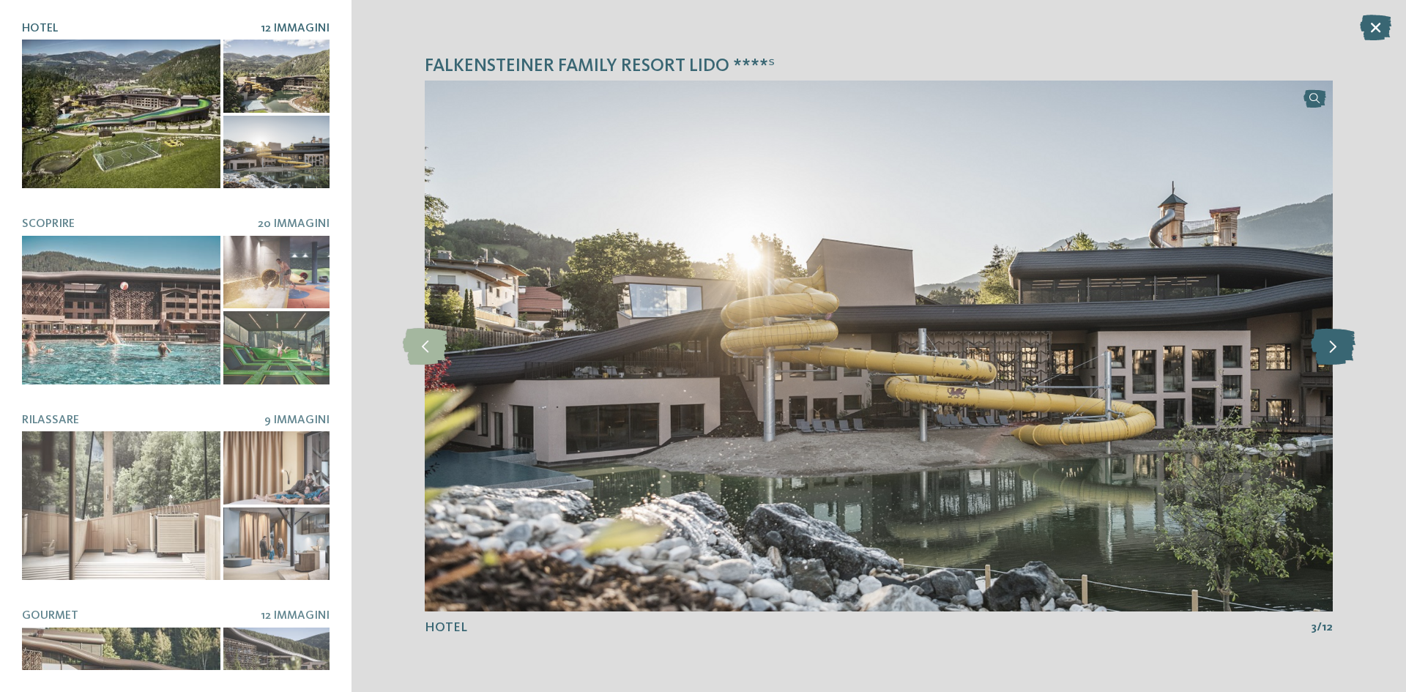
click at [1337, 349] on icon at bounding box center [1333, 346] width 45 height 37
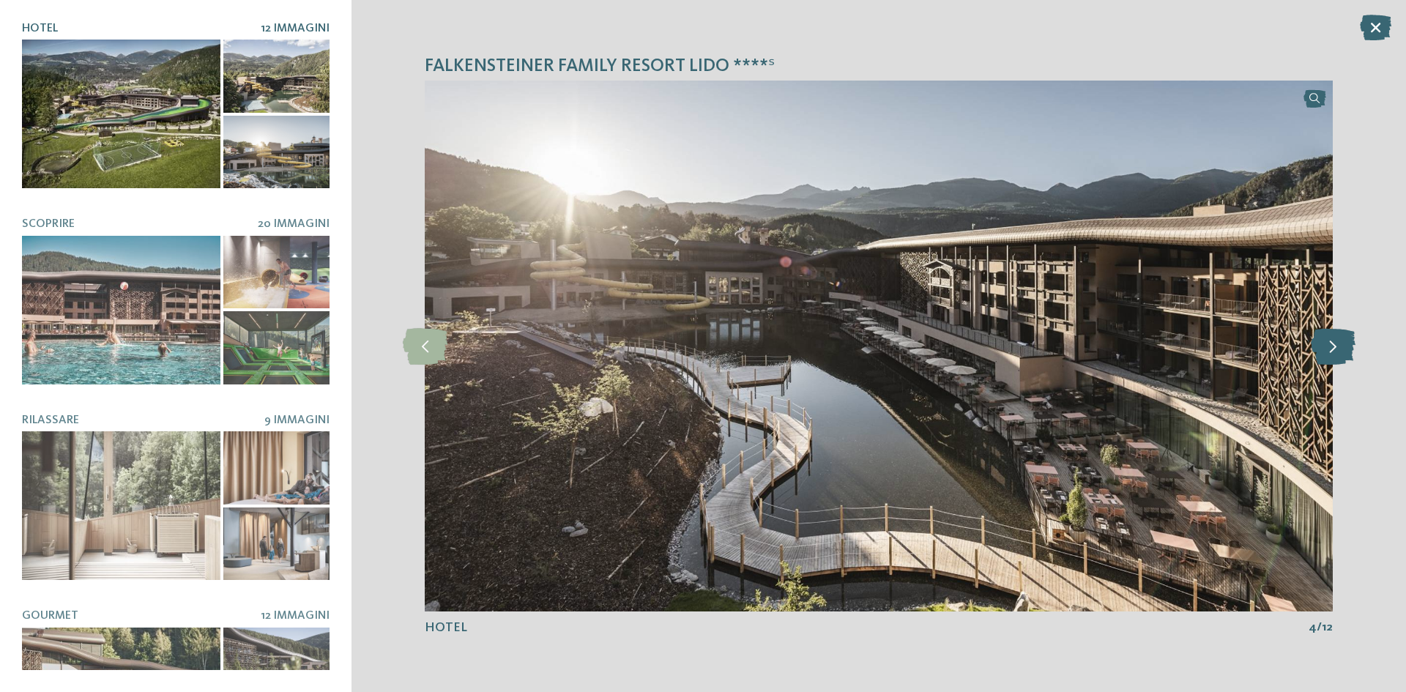
click at [1329, 349] on icon at bounding box center [1333, 346] width 45 height 37
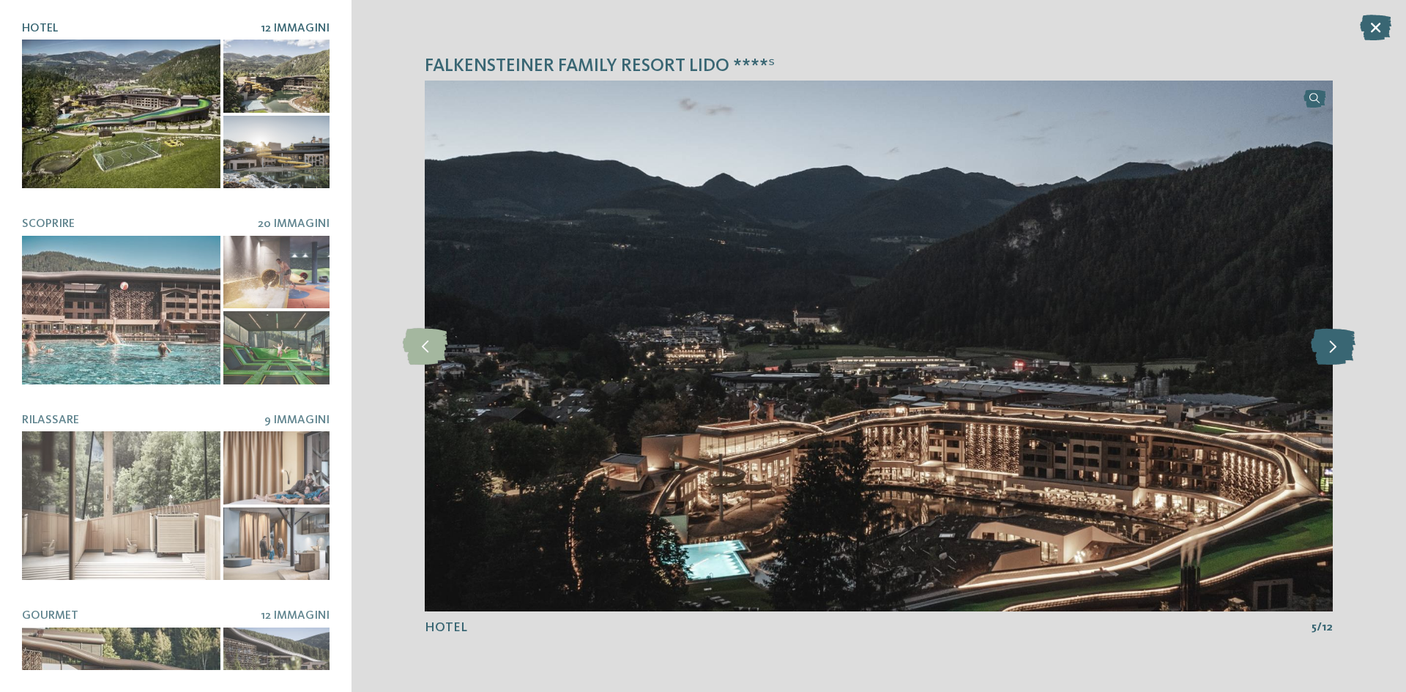
click at [1329, 349] on icon at bounding box center [1333, 346] width 45 height 37
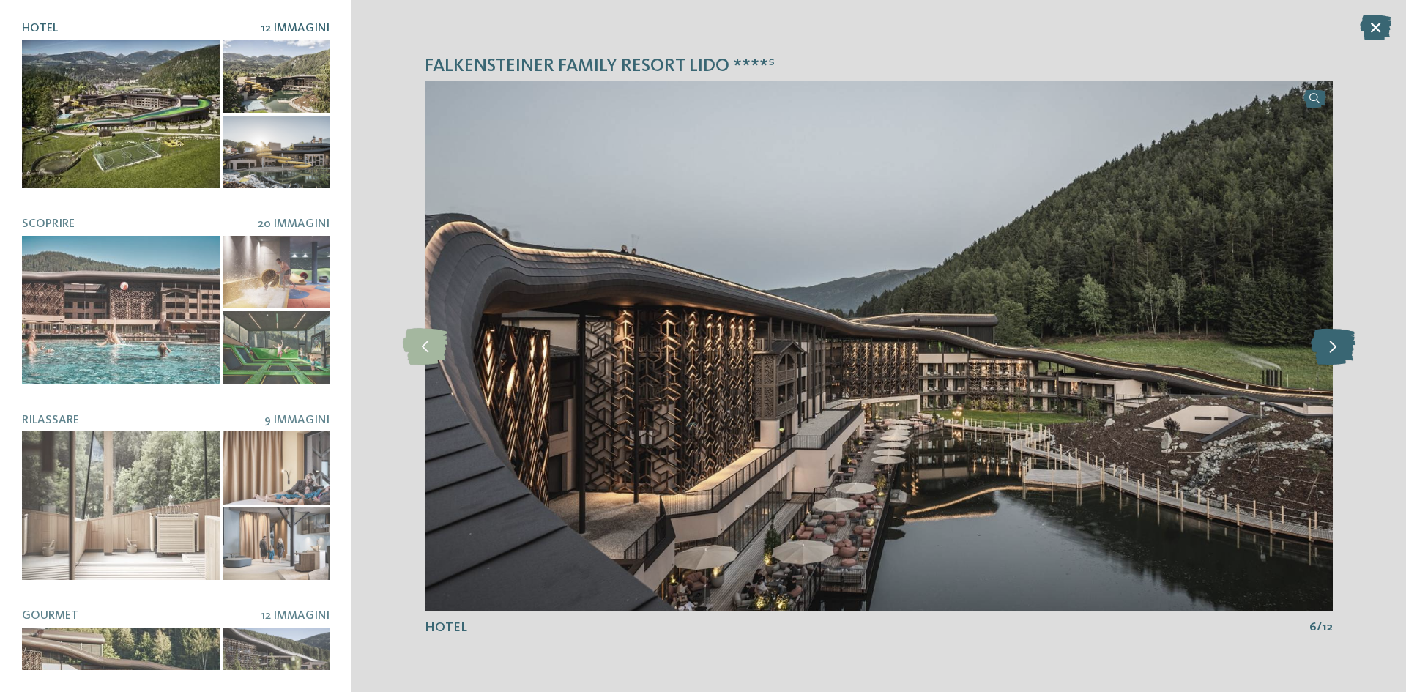
click at [1329, 349] on icon at bounding box center [1333, 346] width 45 height 37
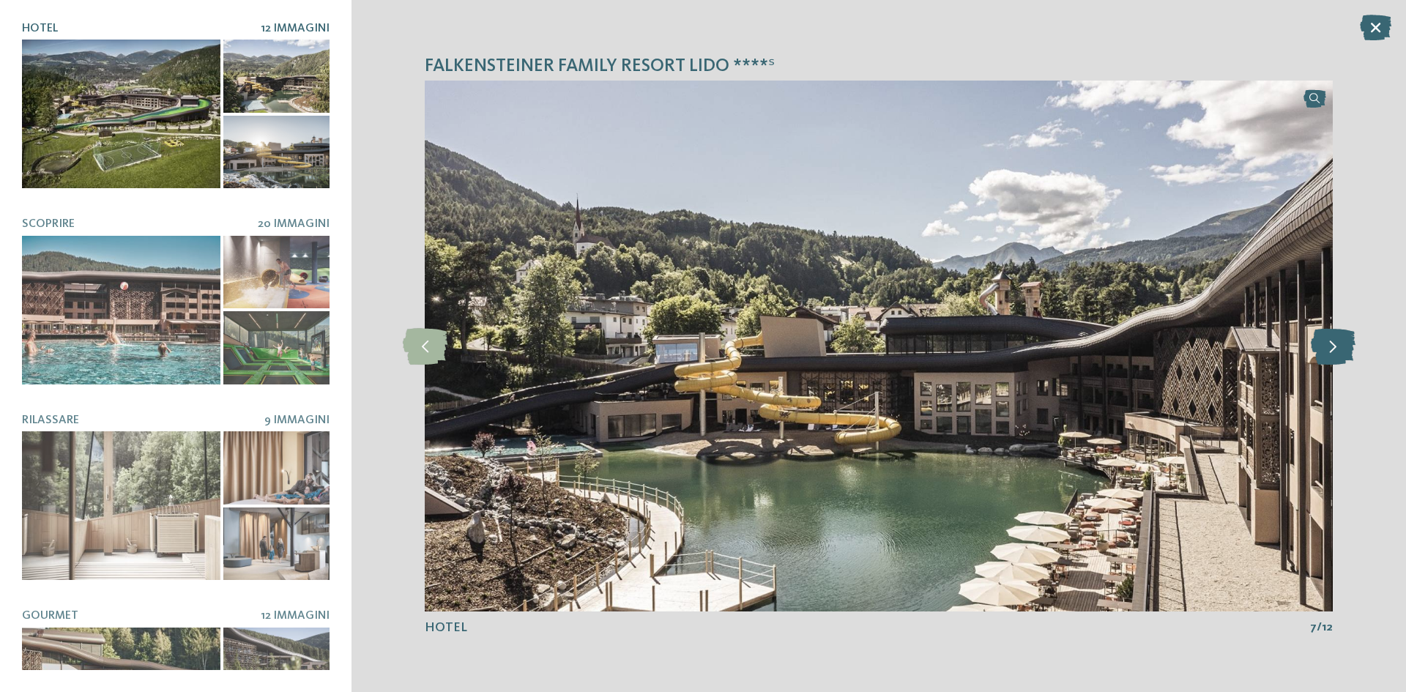
click at [1332, 348] on icon at bounding box center [1333, 346] width 45 height 37
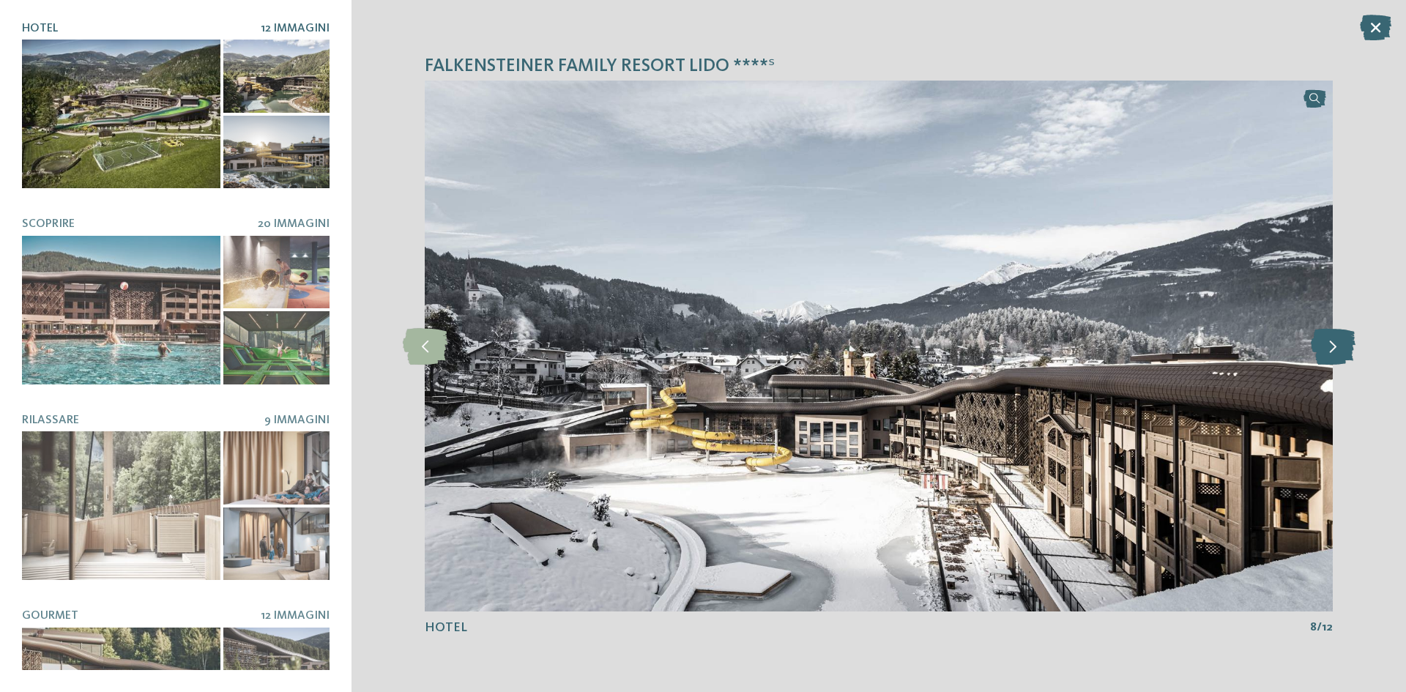
click at [1332, 348] on icon at bounding box center [1333, 346] width 45 height 37
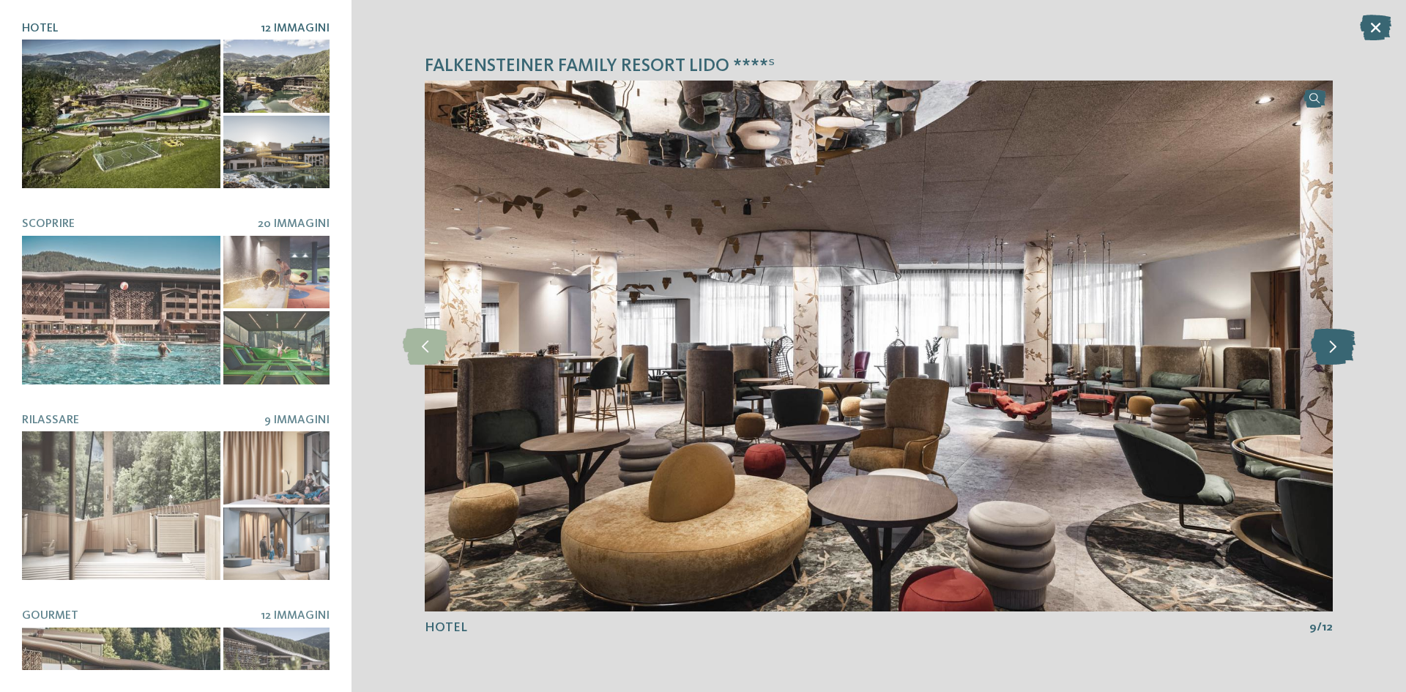
click at [1332, 348] on icon at bounding box center [1333, 346] width 45 height 37
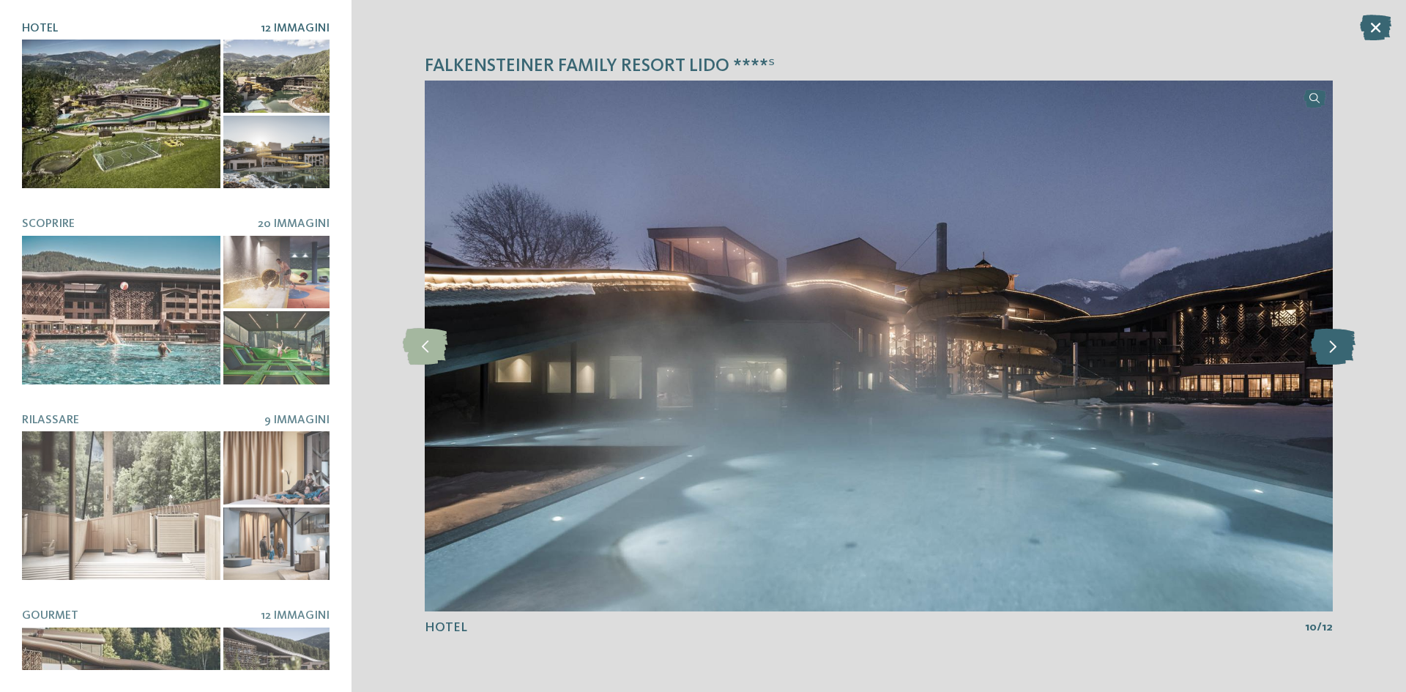
click at [1332, 337] on icon at bounding box center [1333, 346] width 45 height 37
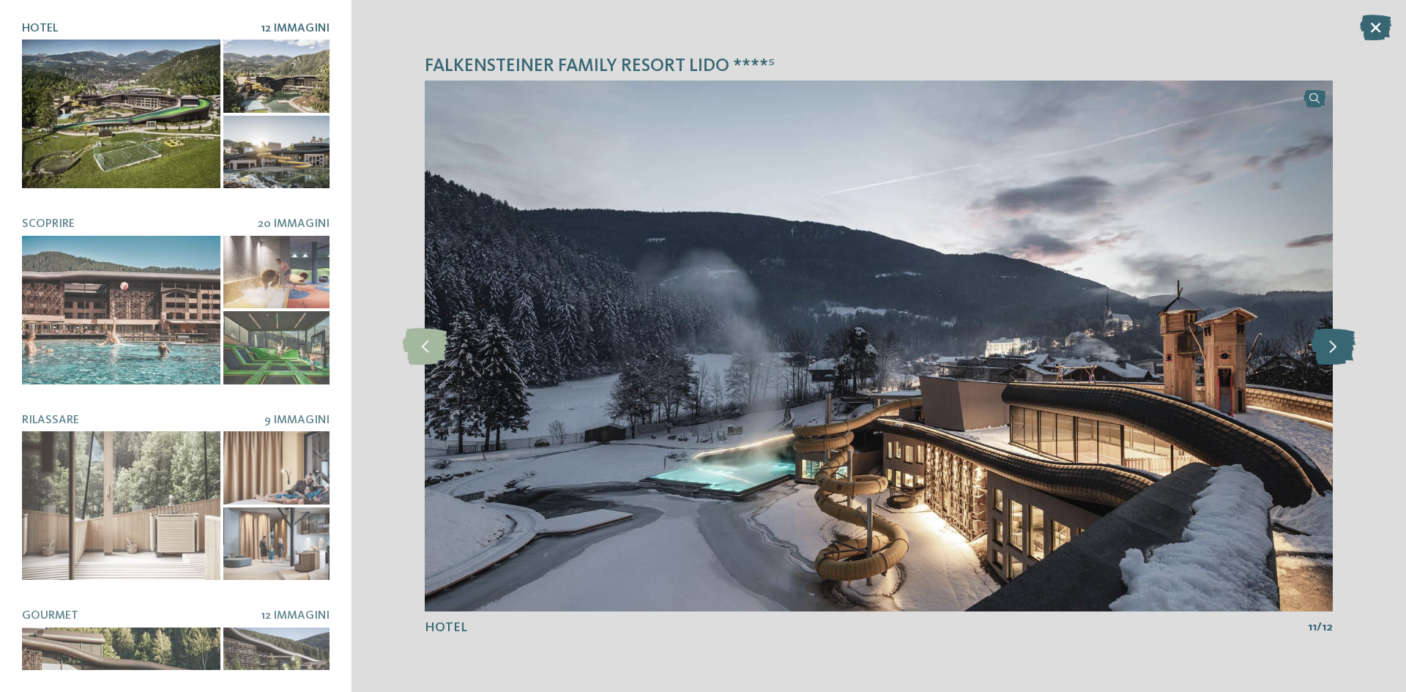
click at [1332, 337] on icon at bounding box center [1333, 346] width 45 height 37
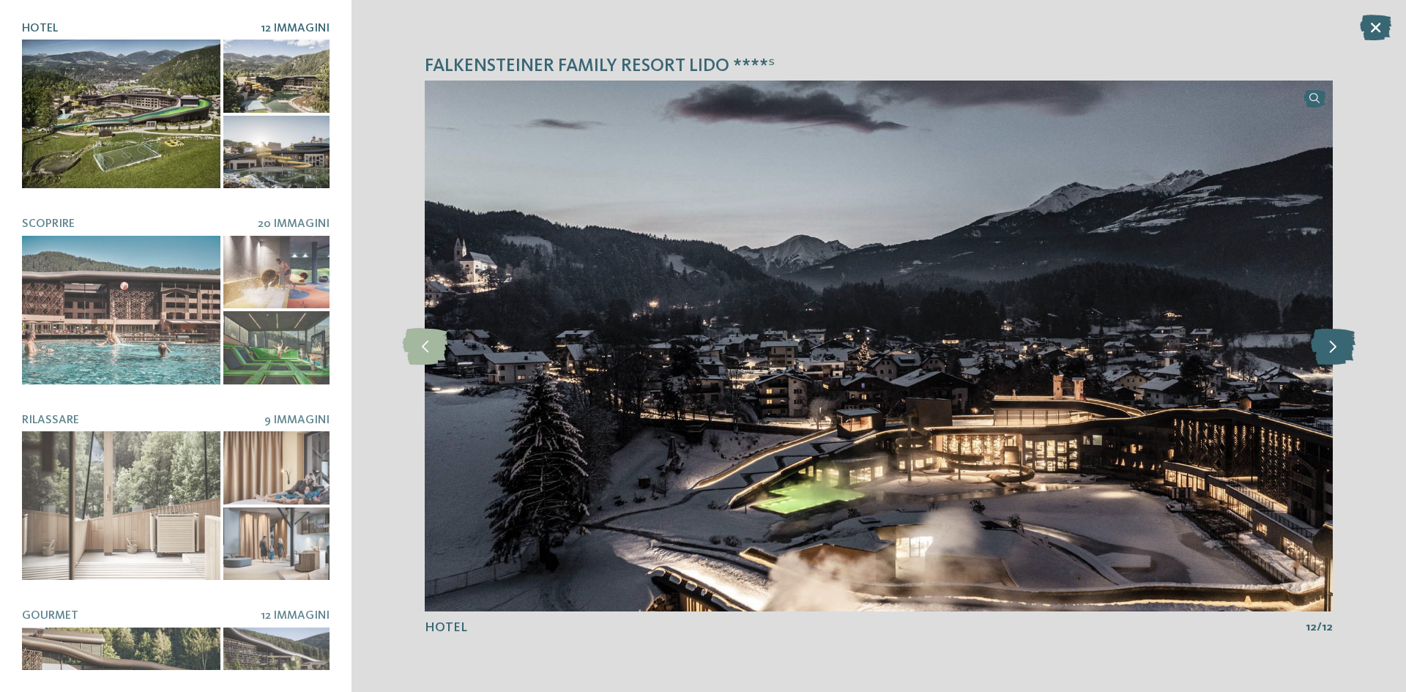
click at [1332, 337] on icon at bounding box center [1333, 346] width 45 height 37
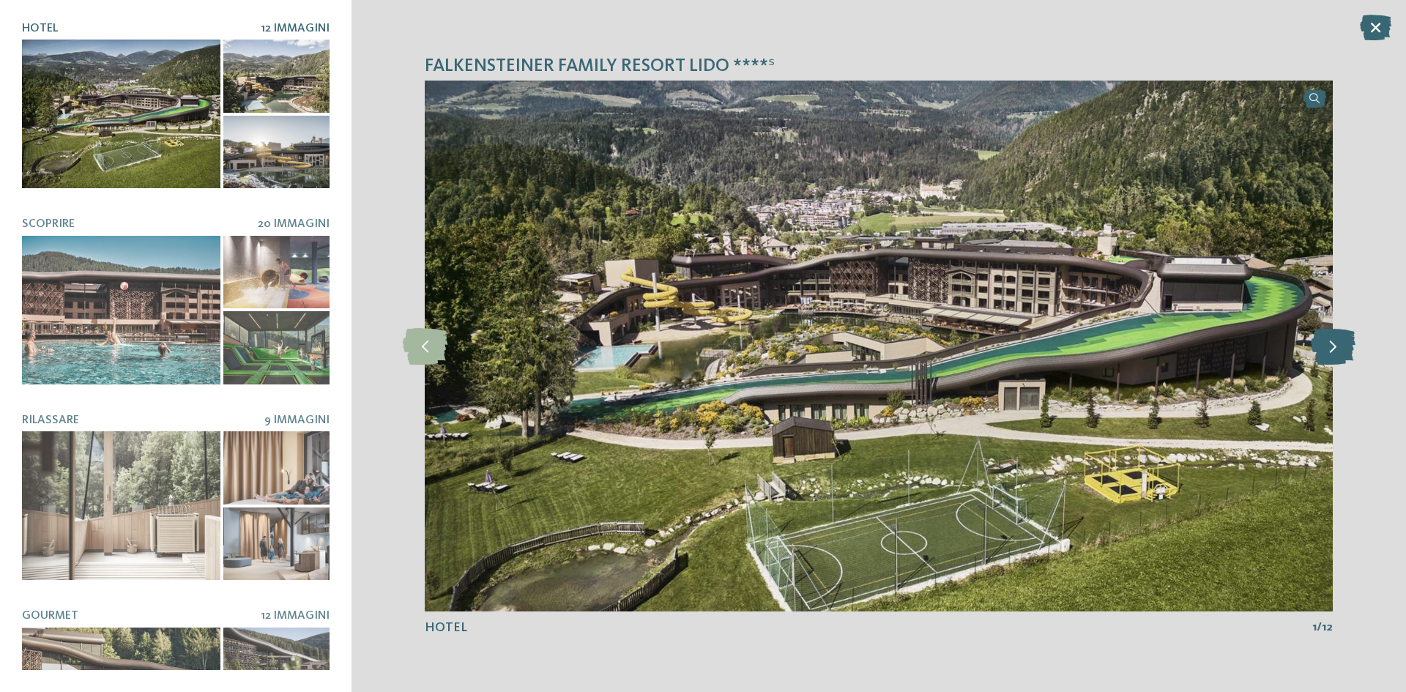
click at [1332, 337] on icon at bounding box center [1333, 346] width 45 height 37
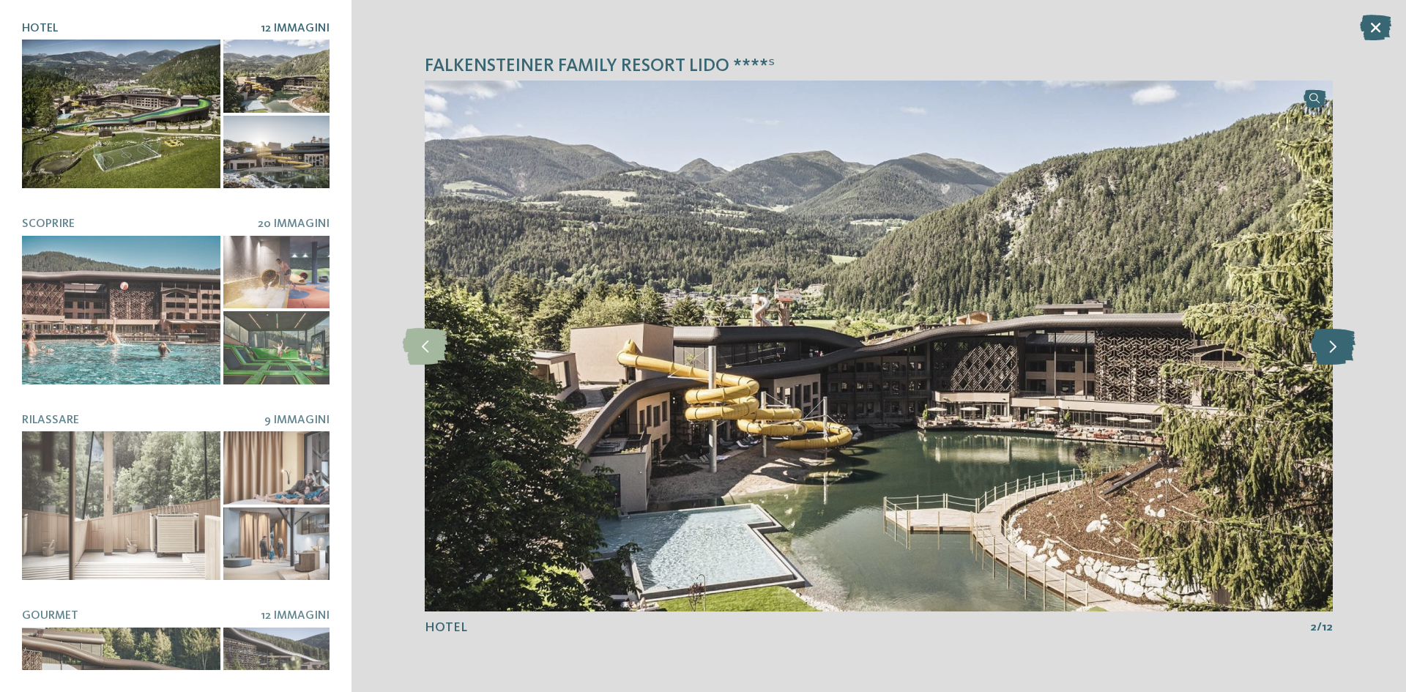
click at [1332, 337] on icon at bounding box center [1333, 346] width 45 height 37
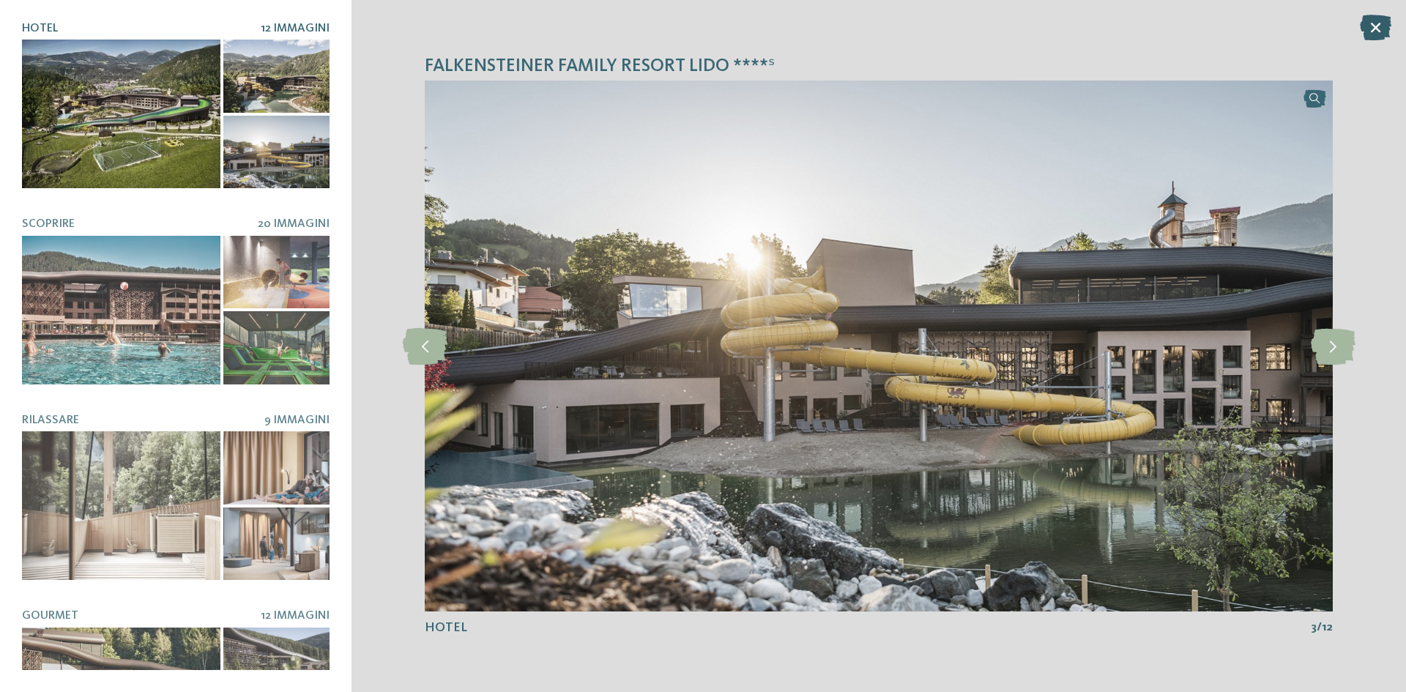
click at [1368, 33] on icon at bounding box center [1375, 28] width 31 height 26
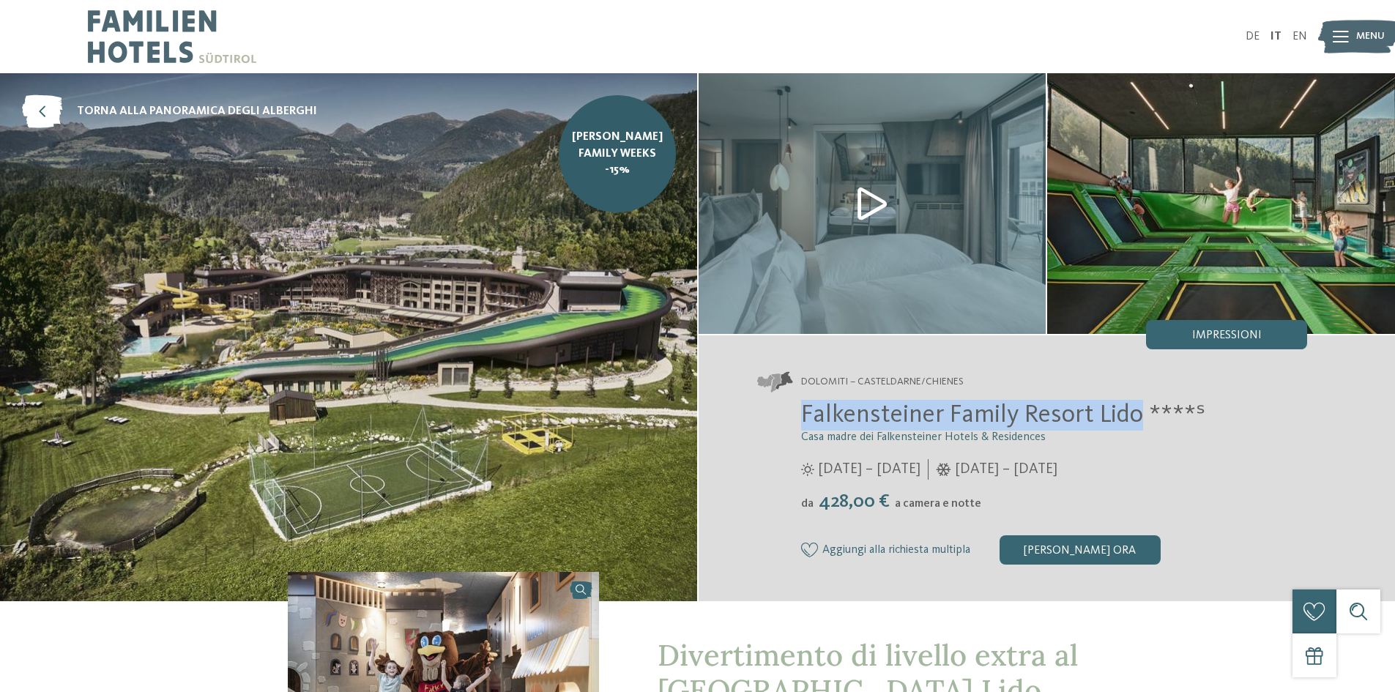
drag, startPoint x: 801, startPoint y: 411, endPoint x: 1142, endPoint y: 404, distance: 341.4
click at [1142, 404] on span "Falkensteiner Family Resort Lido ****ˢ" at bounding box center [1003, 415] width 404 height 26
copy span "Falkensteiner Family Resort Lido"
